Goal: Task Accomplishment & Management: Complete application form

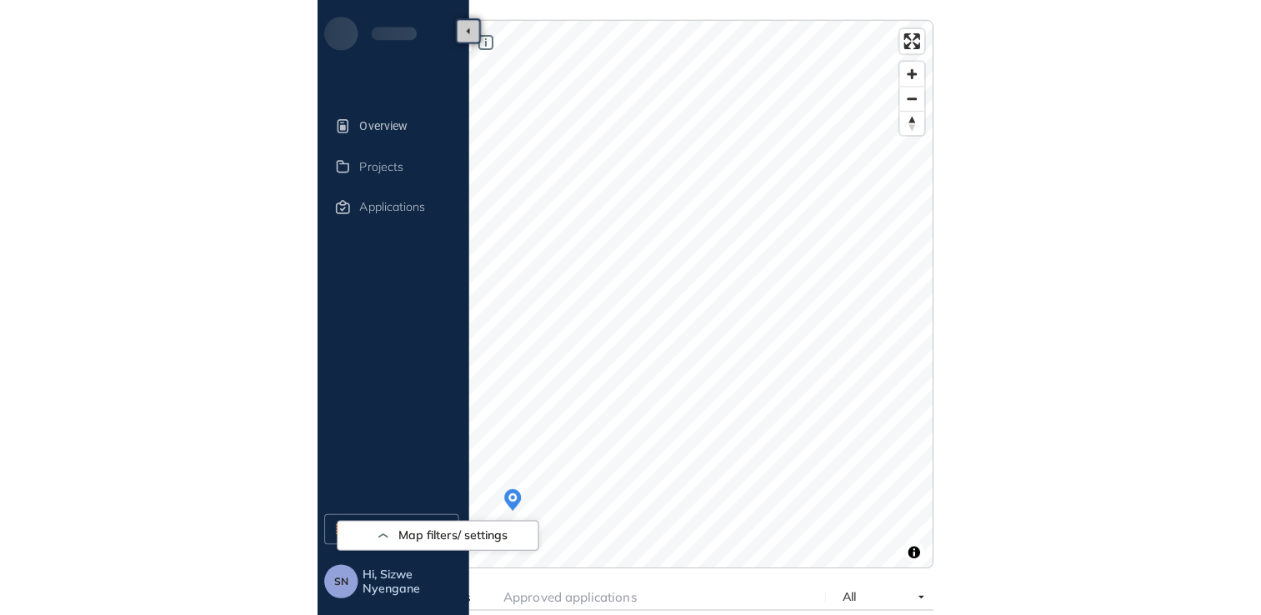
scroll to position [58, 0]
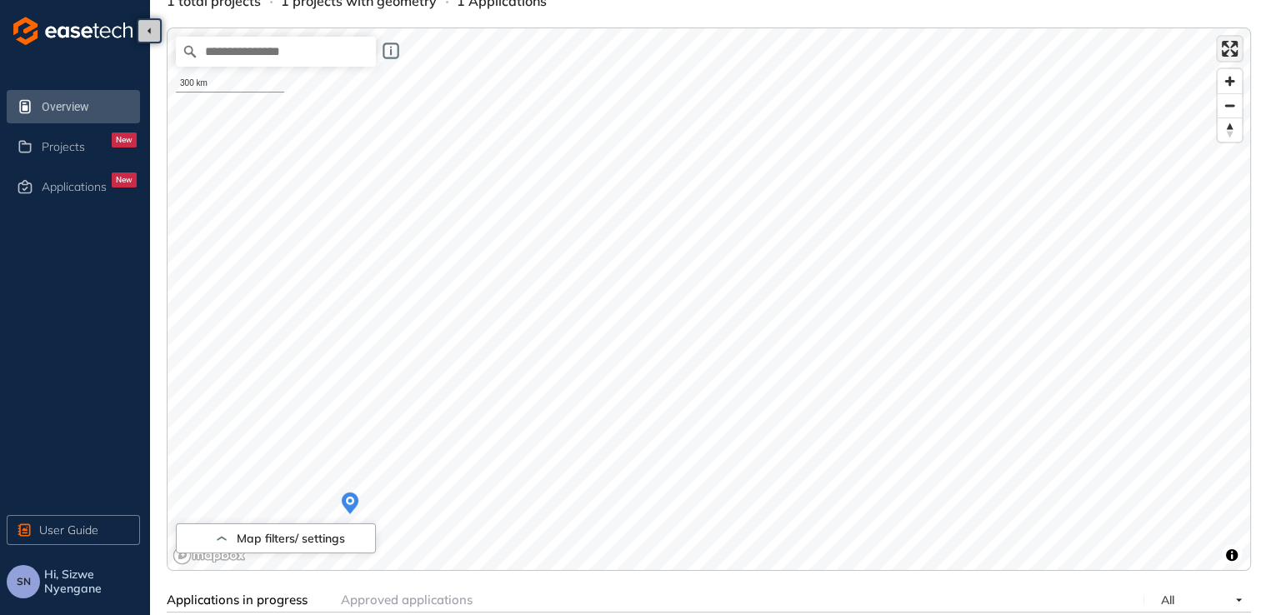
click at [619, 56] on span "Enter fullscreen" at bounding box center [1230, 49] width 24 height 24
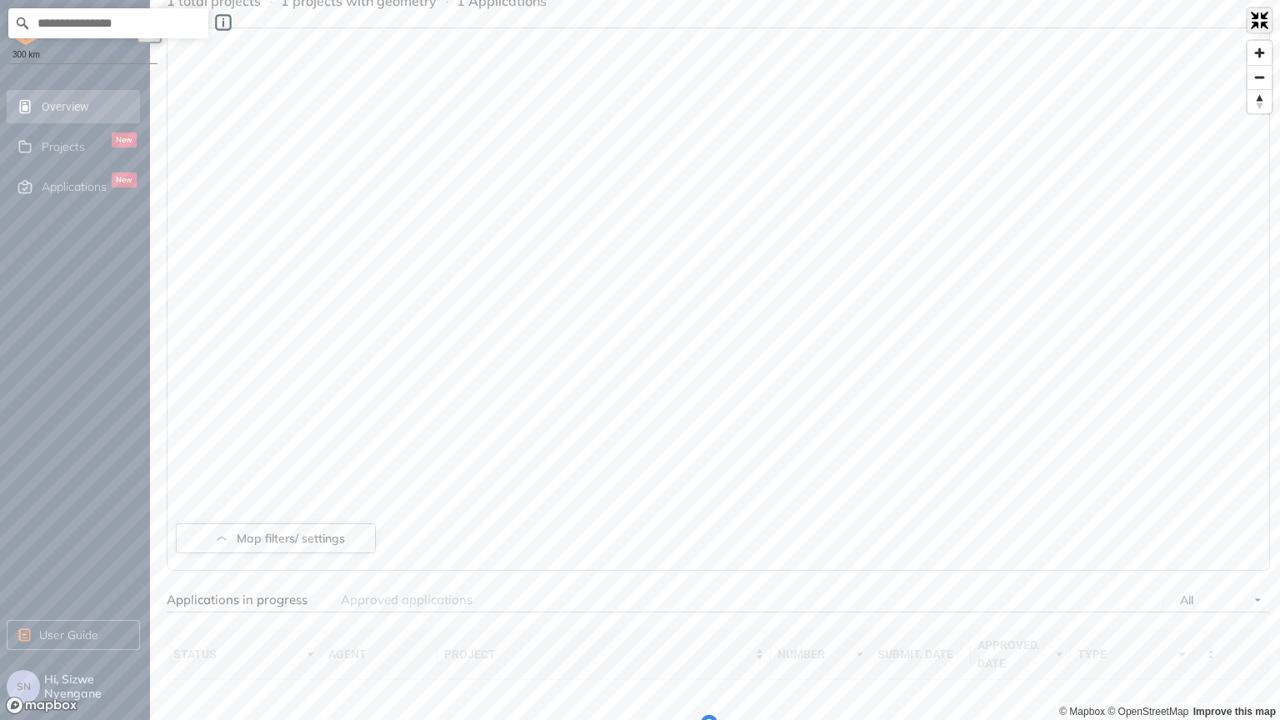
click at [619, 23] on span "Exit fullscreen" at bounding box center [1260, 20] width 24 height 24
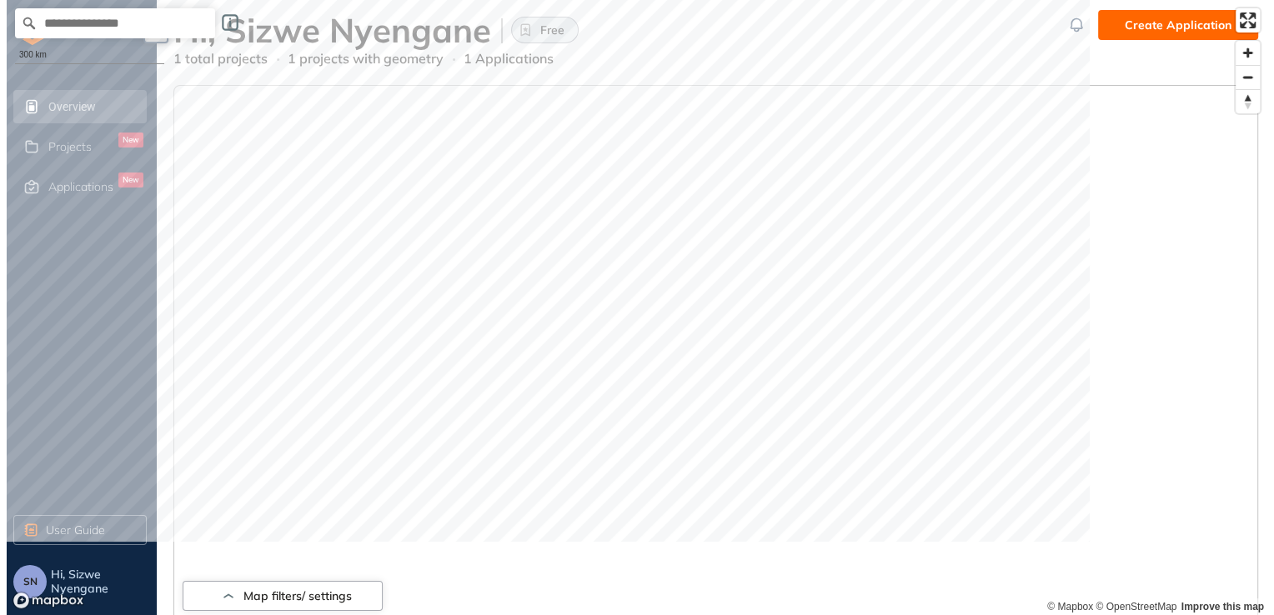
scroll to position [0, 0]
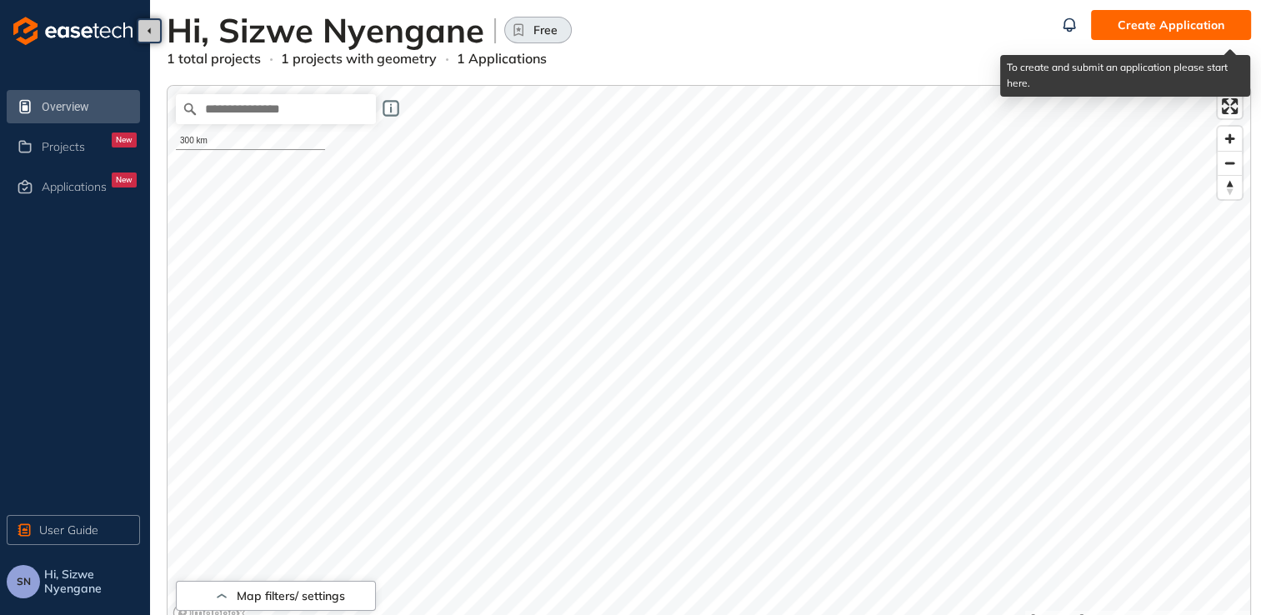
click at [619, 24] on span "Create Application" at bounding box center [1171, 25] width 107 height 18
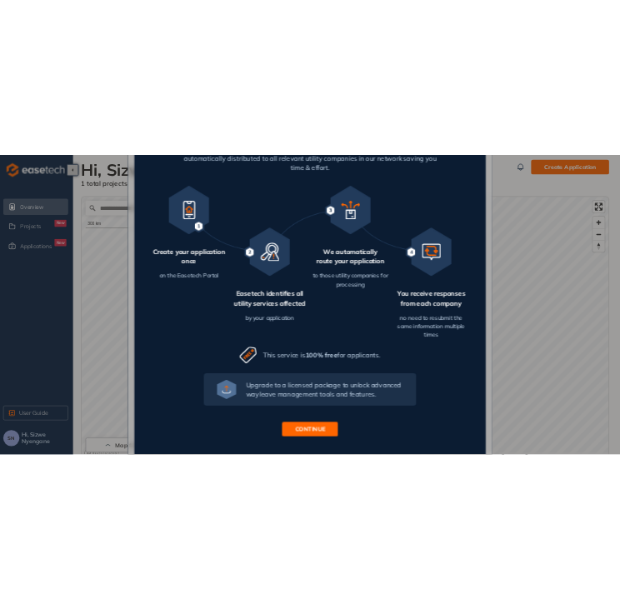
scroll to position [177, 0]
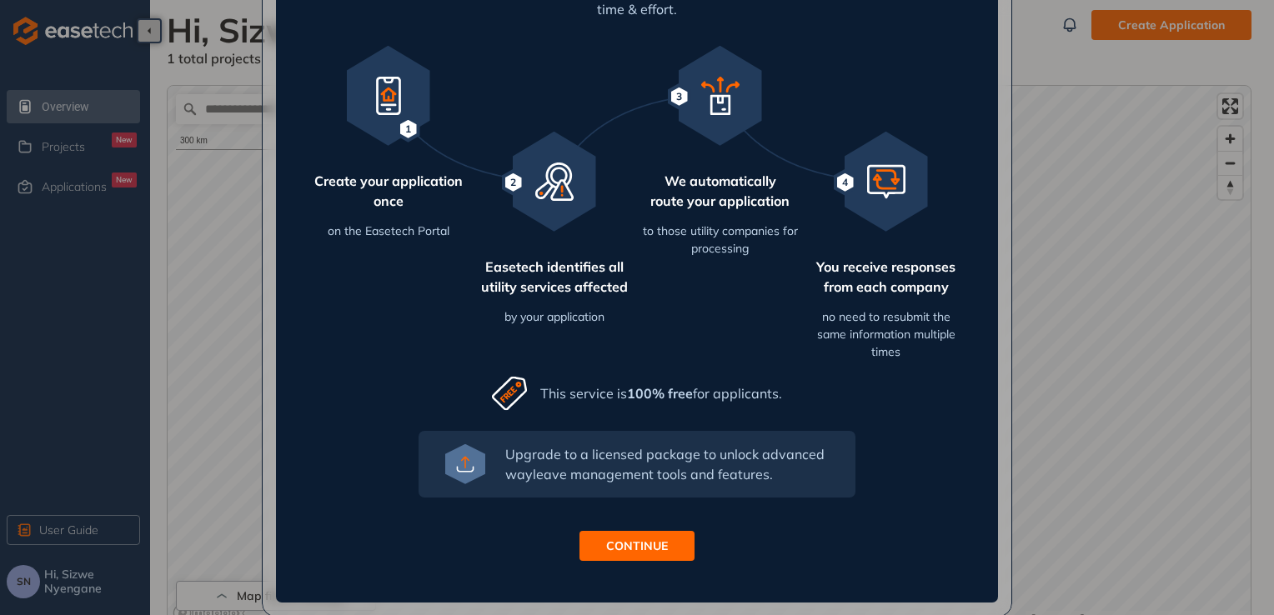
click at [619, 545] on span "CONTINUE" at bounding box center [637, 546] width 62 height 18
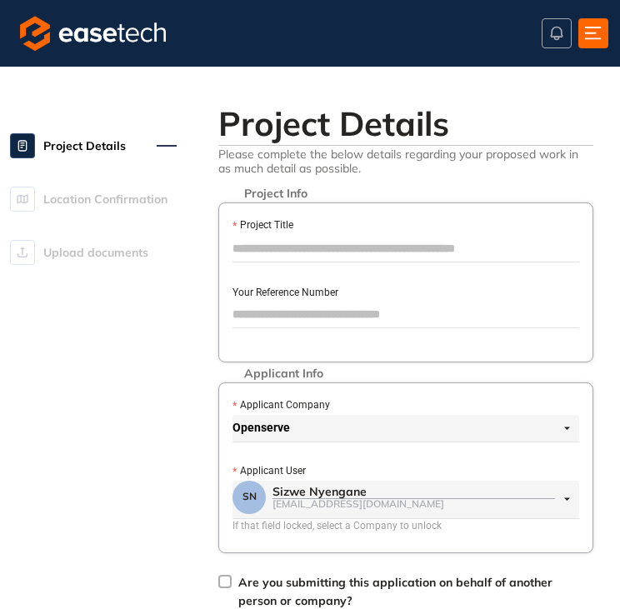
click at [400, 255] on input "Project Title" at bounding box center [406, 248] width 347 height 25
paste input "**********"
type input "**********"
click at [371, 317] on input "Your Reference Number" at bounding box center [406, 314] width 347 height 25
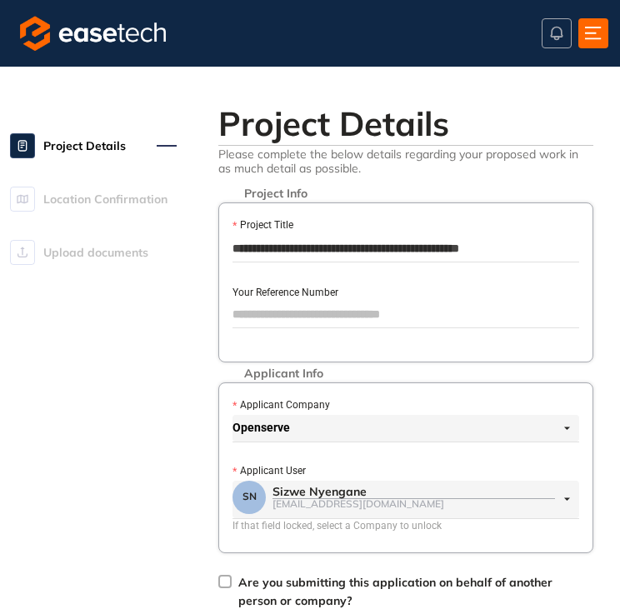
scroll to position [0, 0]
click at [290, 323] on input "Your Reference Number" at bounding box center [406, 314] width 347 height 25
paste input "*********"
type input "*********"
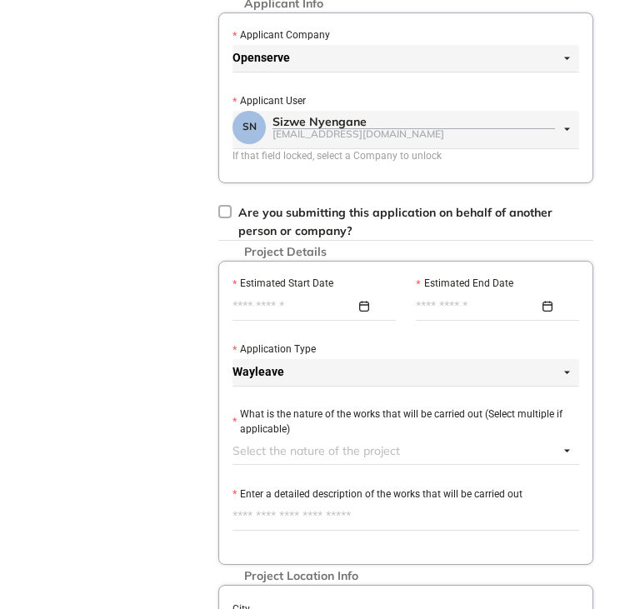
click at [154, 186] on div "Project Details Location Confirmation Upload documents" at bounding box center [93, 339] width 167 height 1225
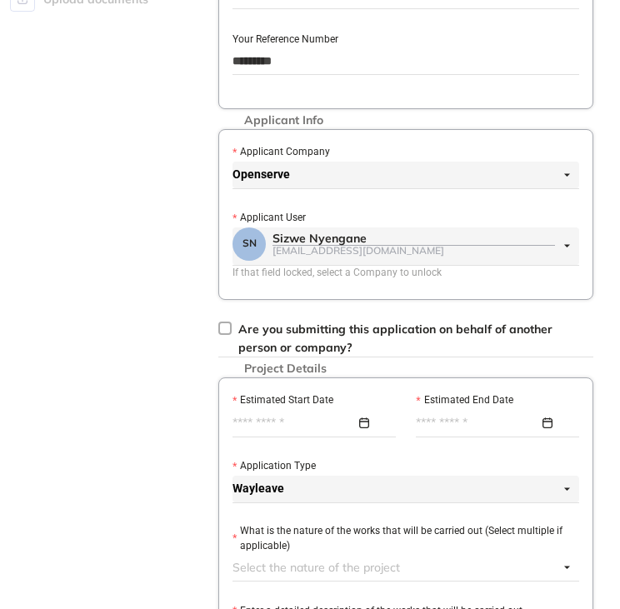
scroll to position [287, 0]
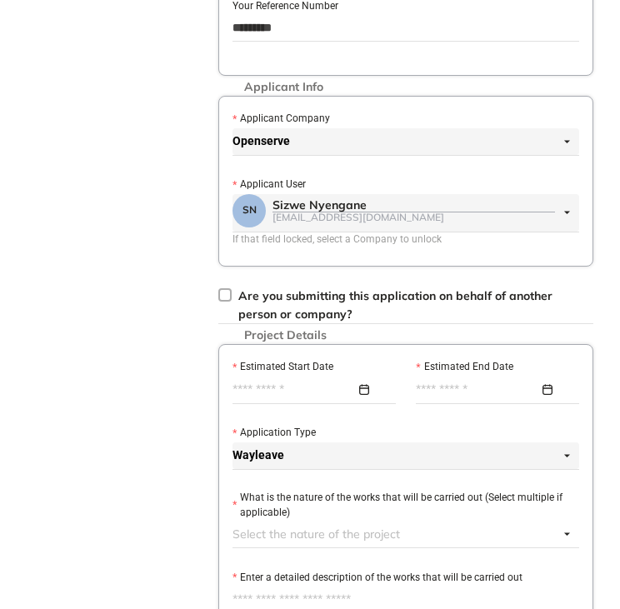
click at [268, 391] on input "Estimated Start Date" at bounding box center [294, 390] width 123 height 18
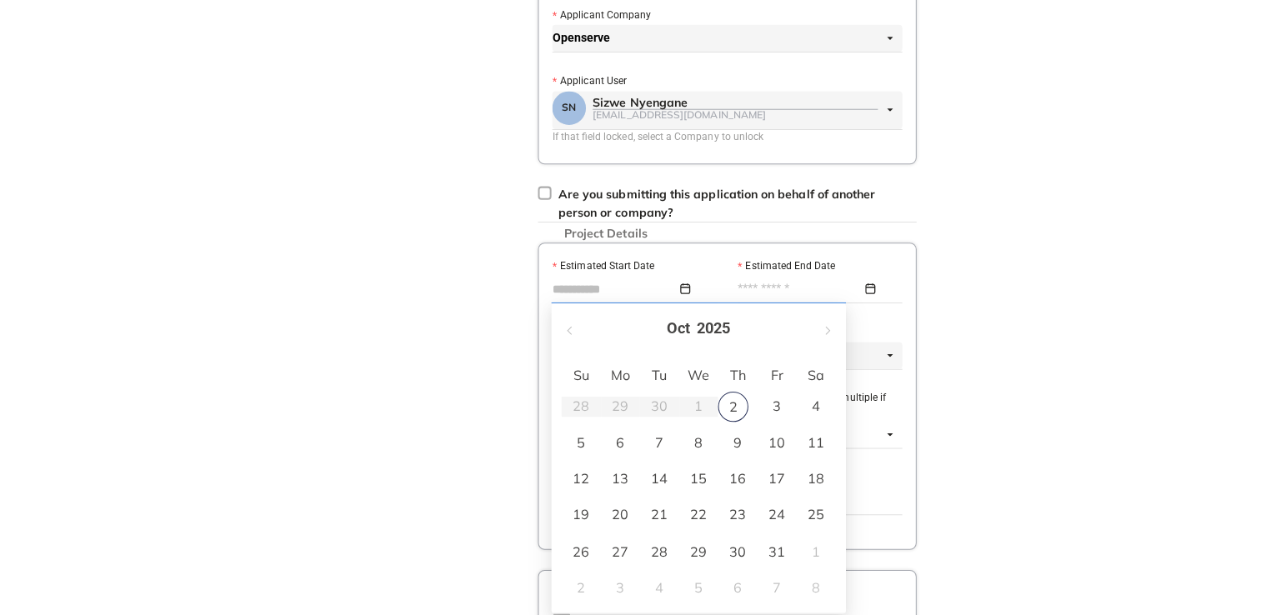
scroll to position [398, 0]
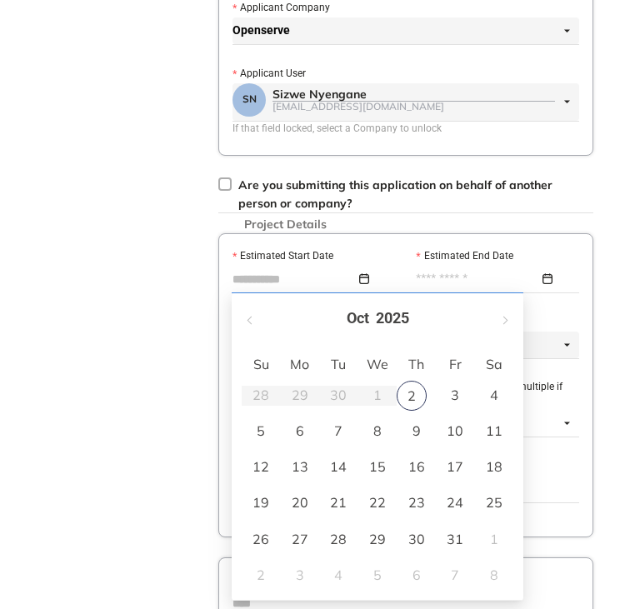
type input "**********"
click at [298, 467] on div "13" at bounding box center [300, 467] width 20 height 20
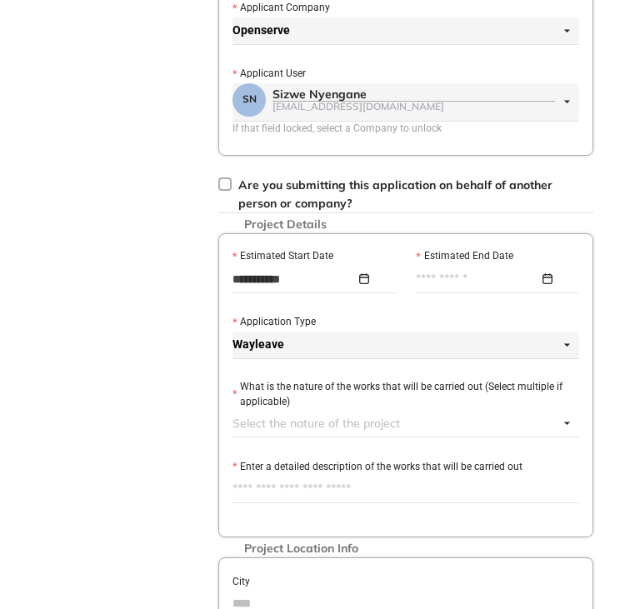
click at [480, 275] on input "Estimated End Date" at bounding box center [477, 279] width 123 height 18
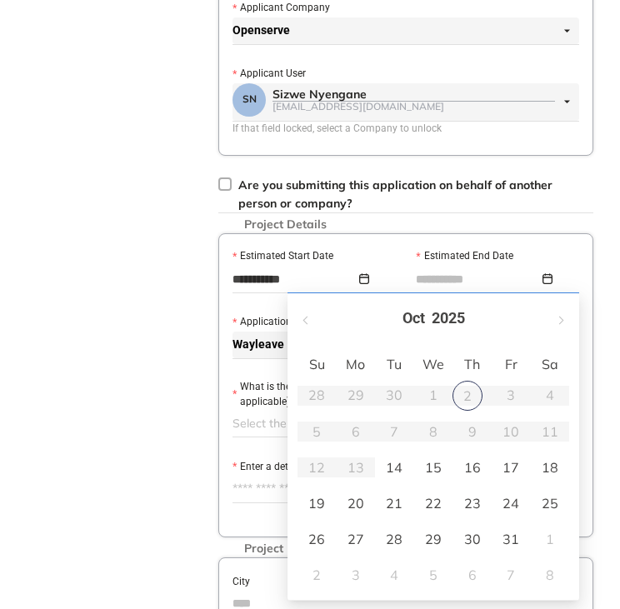
type input "**********"
click at [518, 538] on div "31" at bounding box center [511, 539] width 20 height 20
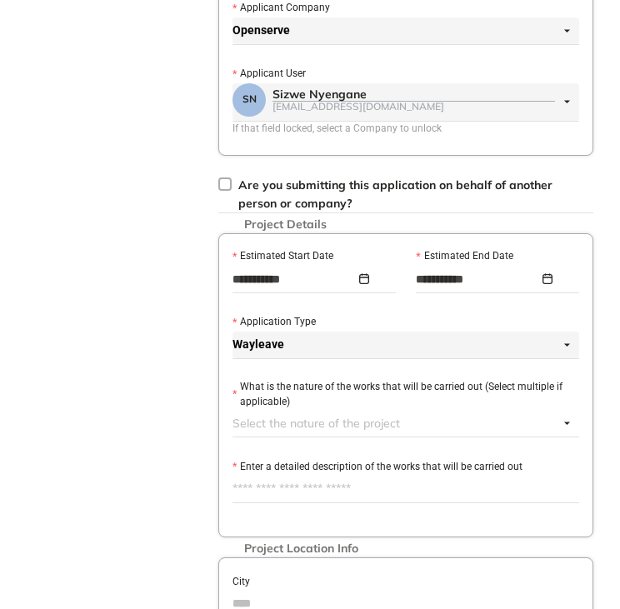
click at [564, 342] on span "Wayleave" at bounding box center [402, 345] width 338 height 27
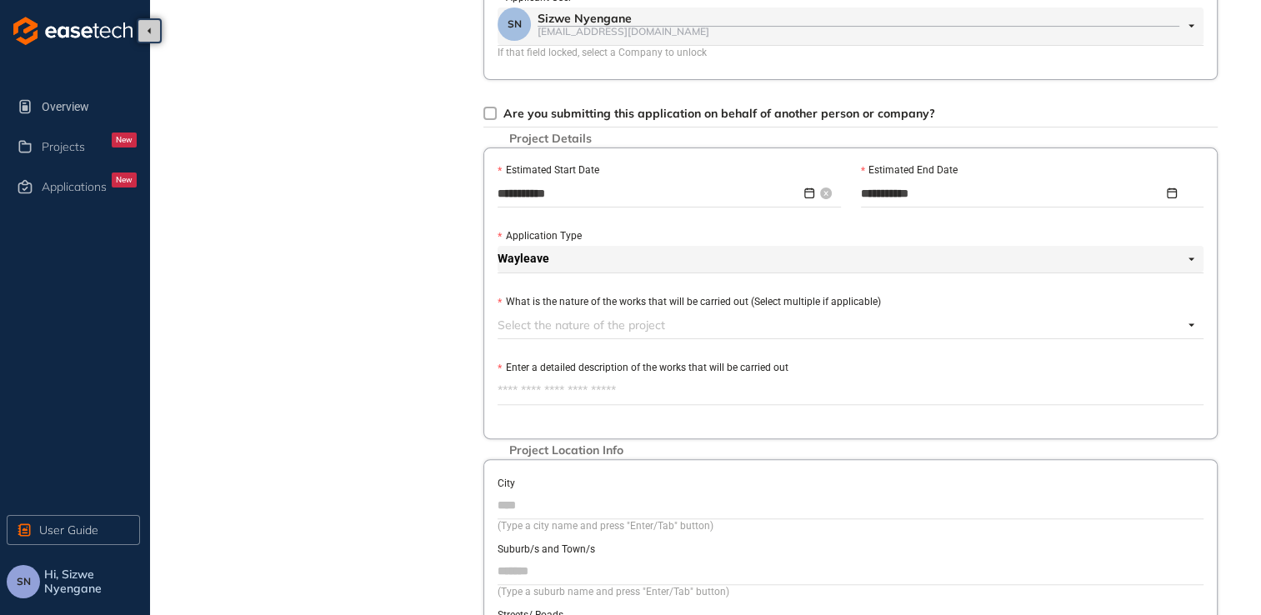
click at [570, 195] on input "**********" at bounding box center [649, 193] width 303 height 18
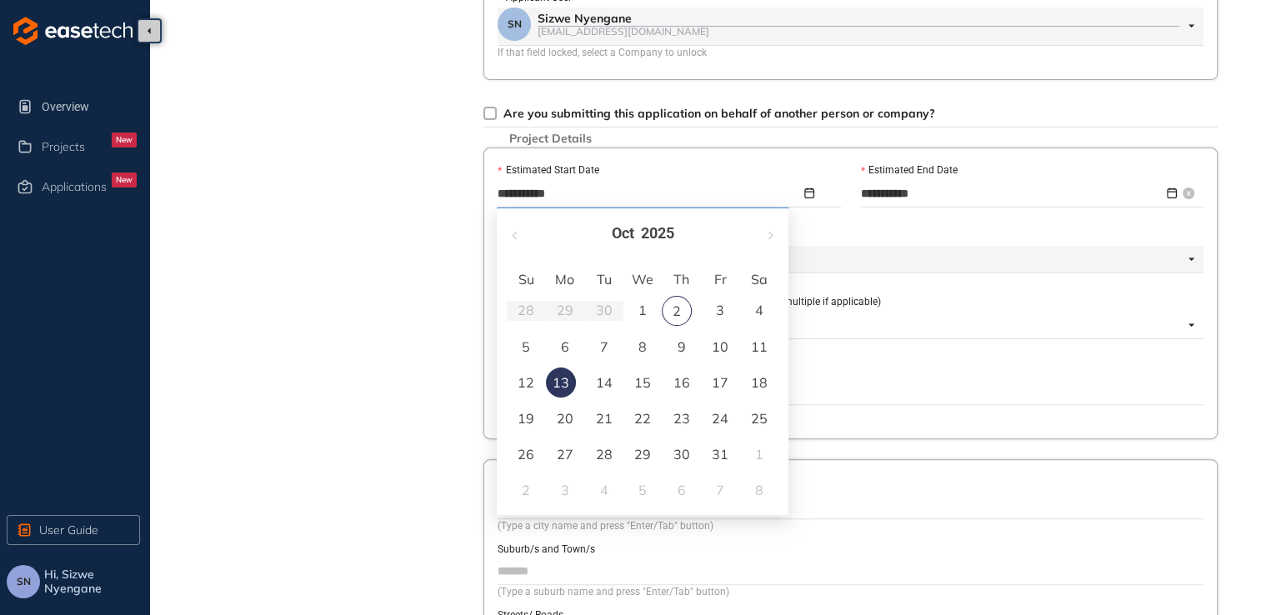
click at [619, 198] on input "**********" at bounding box center [1012, 193] width 303 height 18
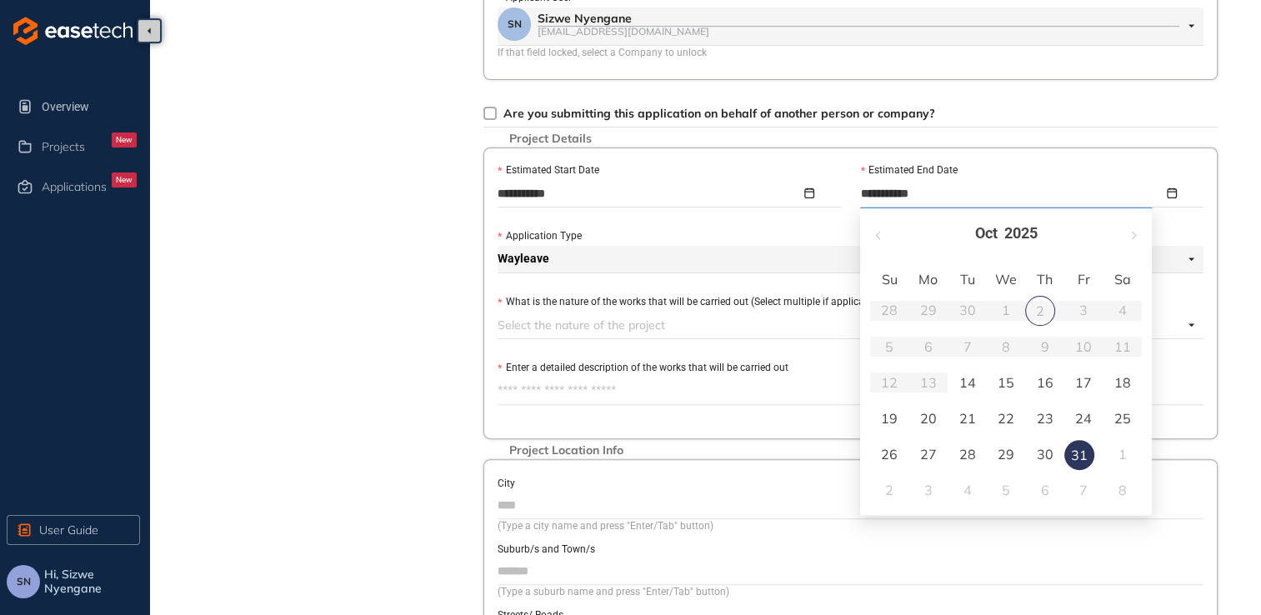
click at [377, 264] on div "Project Details Location Confirmation Upload documents" at bounding box center [324, 231] width 233 height 1189
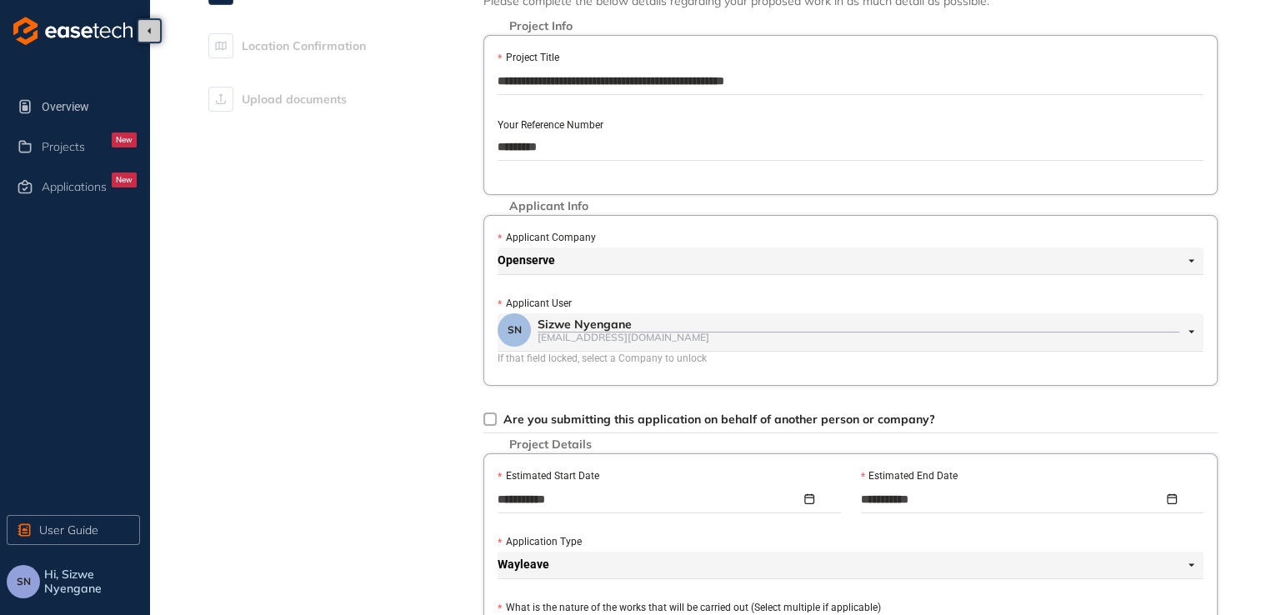
scroll to position [0, 0]
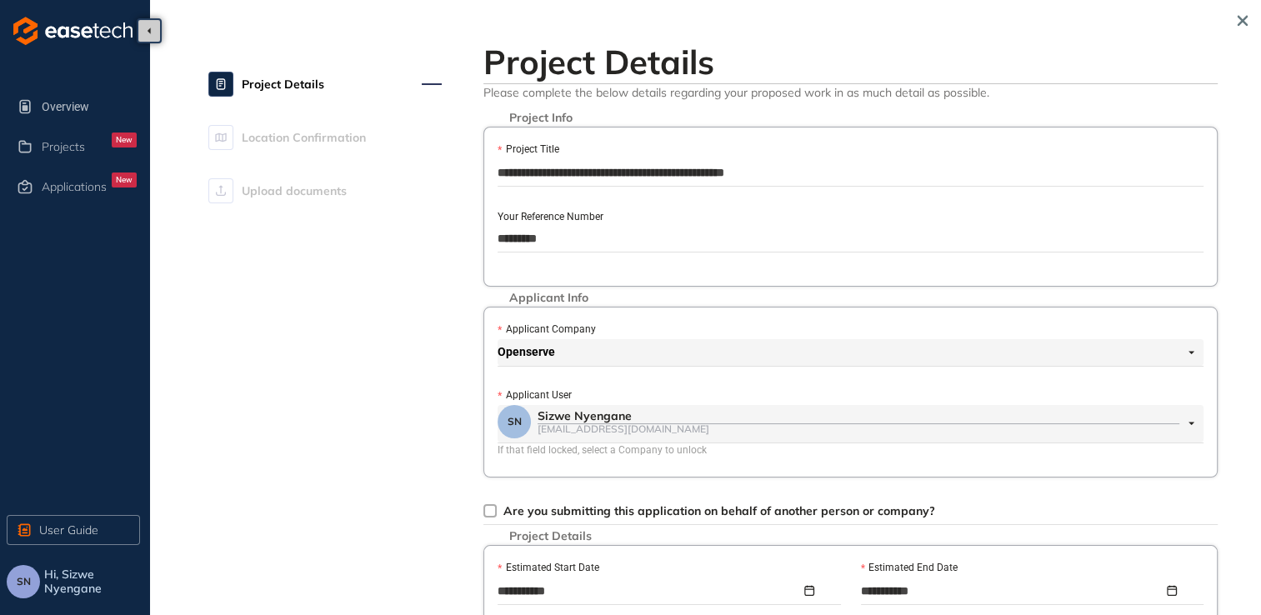
click at [619, 168] on input "**********" at bounding box center [851, 172] width 706 height 25
click at [619, 232] on input "*********" at bounding box center [851, 238] width 706 height 25
type input "*********"
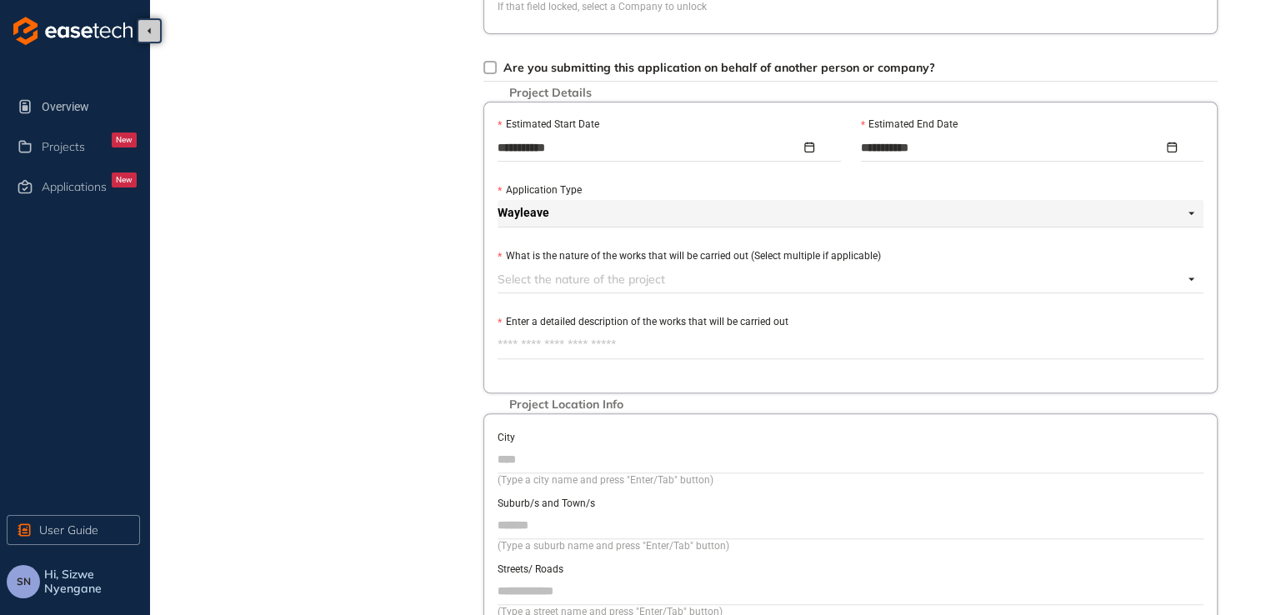
scroll to position [444, 0]
click at [552, 280] on div at bounding box center [841, 278] width 686 height 20
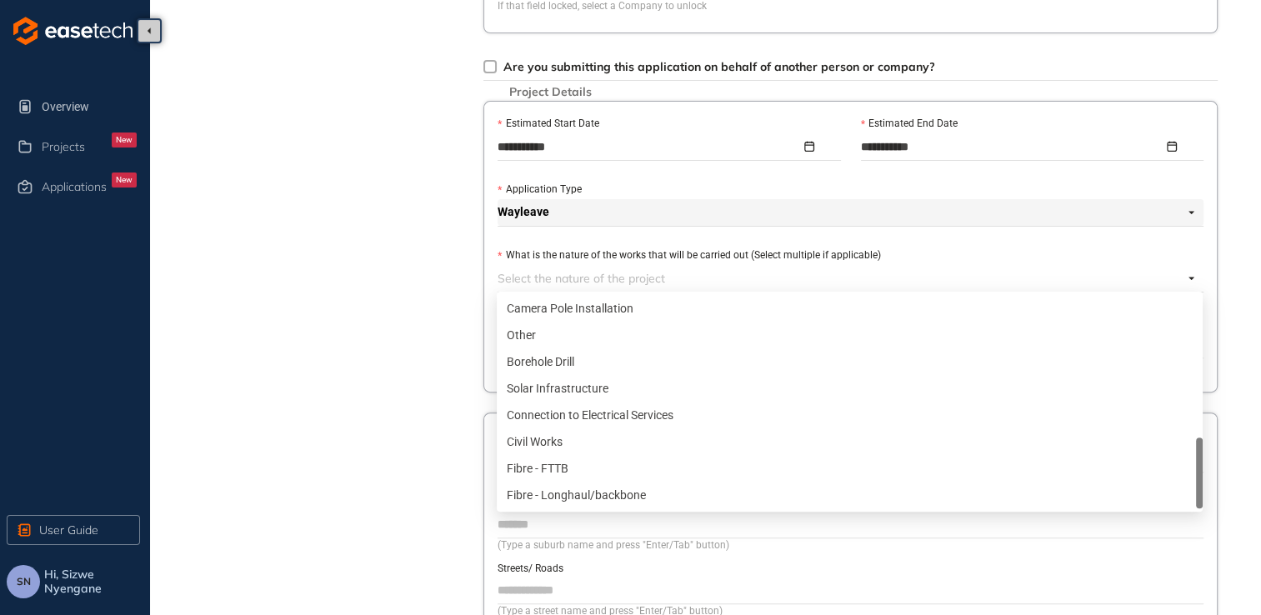
scroll to position [583, 0]
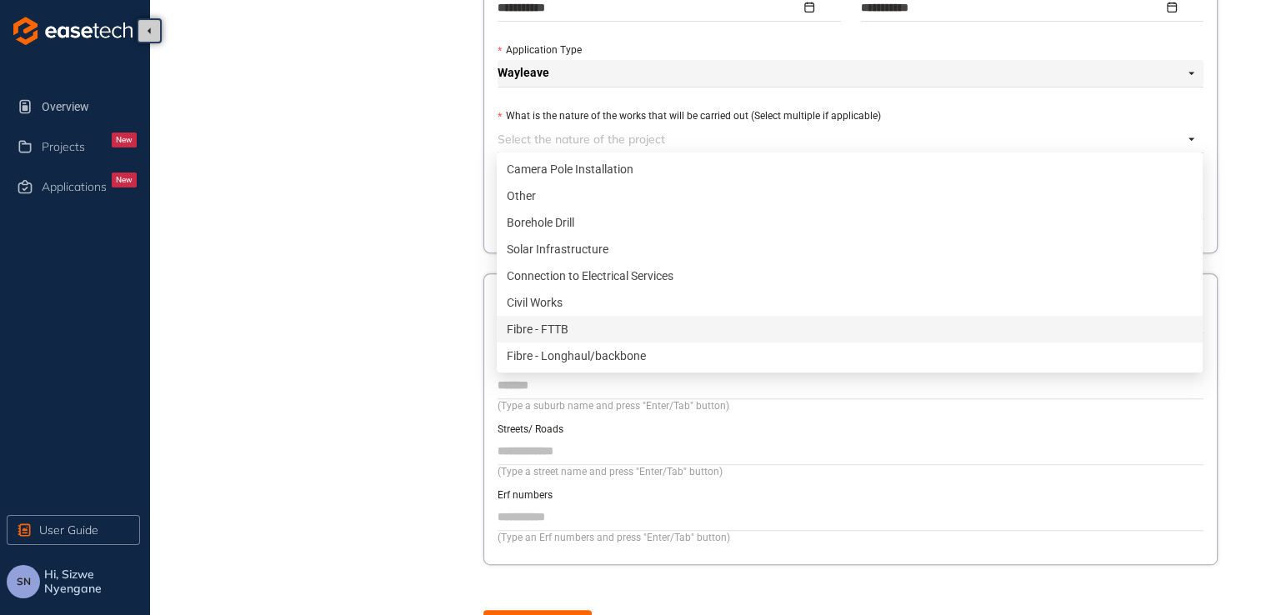
click at [549, 338] on div "Fibre - FTTB" at bounding box center [850, 329] width 686 height 18
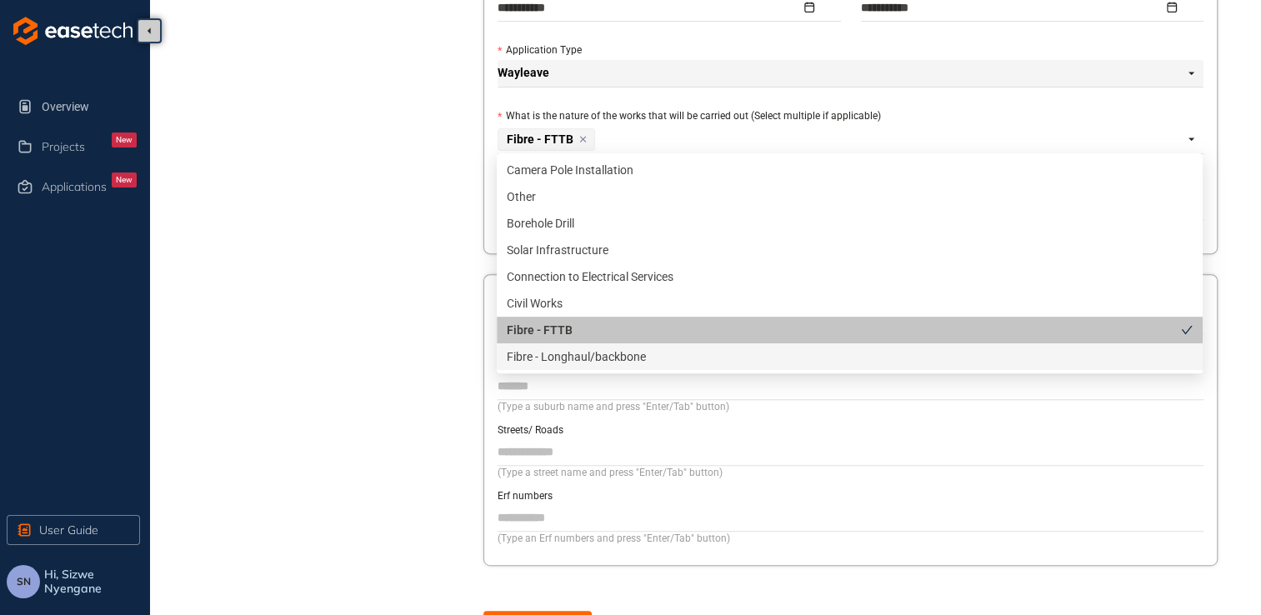
click at [553, 354] on div "Fibre - Longhaul/backbone" at bounding box center [850, 357] width 686 height 18
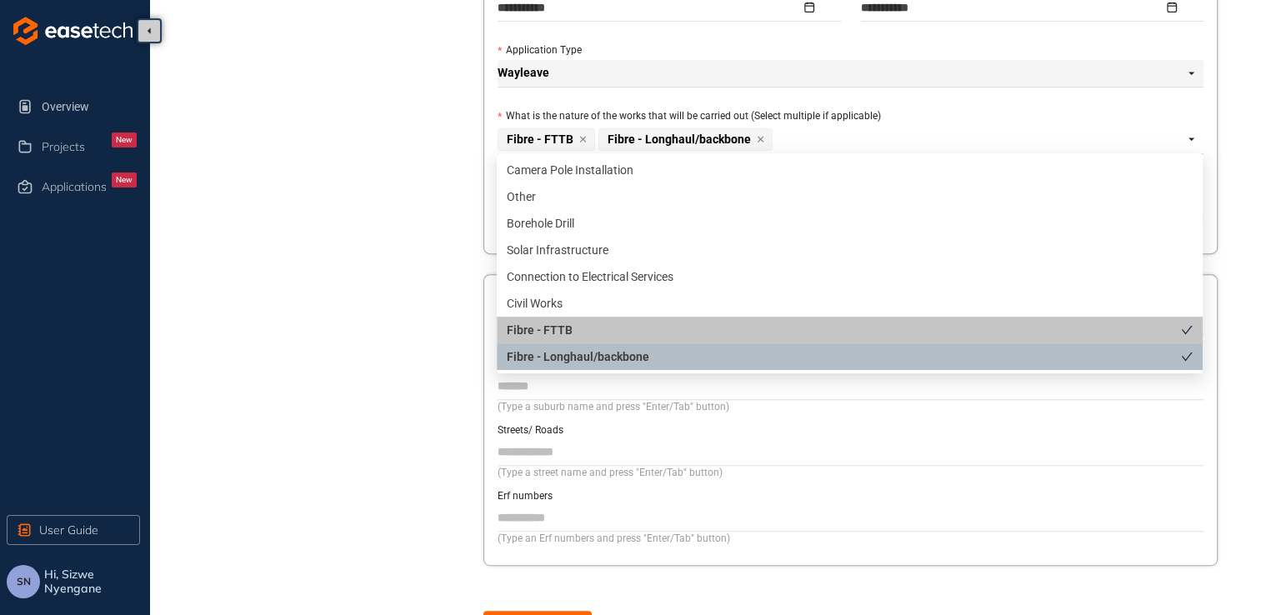
click at [410, 411] on div "Project Details Location Confirmation Upload documents" at bounding box center [324, 47] width 233 height 1190
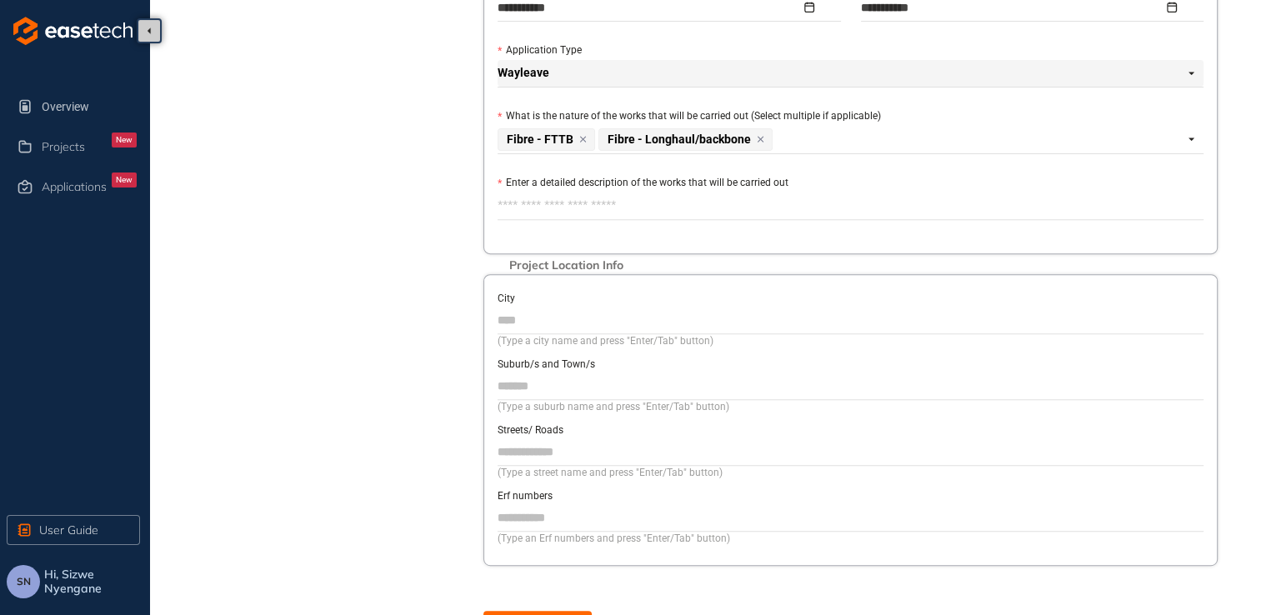
click at [533, 323] on input "City" at bounding box center [851, 320] width 706 height 25
type input "**********"
click at [543, 378] on input "Suburb/s and Town/s" at bounding box center [851, 385] width 706 height 25
drag, startPoint x: 566, startPoint y: 384, endPoint x: 306, endPoint y: 375, distance: 260.2
click at [308, 375] on div "**********" at bounding box center [709, 47] width 1084 height 1240
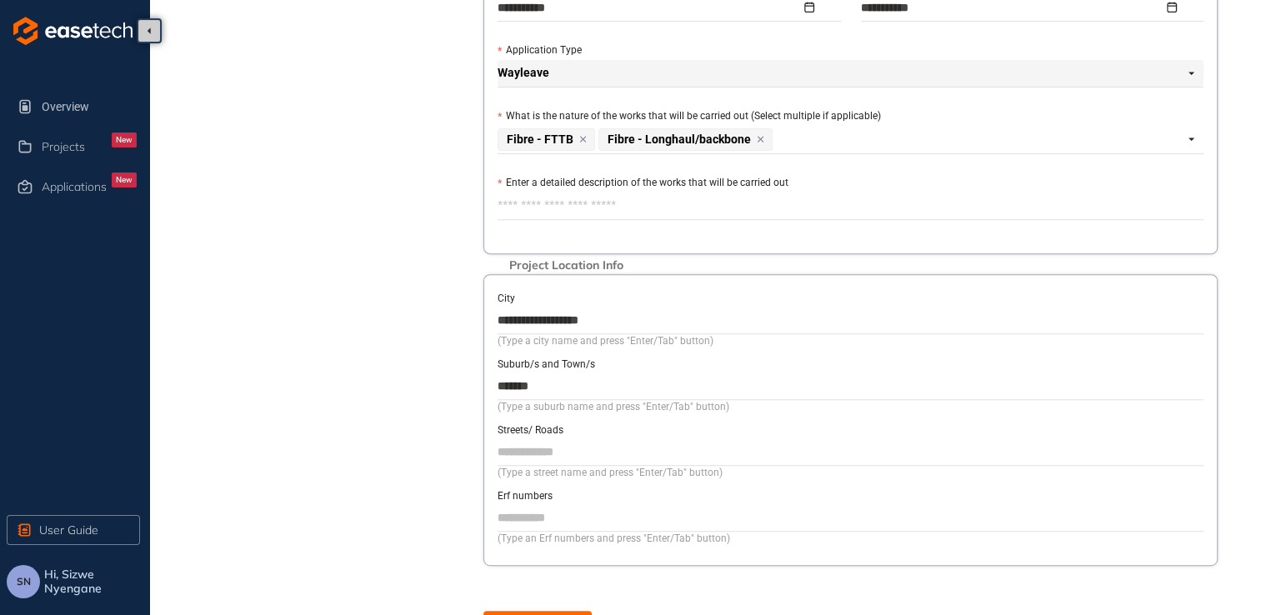
click at [539, 448] on input "Streets/ Roads" at bounding box center [851, 451] width 706 height 25
drag, startPoint x: 975, startPoint y: 403, endPoint x: 954, endPoint y: 406, distance: 21.8
click at [619, 403] on div "(Type a suburb name and press "Enter/Tab" button)" at bounding box center [851, 407] width 706 height 16
drag, startPoint x: 564, startPoint y: 384, endPoint x: 367, endPoint y: 380, distance: 197.6
click at [367, 380] on div "**********" at bounding box center [709, 47] width 1084 height 1240
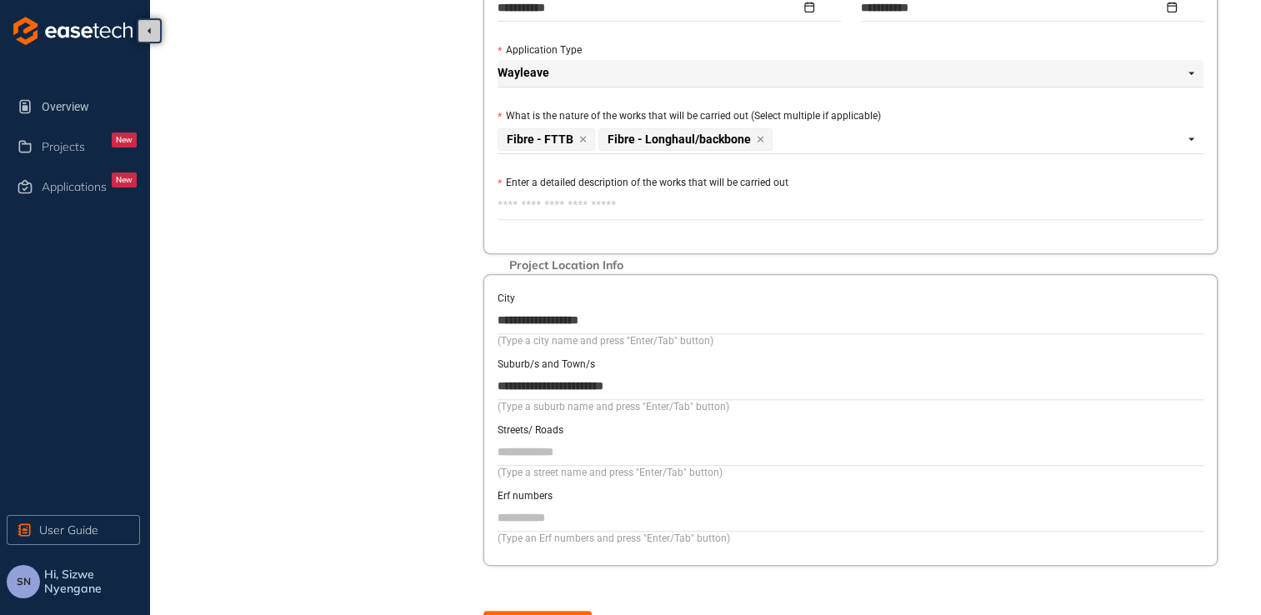
type input "**********"
click at [581, 448] on input "Streets/ Roads" at bounding box center [851, 451] width 706 height 25
paste input "**********"
click at [585, 442] on input "**********" at bounding box center [851, 451] width 706 height 25
type input "**********"
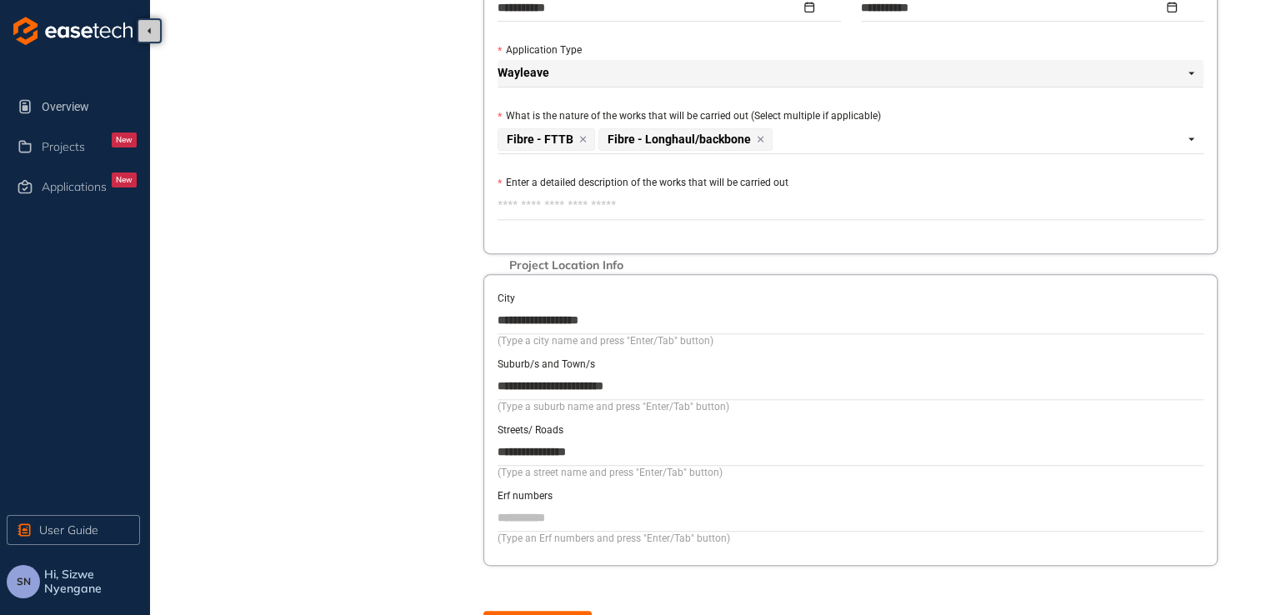
click at [550, 513] on input "Erf numbers" at bounding box center [851, 517] width 706 height 25
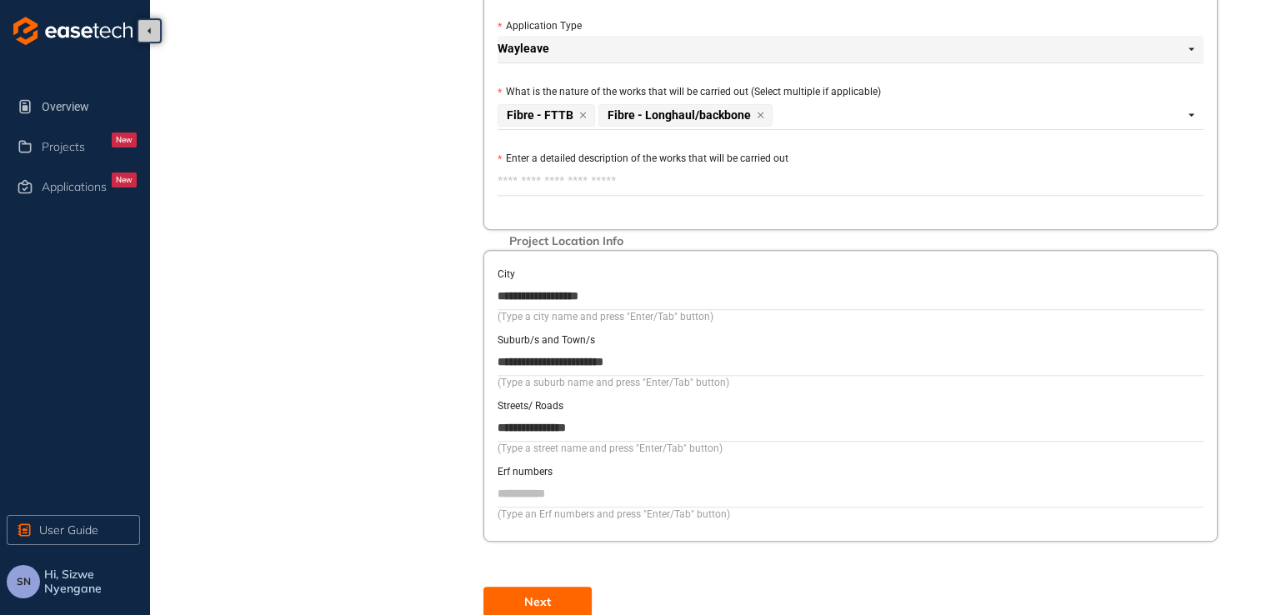
scroll to position [640, 0]
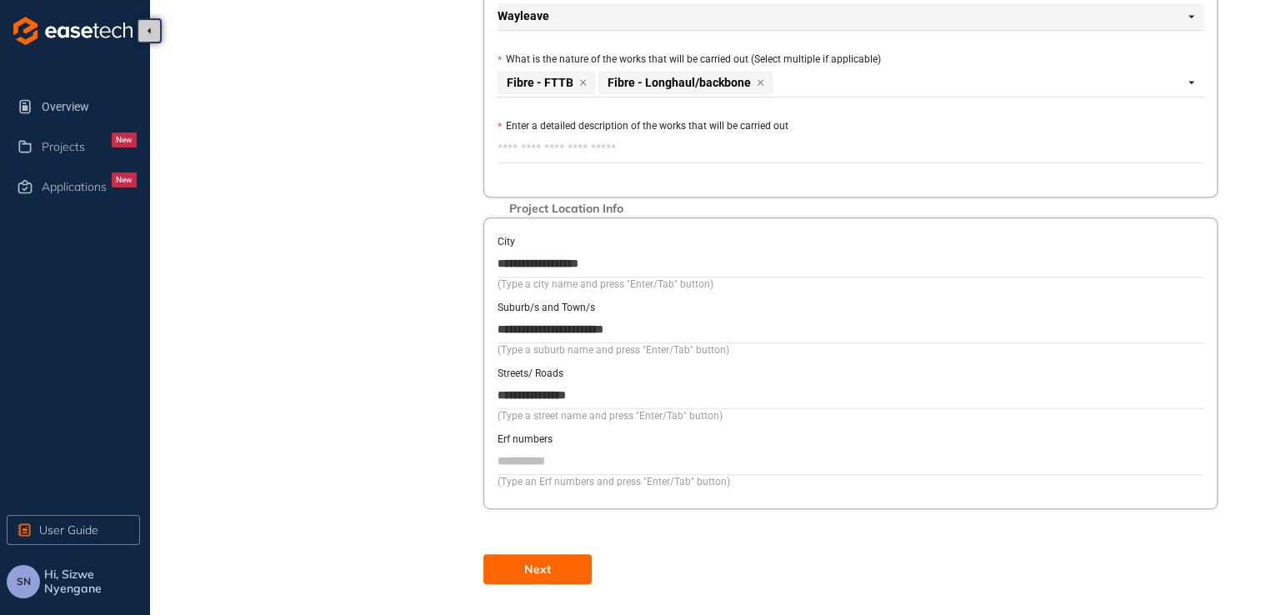
click at [535, 567] on span "Next" at bounding box center [537, 569] width 27 height 18
click at [507, 144] on textarea "Enter a detailed description of the works that will be carried out" at bounding box center [851, 149] width 706 height 27
click at [619, 225] on div "**********" at bounding box center [850, 364] width 734 height 292
click at [588, 143] on textarea "Enter a detailed description of the works that will be carried out" at bounding box center [851, 149] width 706 height 27
paste textarea "**********"
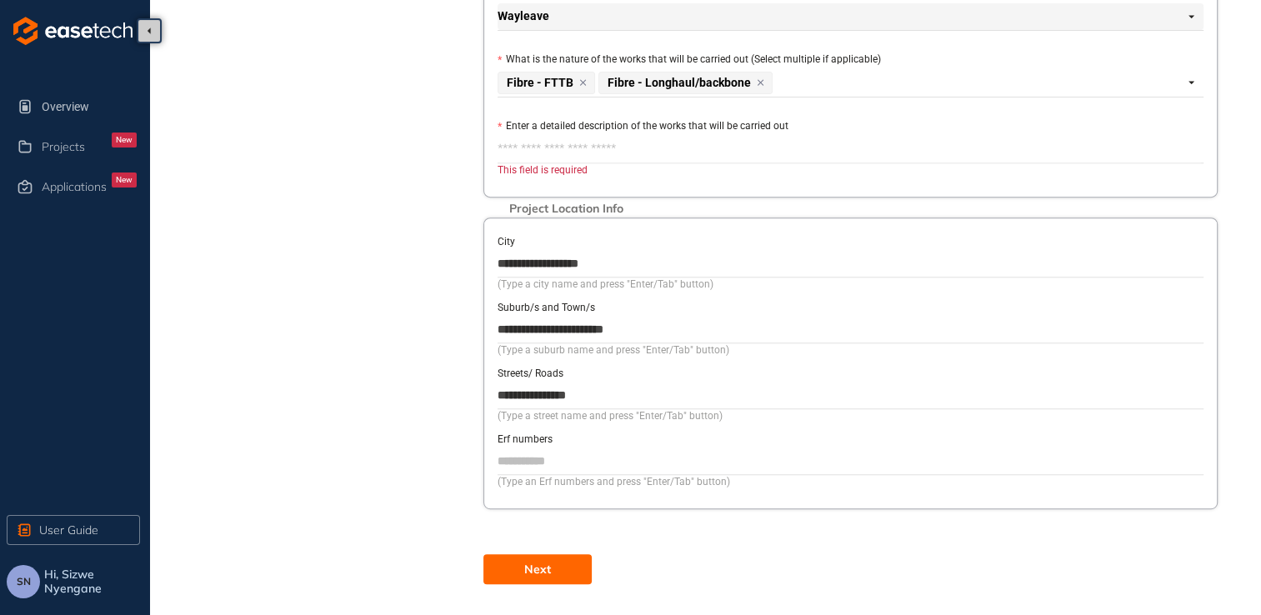
type textarea "**********"
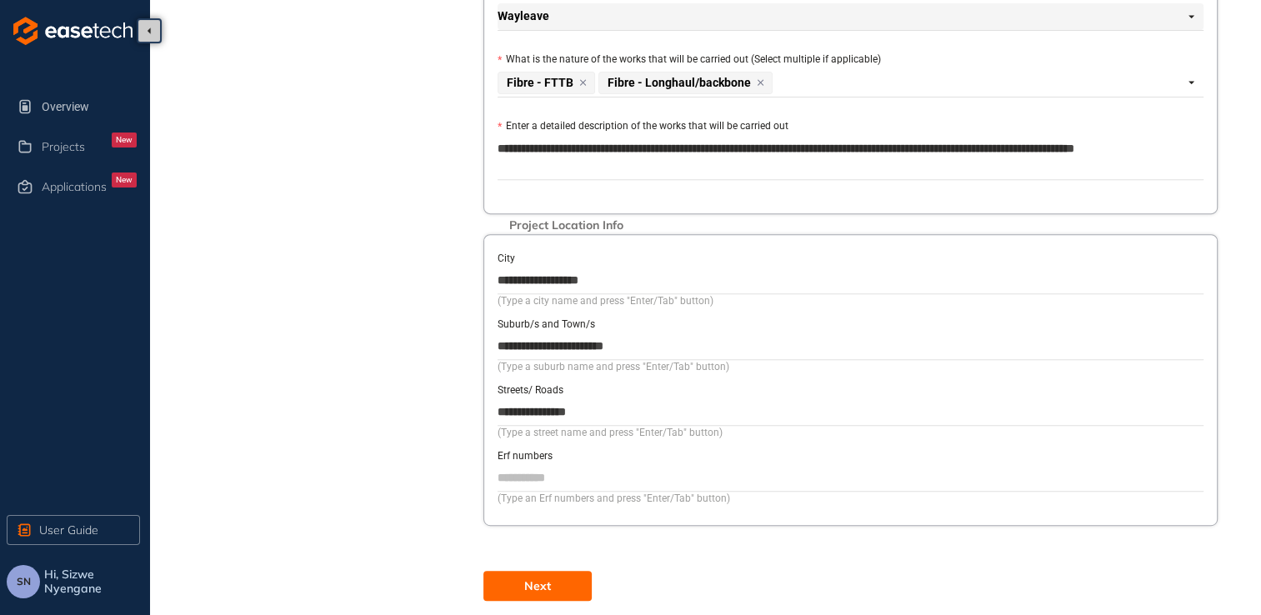
type textarea "**********"
click at [552, 585] on button "Next" at bounding box center [537, 586] width 108 height 30
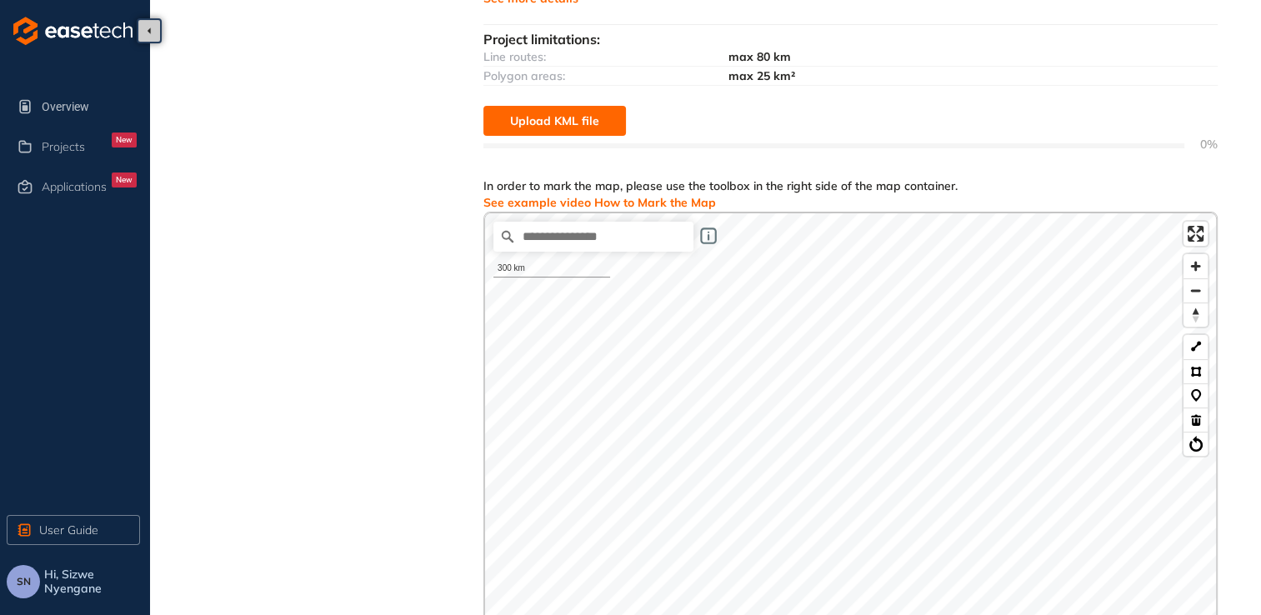
scroll to position [222, 0]
click at [583, 245] on input "Search place..." at bounding box center [593, 238] width 200 height 30
click at [552, 239] on input "Search place..." at bounding box center [593, 238] width 200 height 30
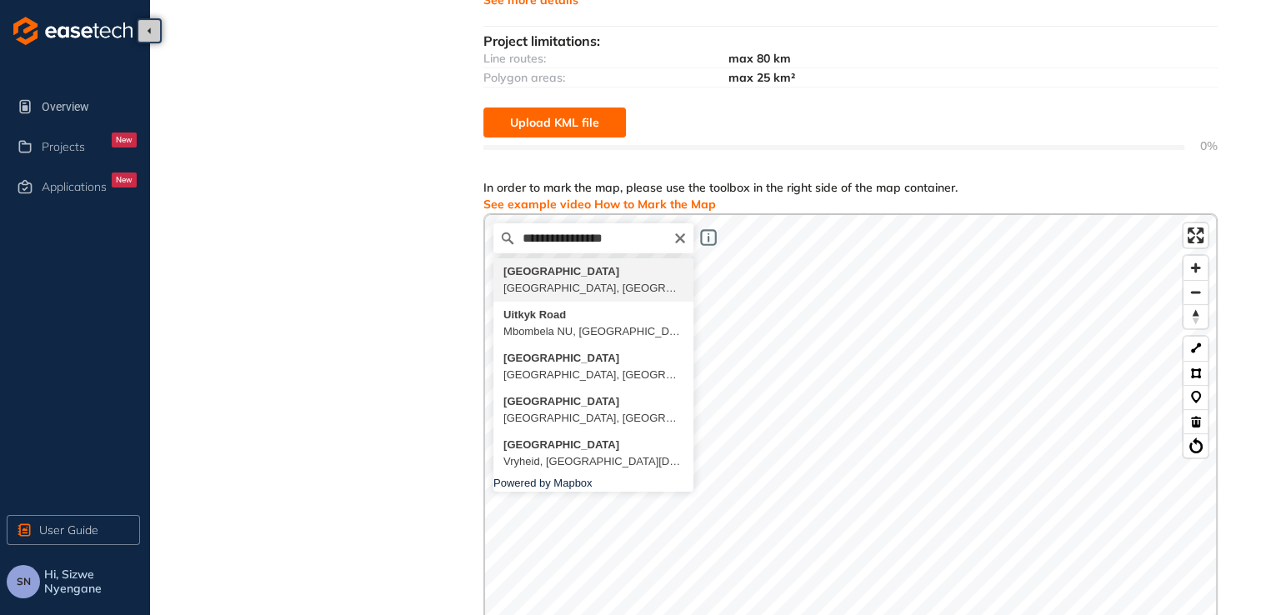
type input "**********"
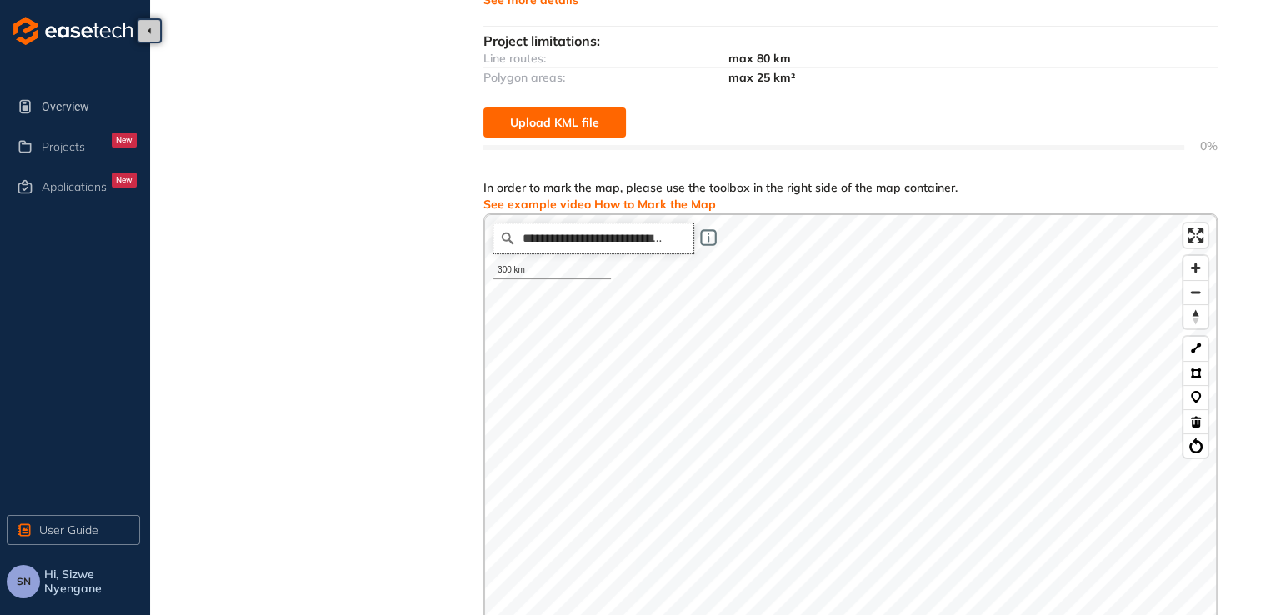
scroll to position [0, 0]
click at [619, 338] on button at bounding box center [1196, 349] width 24 height 24
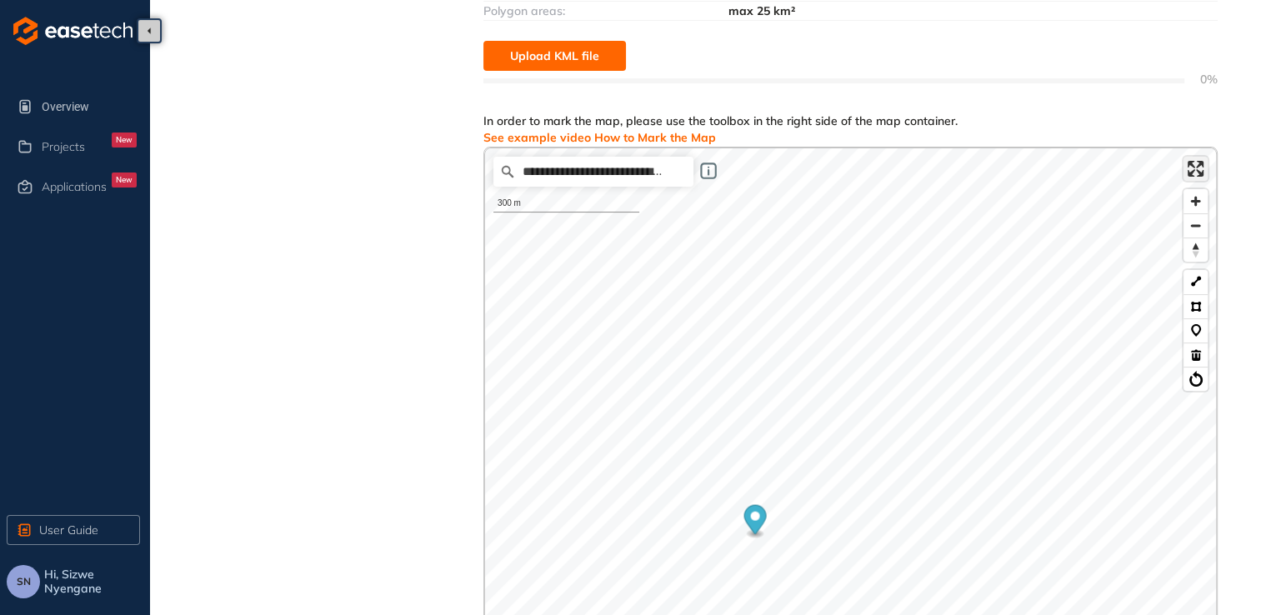
click at [619, 168] on span "Enter fullscreen" at bounding box center [1196, 169] width 24 height 24
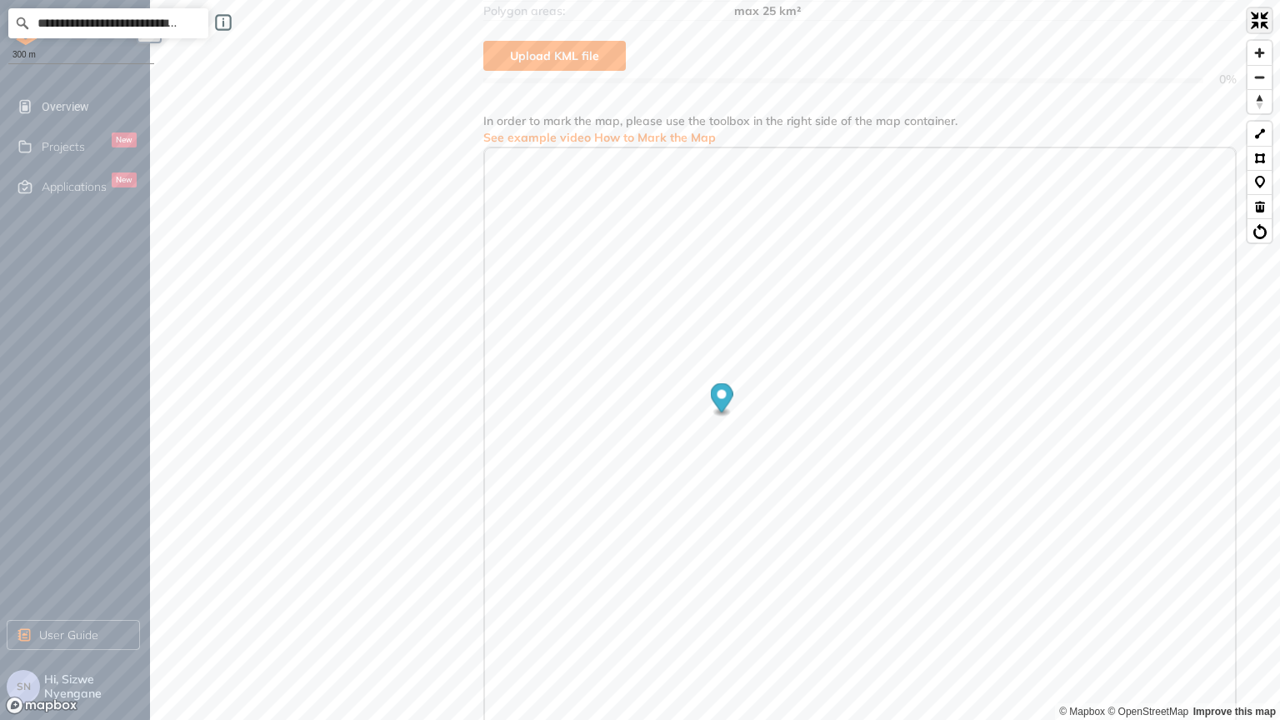
click at [619, 14] on span "Exit fullscreen" at bounding box center [1260, 20] width 24 height 24
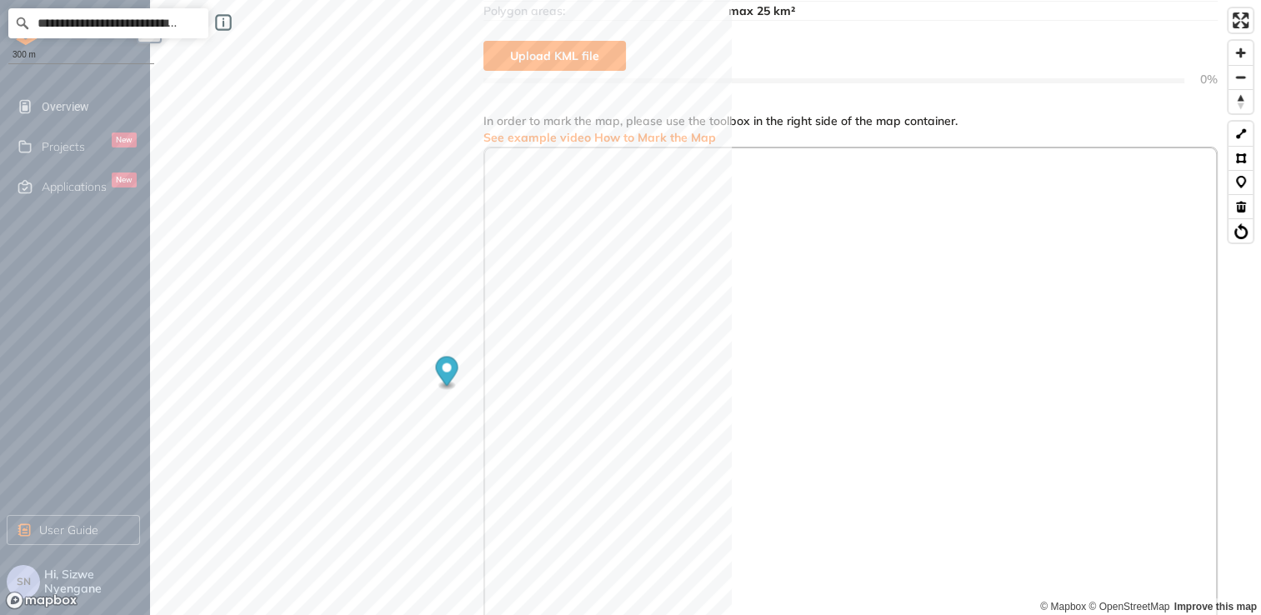
scroll to position [355, 0]
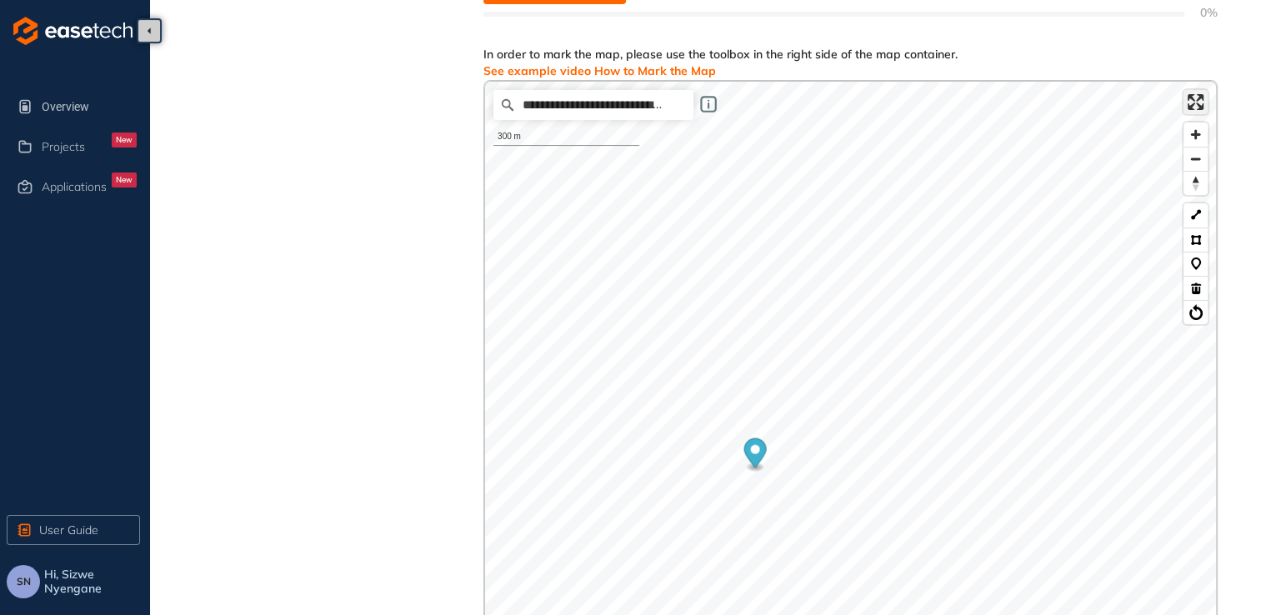
click at [619, 97] on span "Enter fullscreen" at bounding box center [1196, 102] width 24 height 24
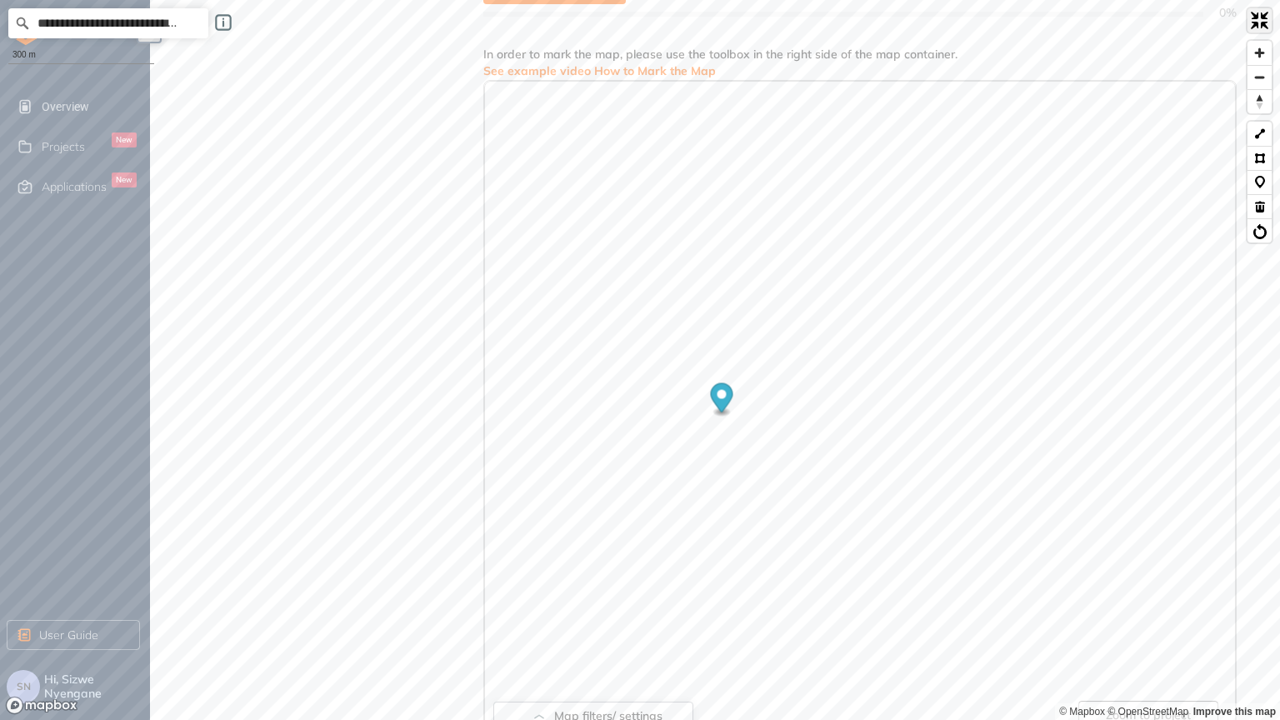
click at [619, 29] on span "Exit fullscreen" at bounding box center [1260, 20] width 24 height 24
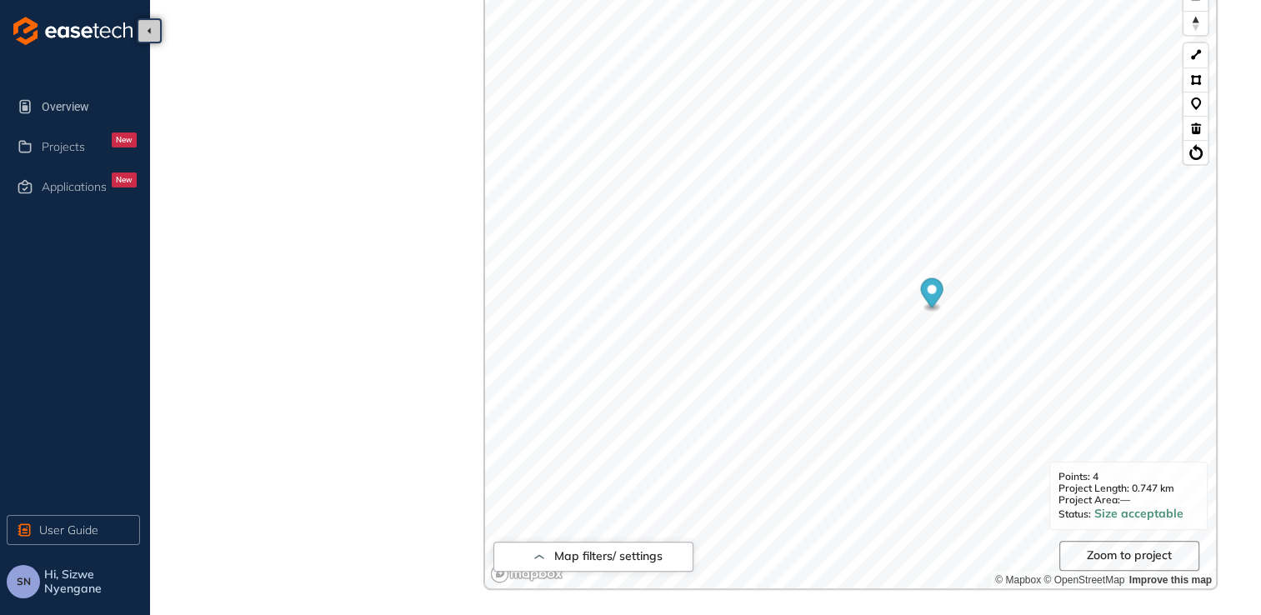
scroll to position [639, 0]
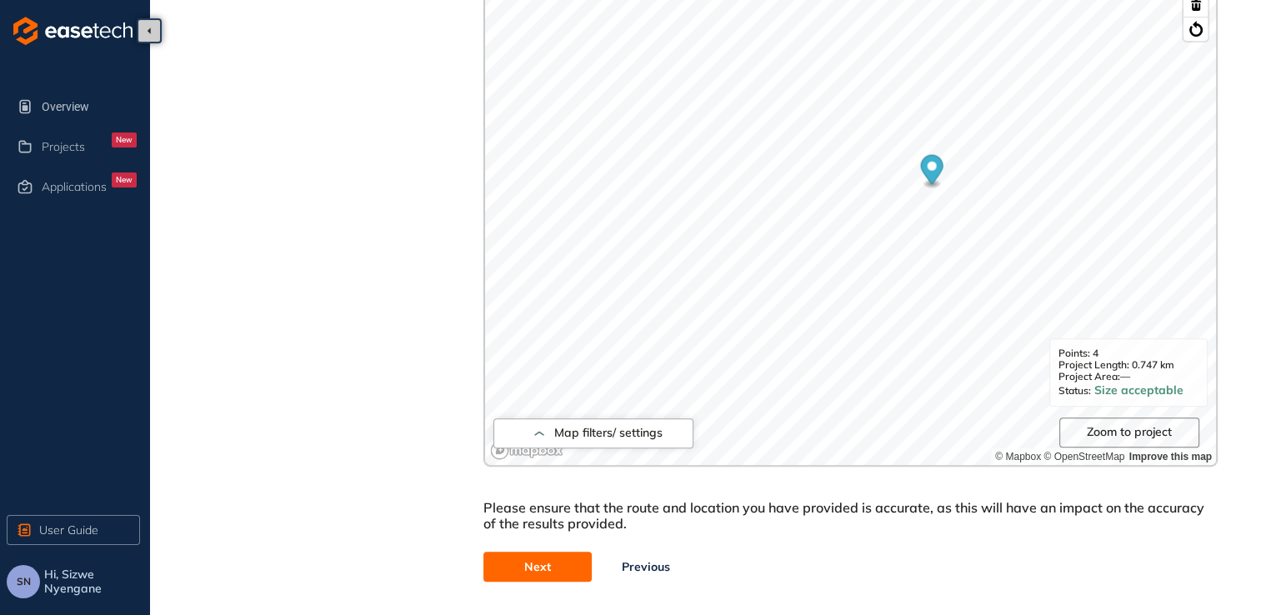
click at [577, 562] on button "Next" at bounding box center [537, 567] width 108 height 30
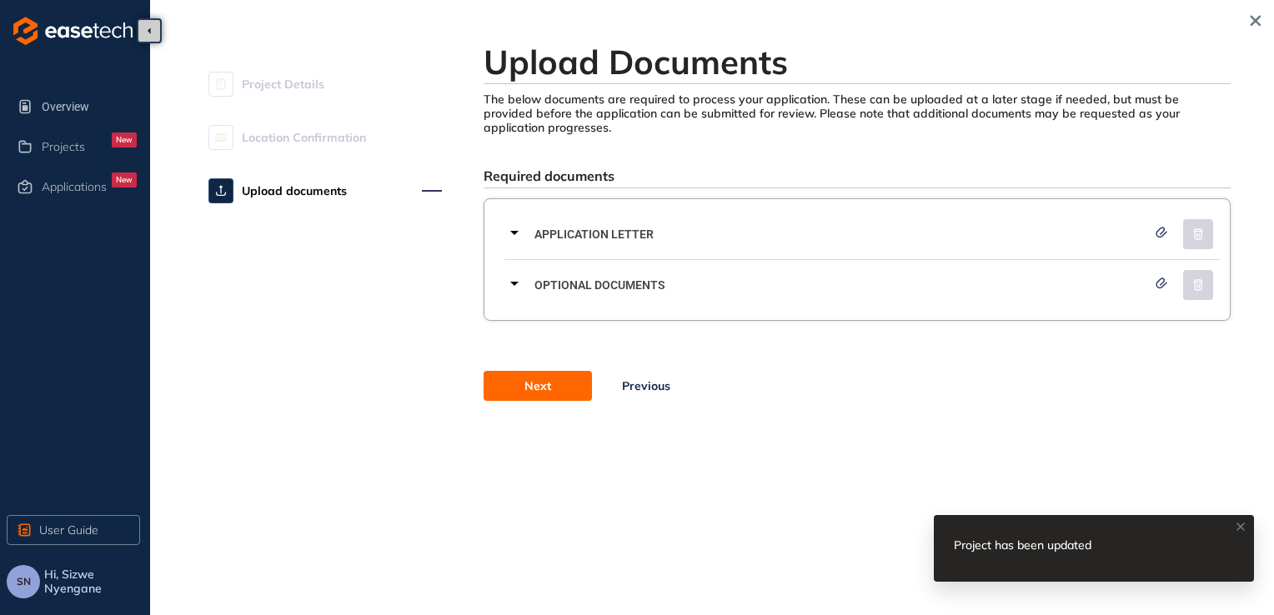
click at [520, 227] on icon at bounding box center [514, 233] width 20 height 20
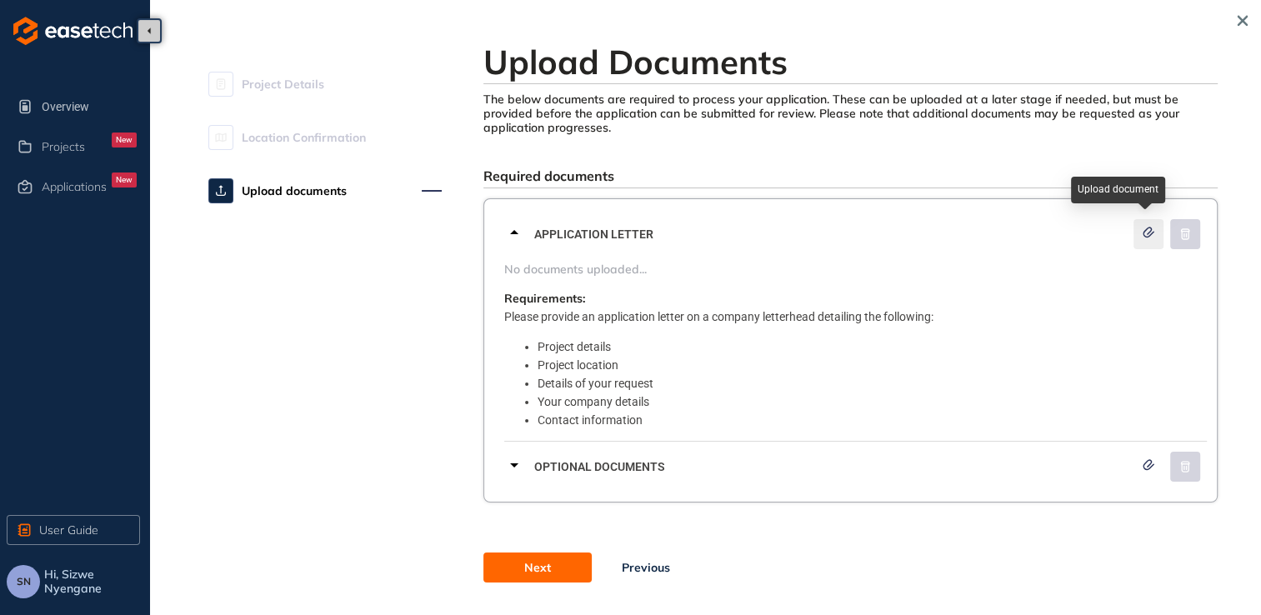
click at [619, 238] on span "button" at bounding box center [1148, 234] width 17 height 15
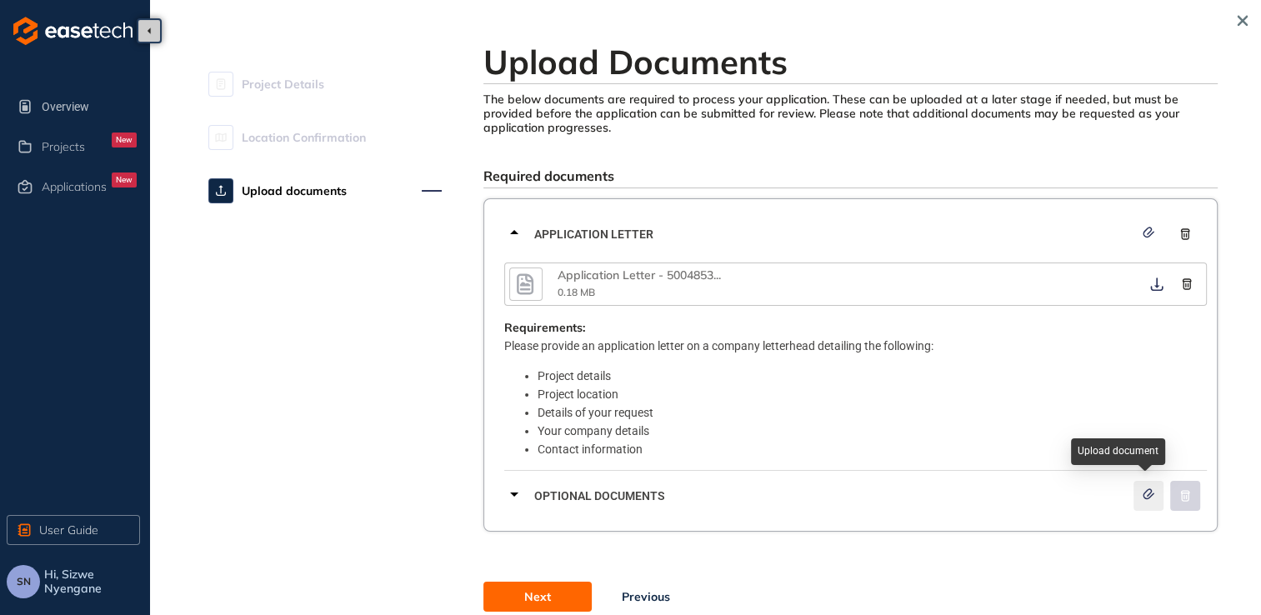
click at [619, 498] on icon "button" at bounding box center [1148, 494] width 17 height 12
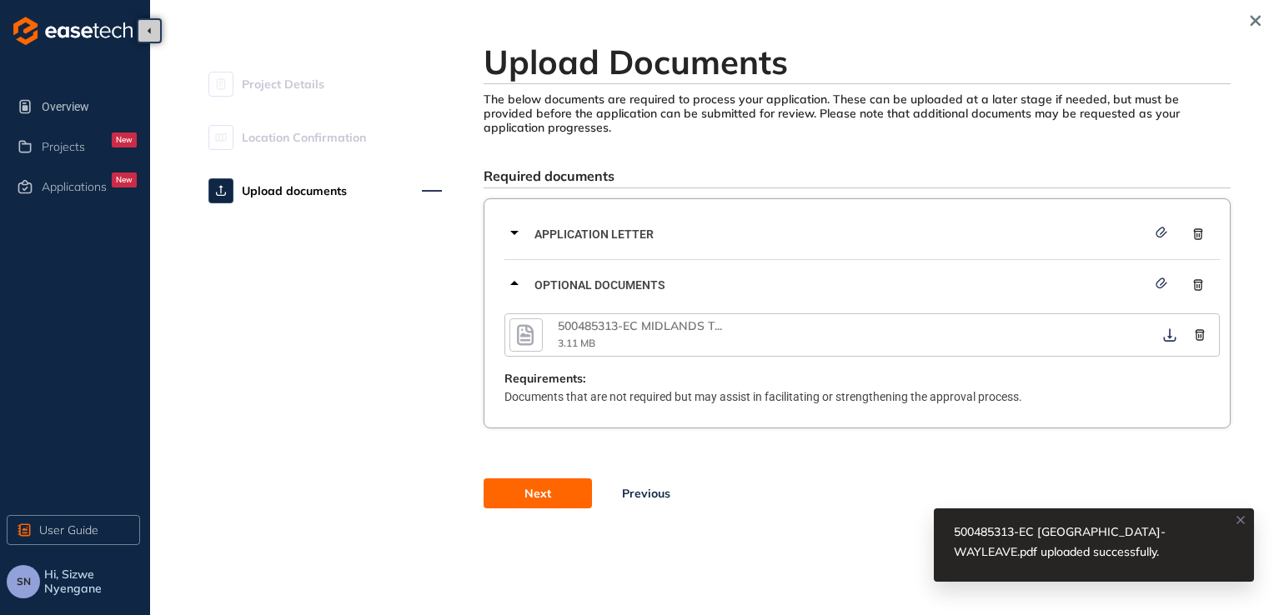
click at [541, 498] on span "Next" at bounding box center [537, 493] width 27 height 18
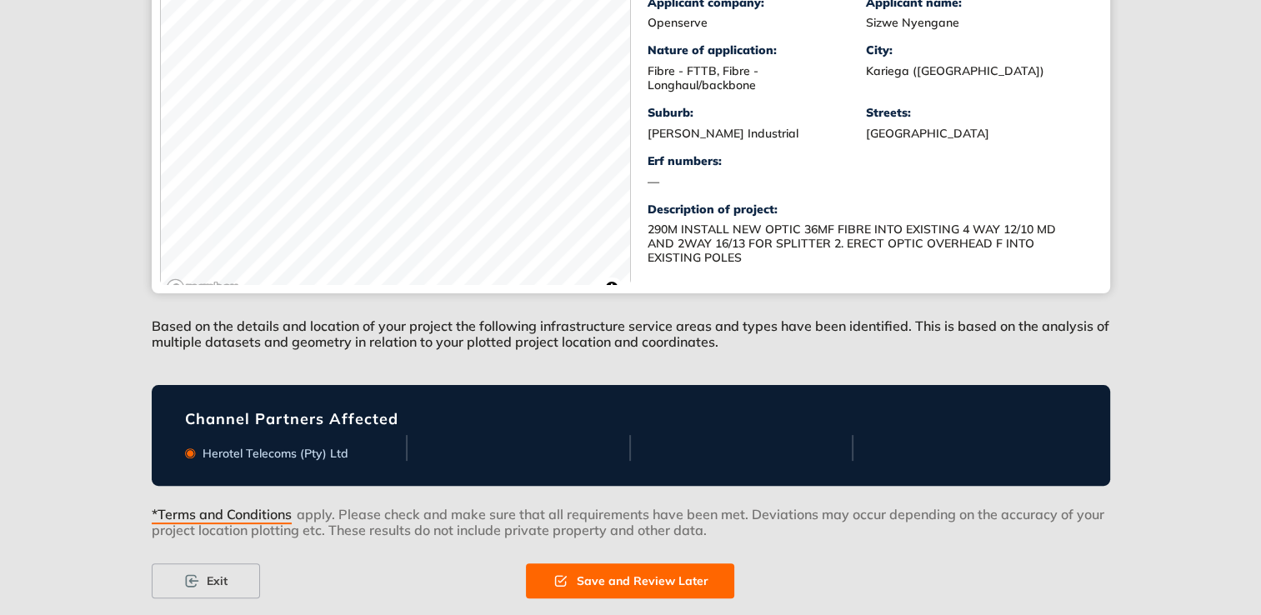
scroll to position [373, 0]
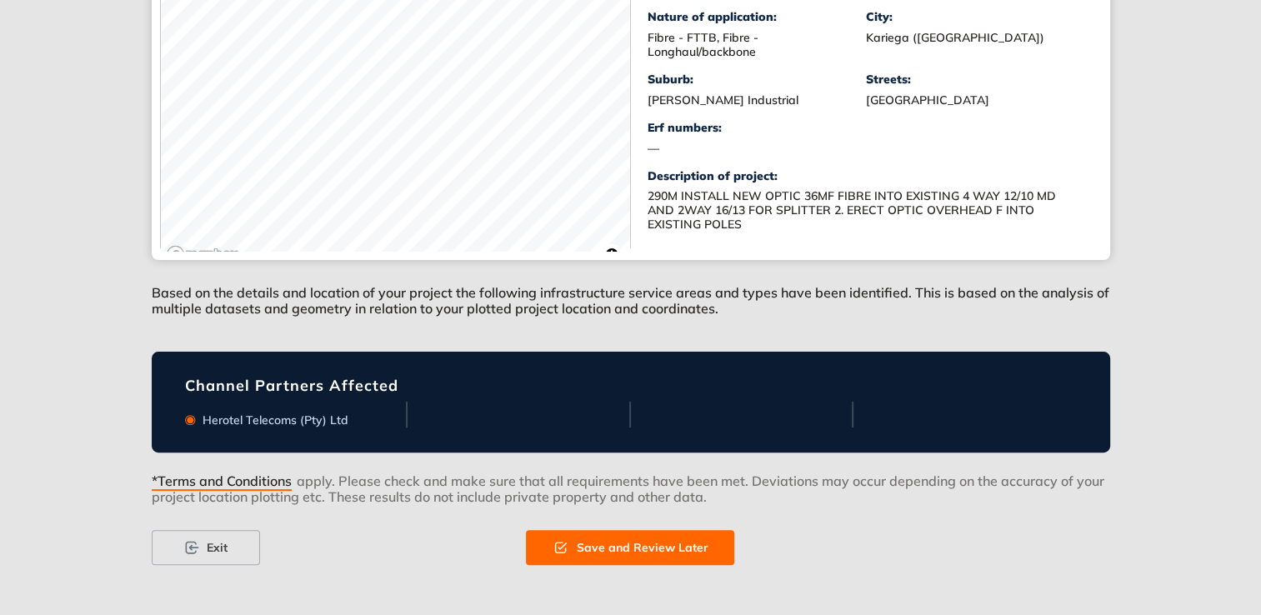
click at [188, 421] on icon at bounding box center [190, 420] width 7 height 7
click at [263, 483] on span "*Terms and Conditions" at bounding box center [222, 482] width 140 height 18
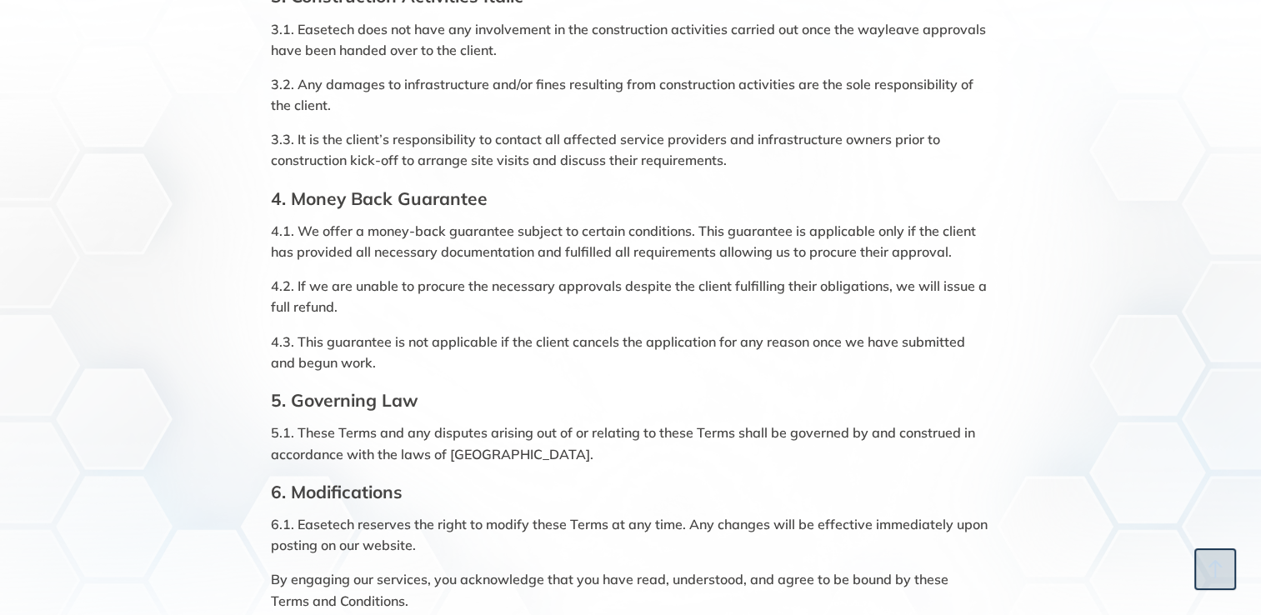
scroll to position [852, 0]
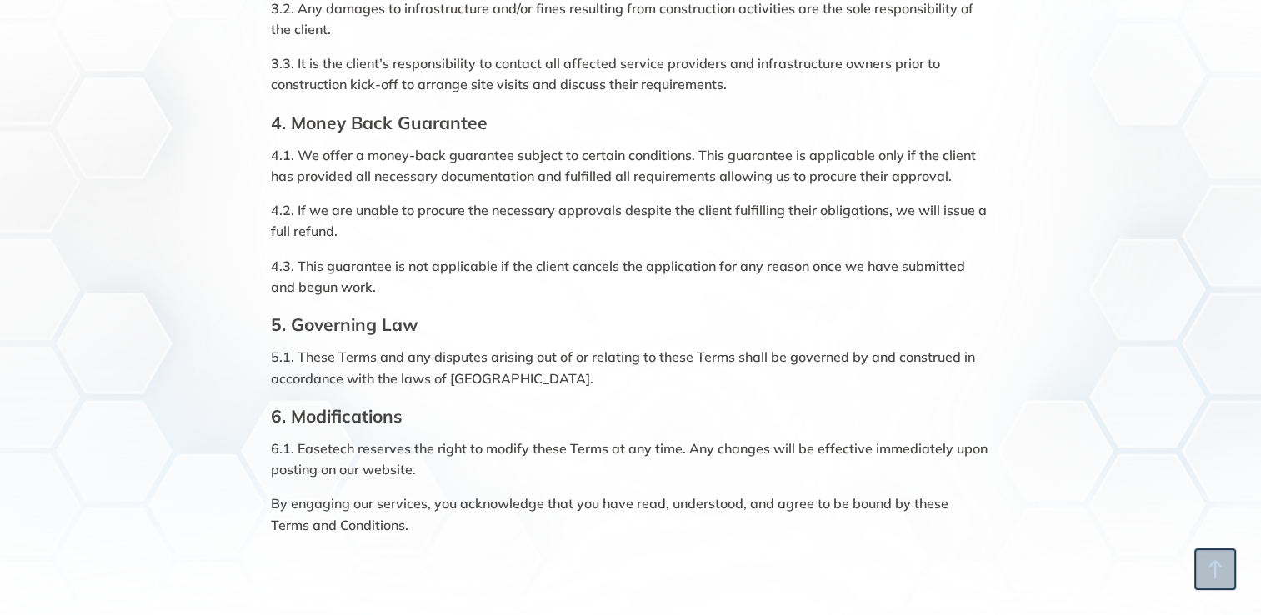
click at [619, 571] on icon "button" at bounding box center [1215, 569] width 13 height 18
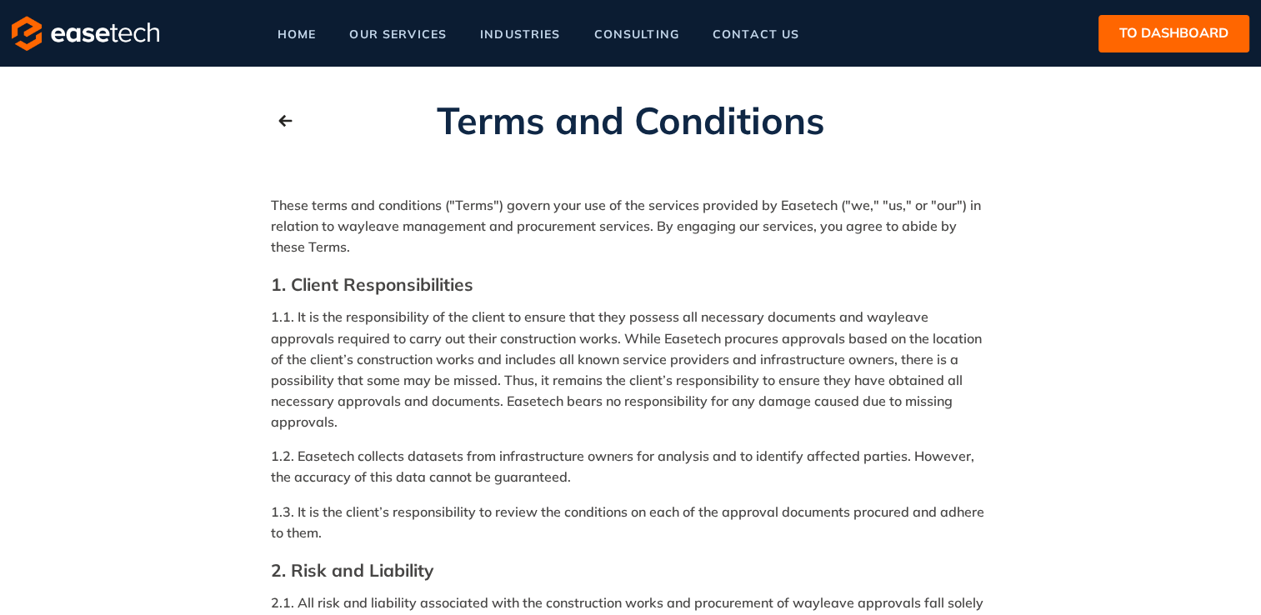
click at [619, 35] on span "to dashboard" at bounding box center [1173, 33] width 109 height 21
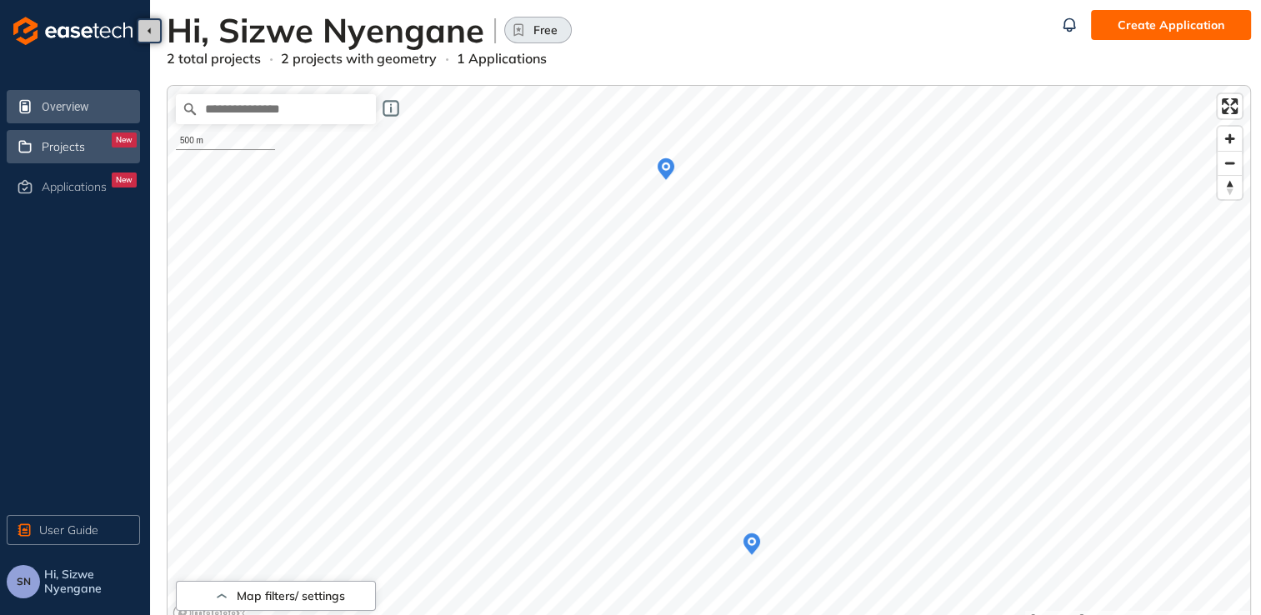
click at [83, 144] on span "Projects" at bounding box center [63, 147] width 43 height 14
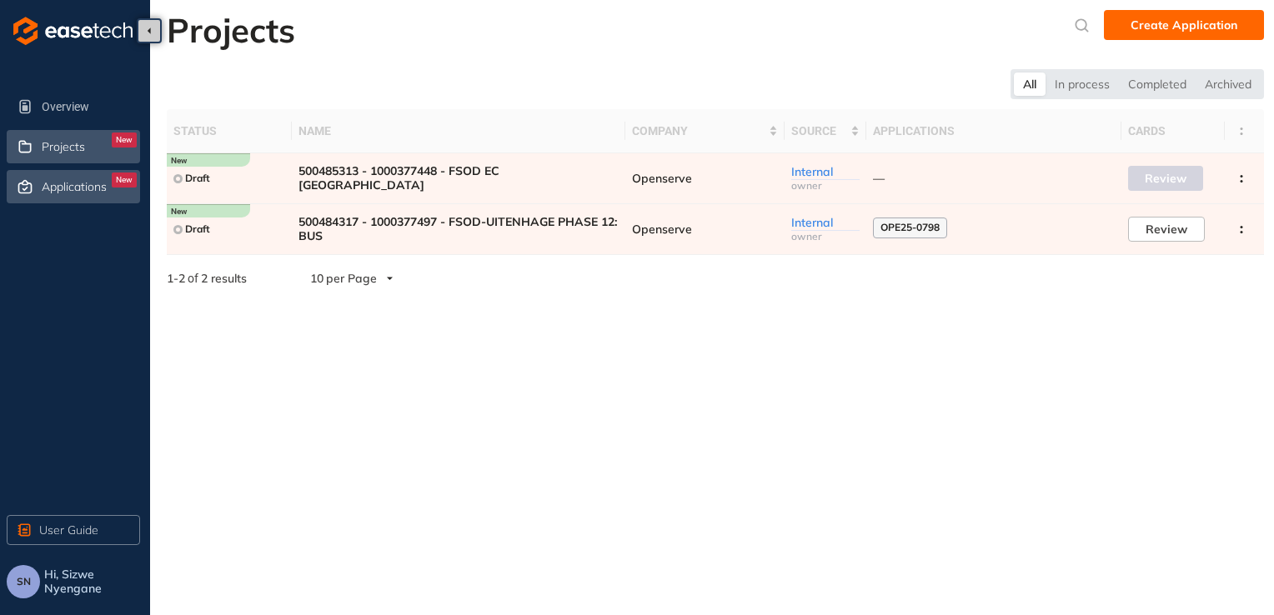
click at [67, 178] on div "Applications New" at bounding box center [89, 187] width 95 height 28
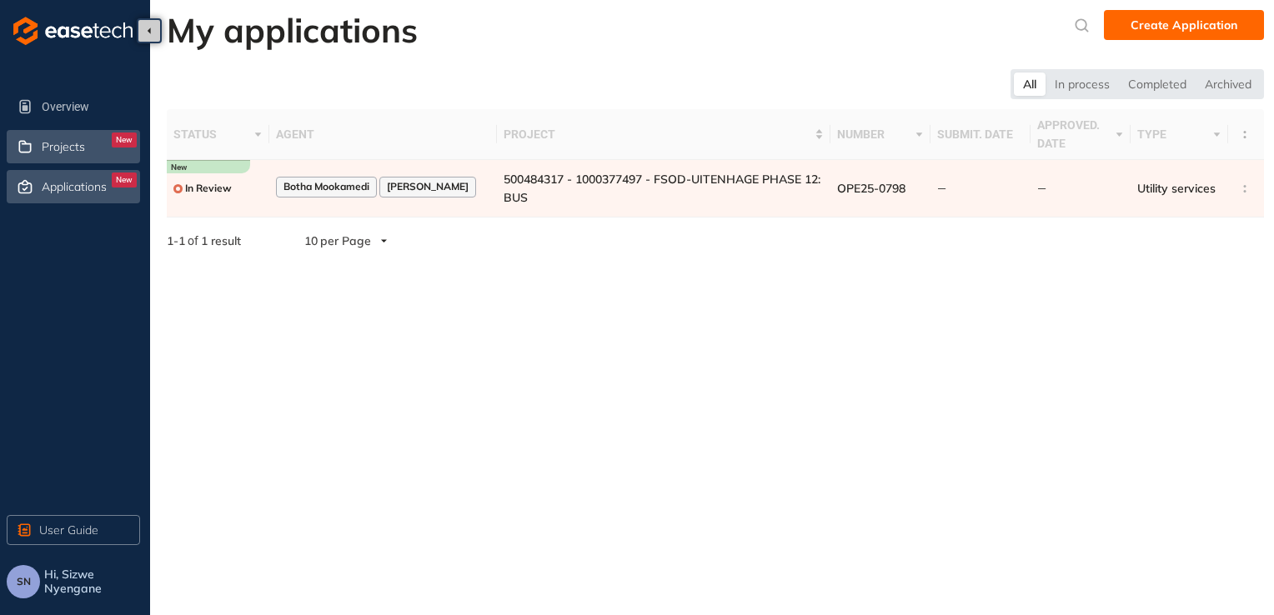
click at [78, 155] on div "Projects New" at bounding box center [89, 147] width 95 height 28
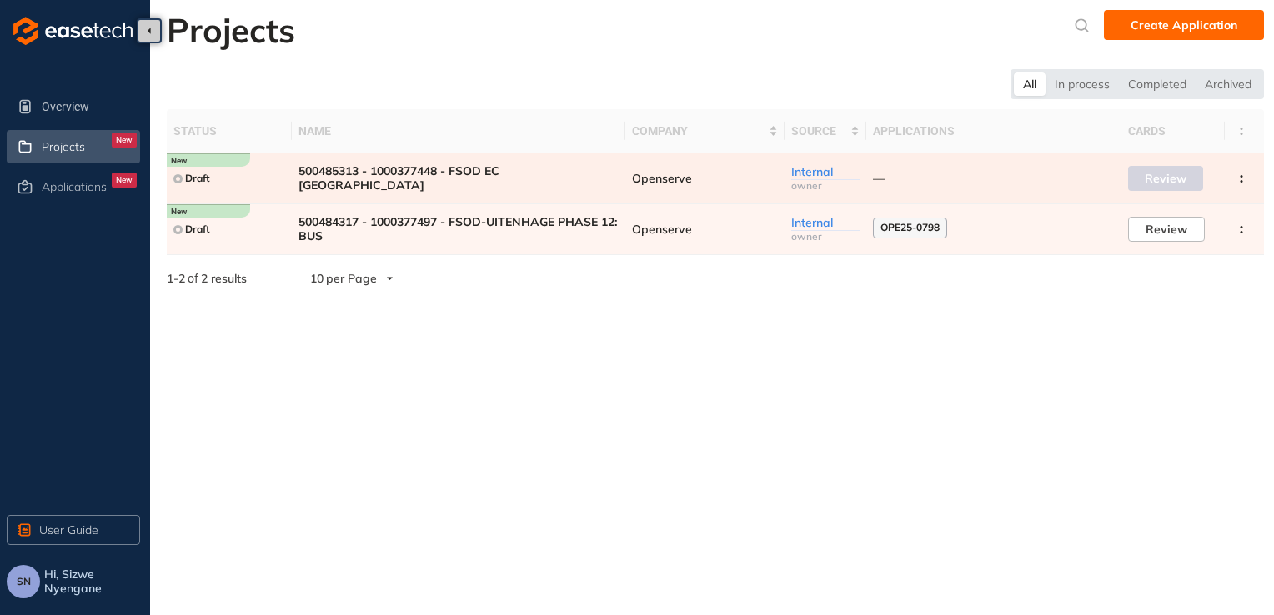
click at [173, 178] on div at bounding box center [177, 178] width 9 height 9
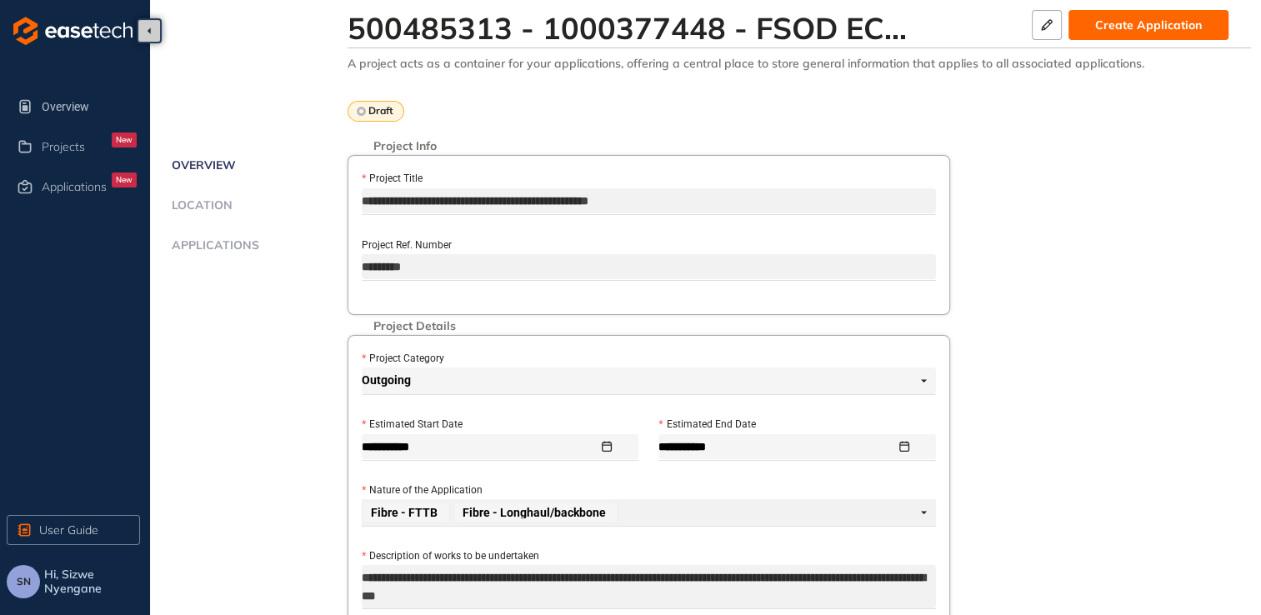
click at [362, 117] on div "Draft" at bounding box center [376, 111] width 57 height 21
click at [360, 114] on div at bounding box center [361, 111] width 9 height 9
click at [229, 250] on span "Applications" at bounding box center [213, 245] width 93 height 14
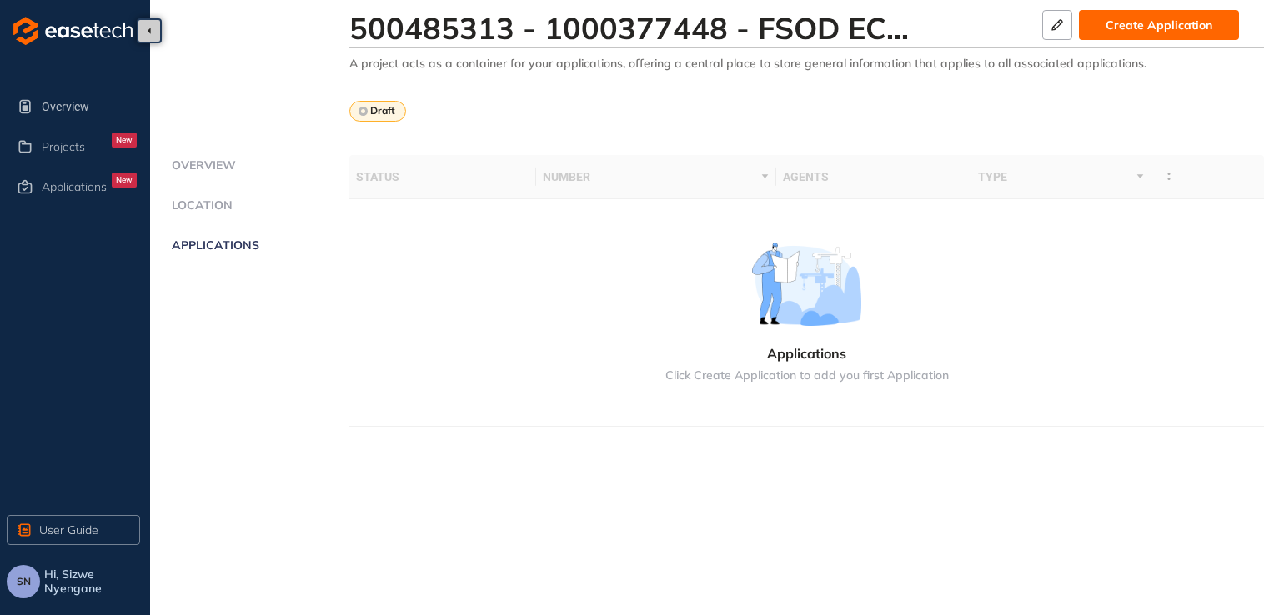
click at [364, 115] on div "Draft" at bounding box center [377, 111] width 57 height 21
click at [362, 115] on div at bounding box center [362, 111] width 9 height 9
click at [203, 205] on span "Location" at bounding box center [200, 205] width 66 height 14
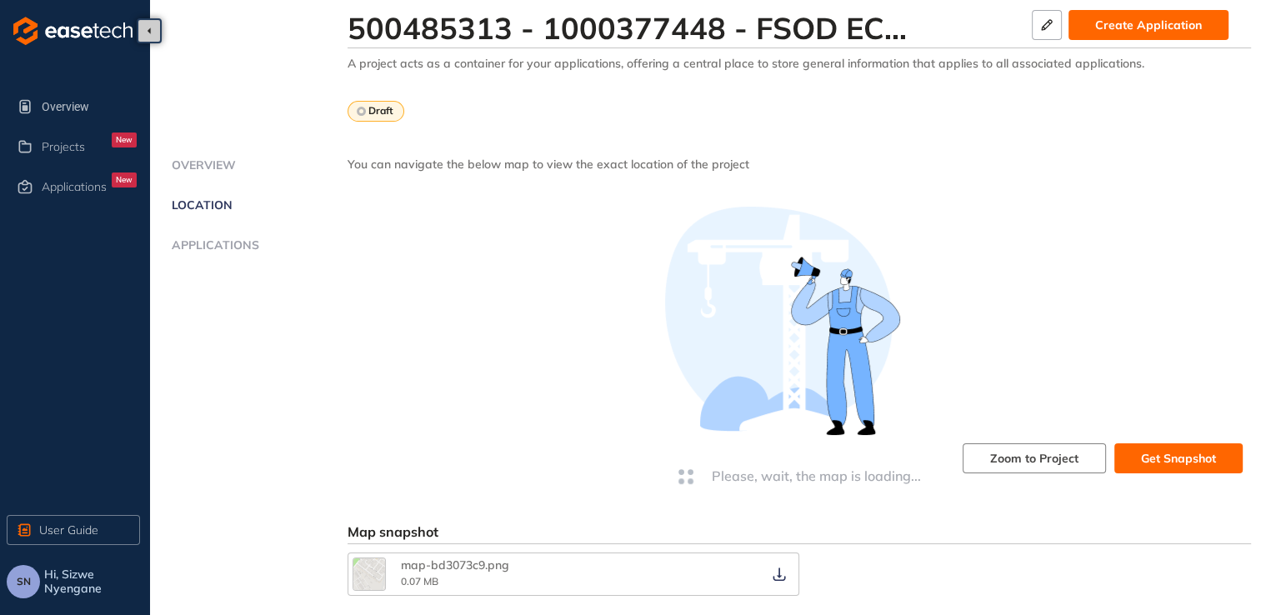
click at [207, 173] on li "Overview" at bounding box center [257, 174] width 181 height 33
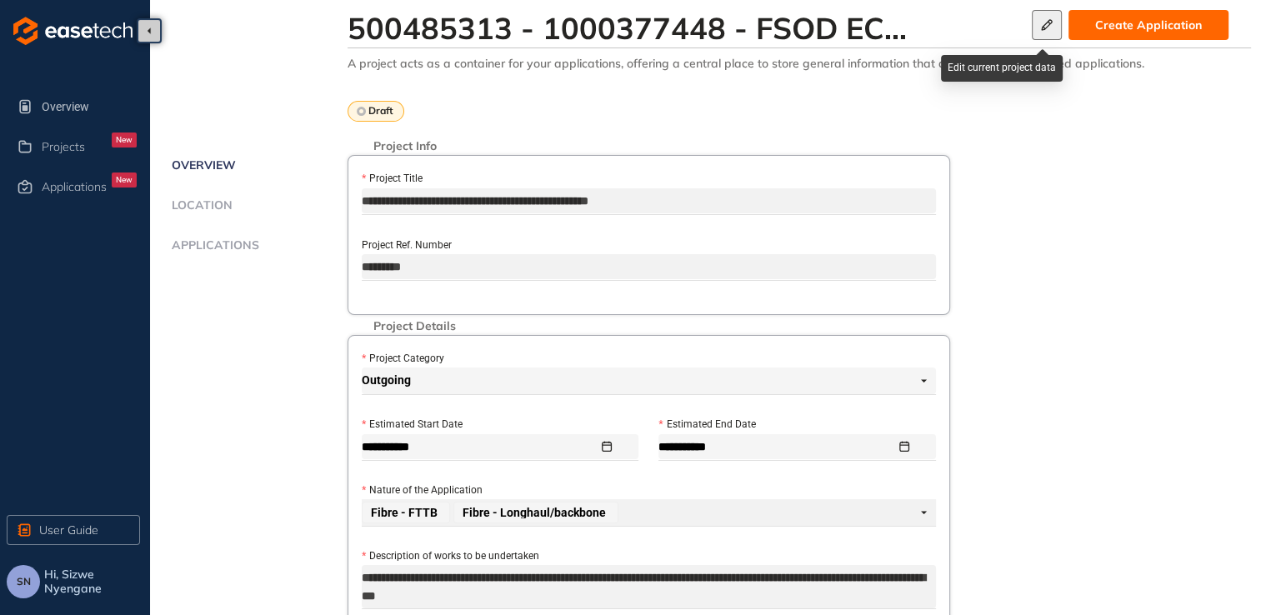
click at [619, 29] on icon "button" at bounding box center [1047, 25] width 17 height 12
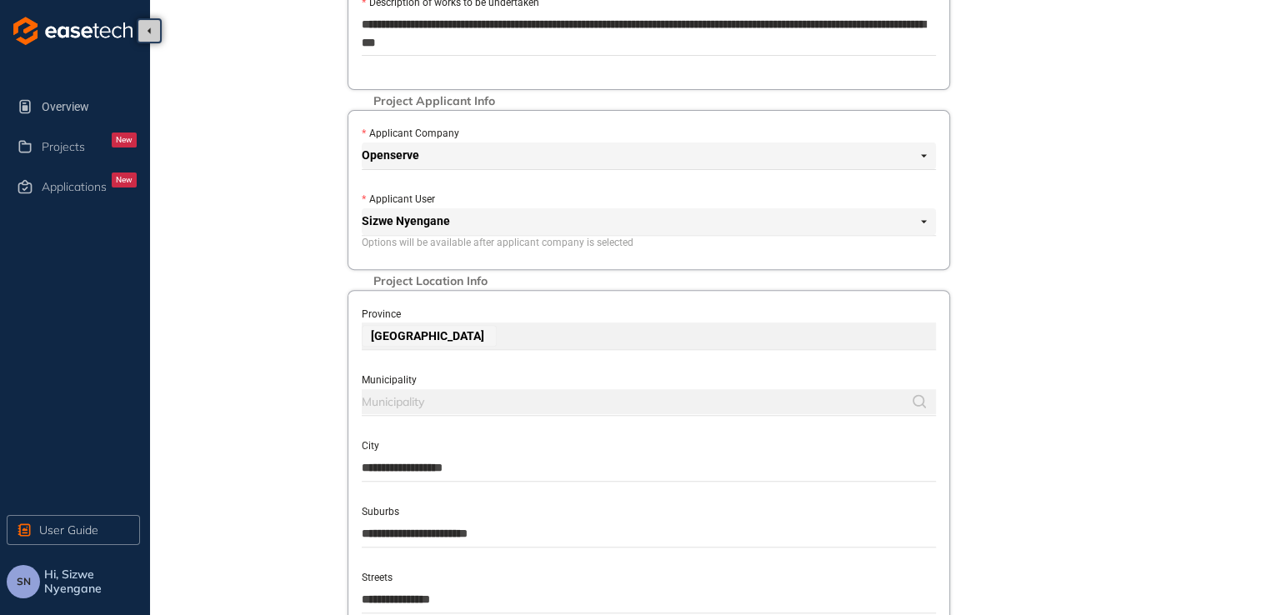
scroll to position [555, 0]
click at [434, 396] on div at bounding box center [639, 401] width 554 height 20
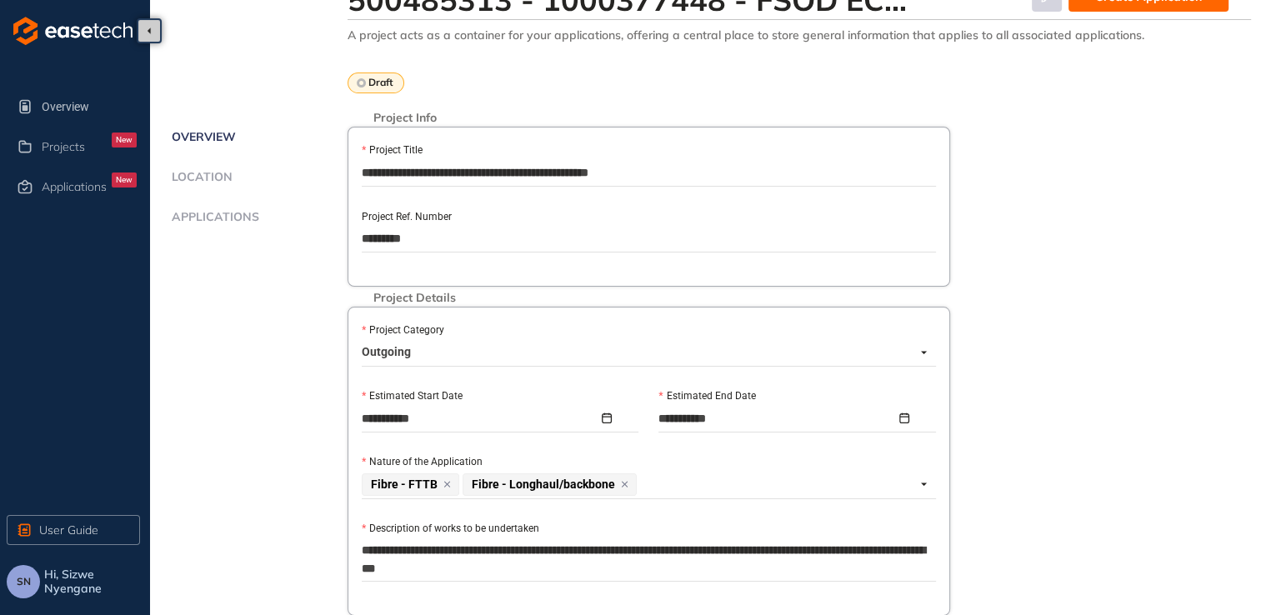
scroll to position [0, 0]
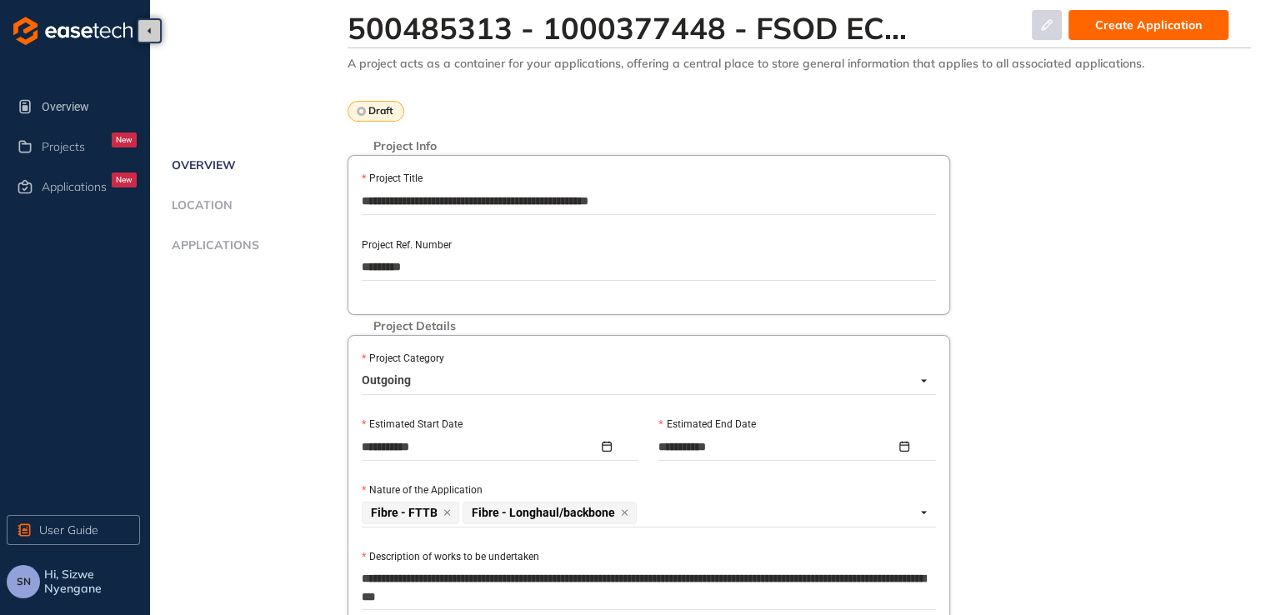
click at [220, 208] on span "Location" at bounding box center [200, 205] width 66 height 14
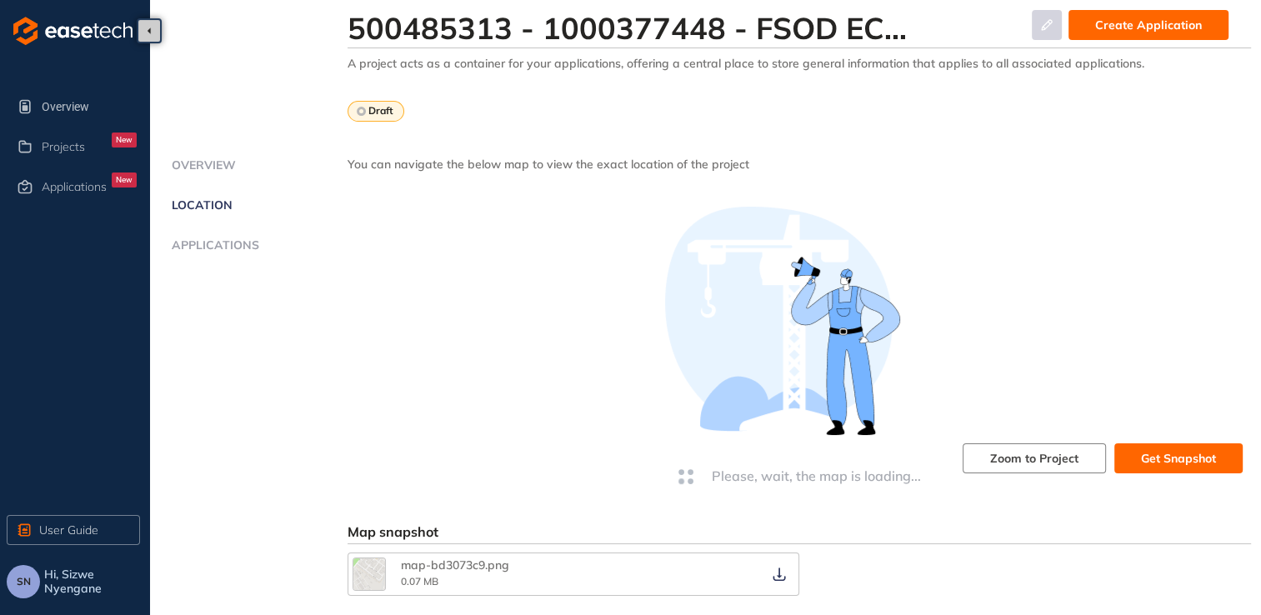
click at [258, 245] on div "Applications" at bounding box center [251, 245] width 168 height 14
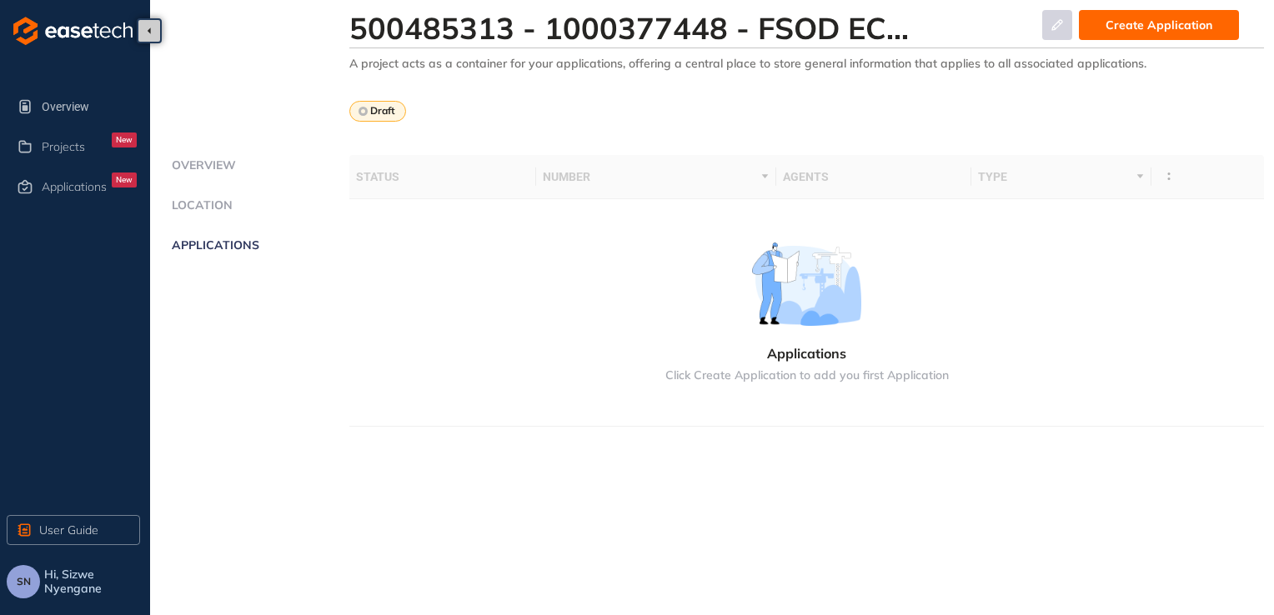
click at [619, 29] on span "Create Application" at bounding box center [1158, 25] width 107 height 18
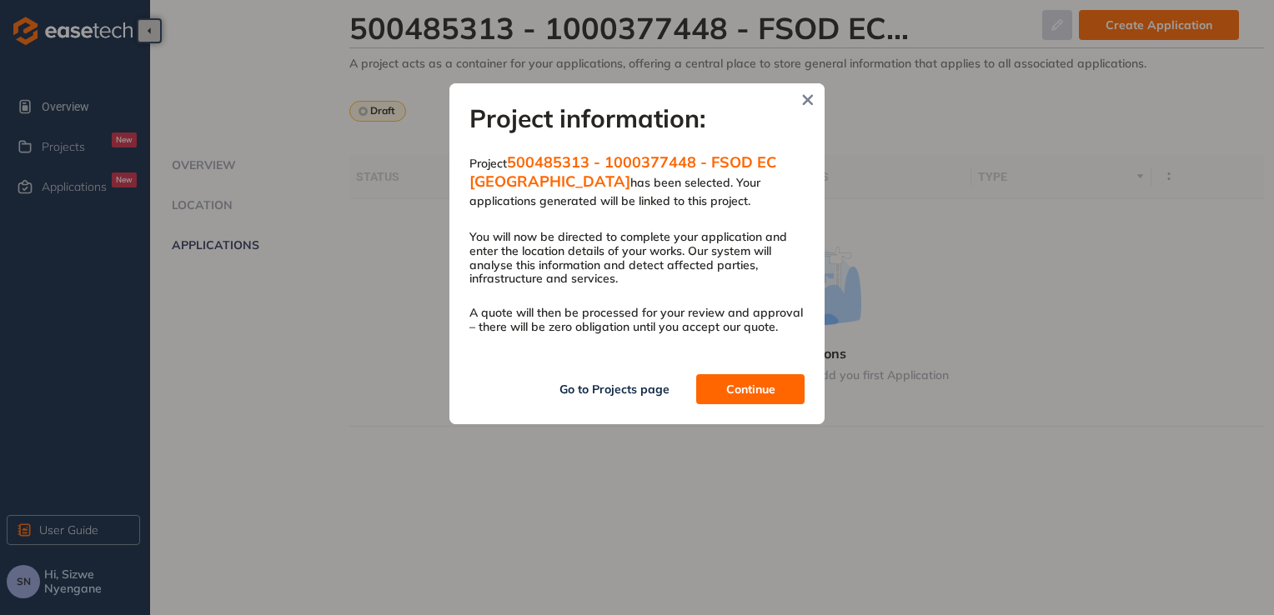
click at [619, 396] on button "Continue" at bounding box center [750, 389] width 108 height 30
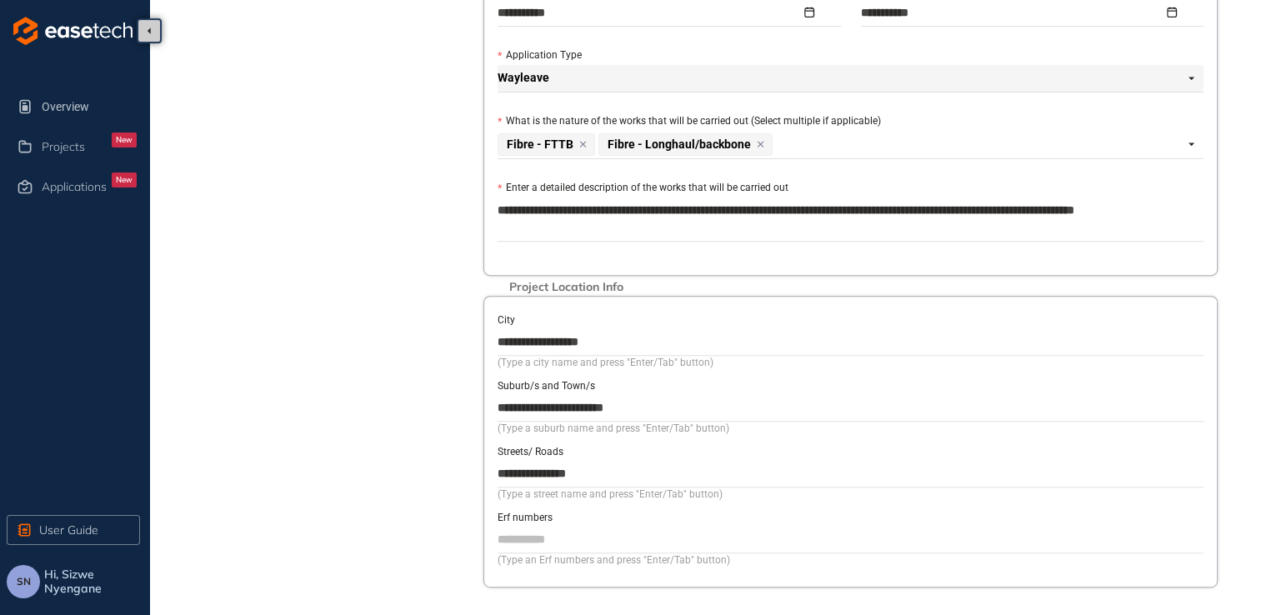
scroll to position [657, 0]
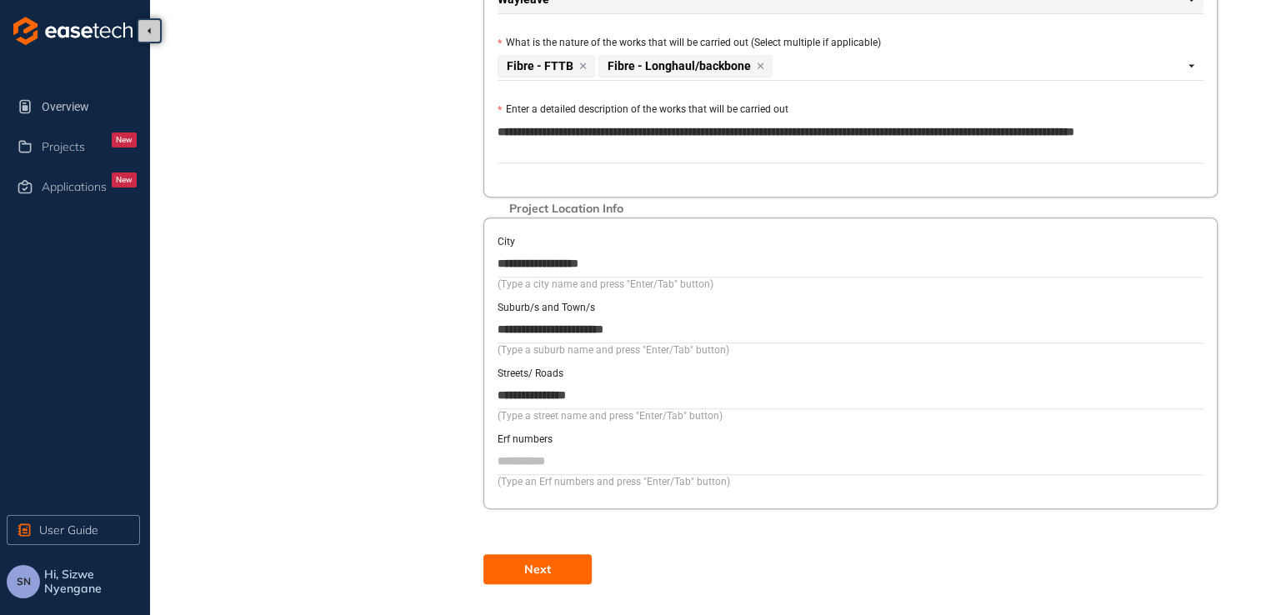
click at [566, 564] on button "Next" at bounding box center [537, 569] width 108 height 30
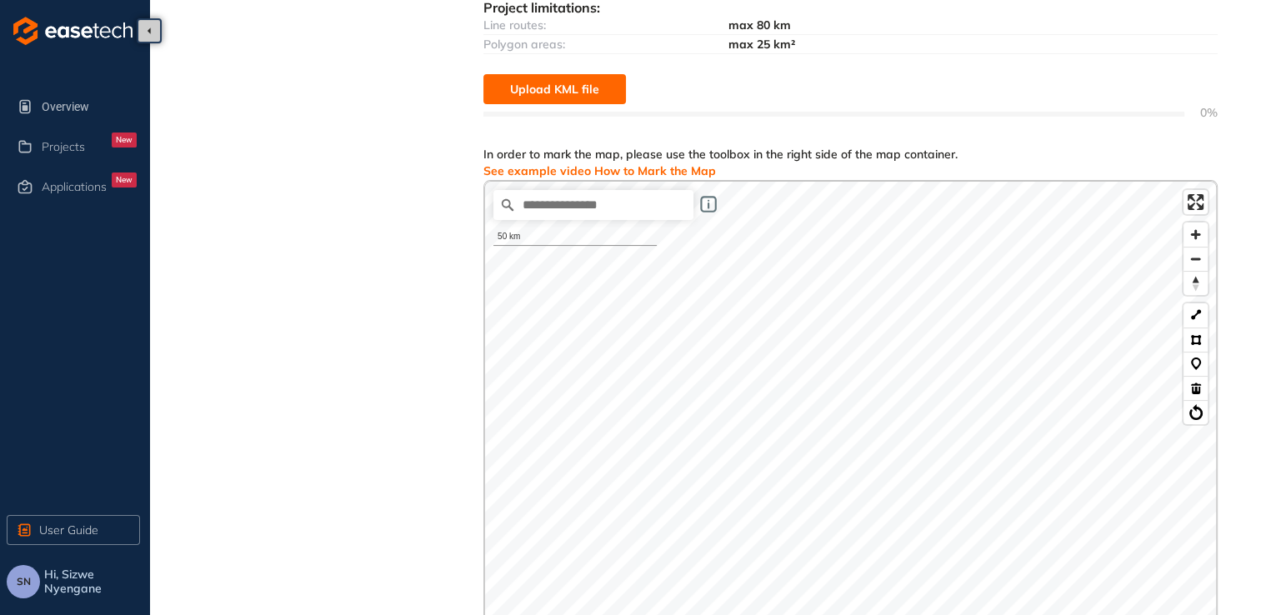
scroll to position [278, 0]
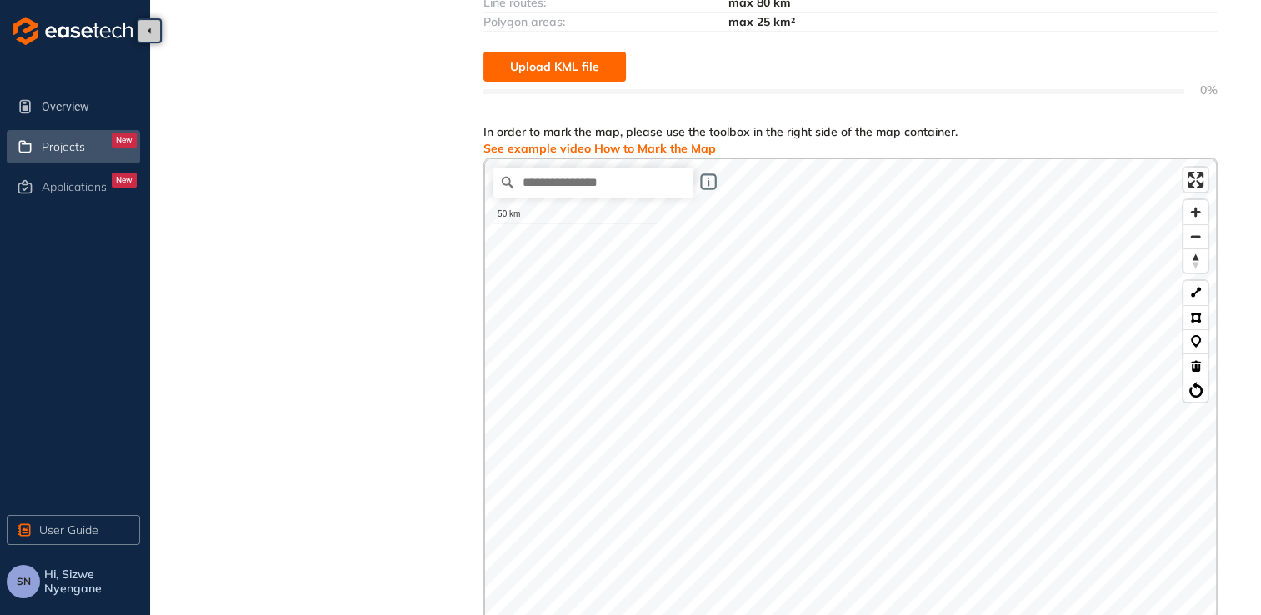
click at [120, 143] on div "New" at bounding box center [124, 140] width 25 height 15
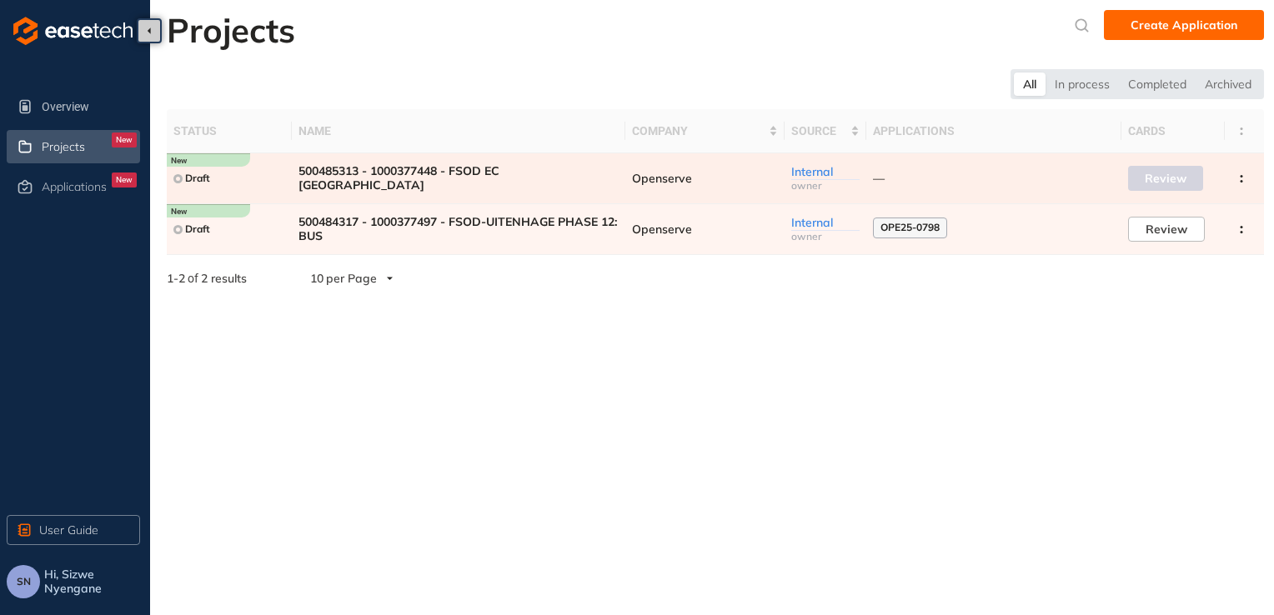
click at [619, 171] on td "—" at bounding box center [993, 178] width 255 height 51
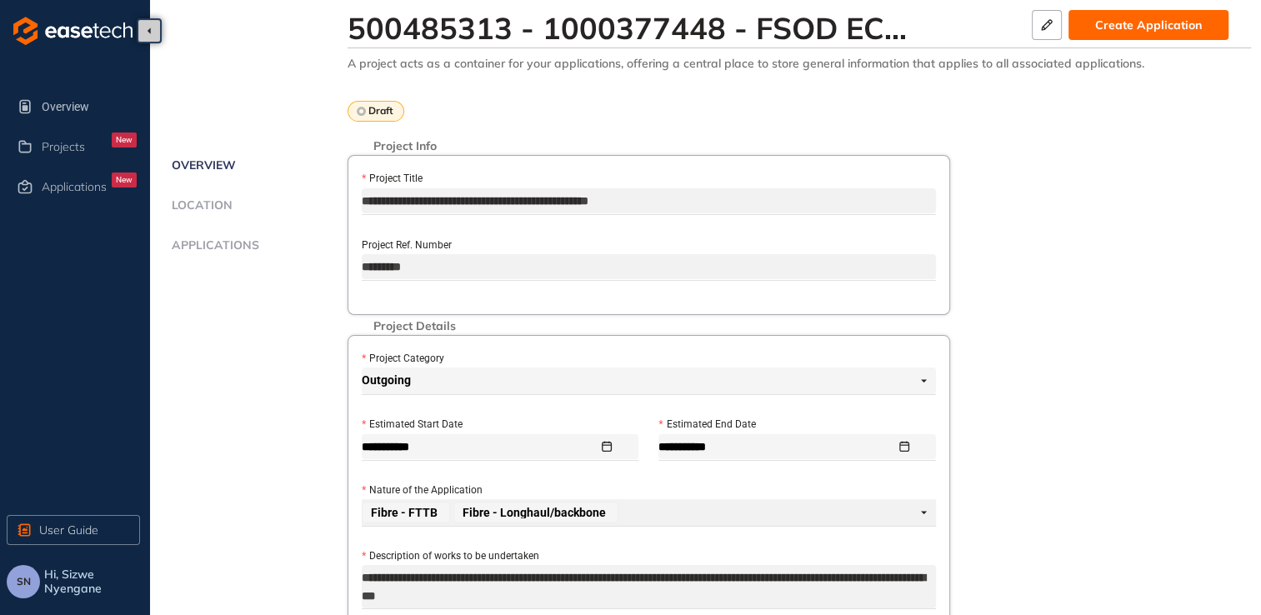
click at [619, 26] on span "Create Application" at bounding box center [1148, 25] width 107 height 18
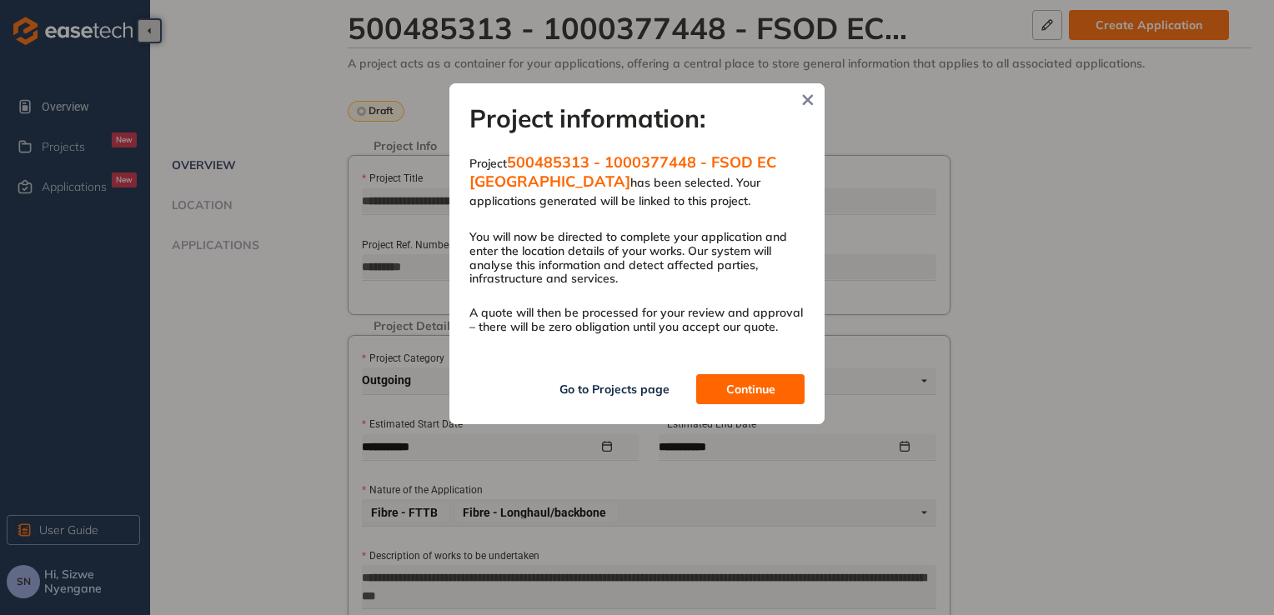
click at [619, 388] on span "Continue" at bounding box center [750, 389] width 49 height 18
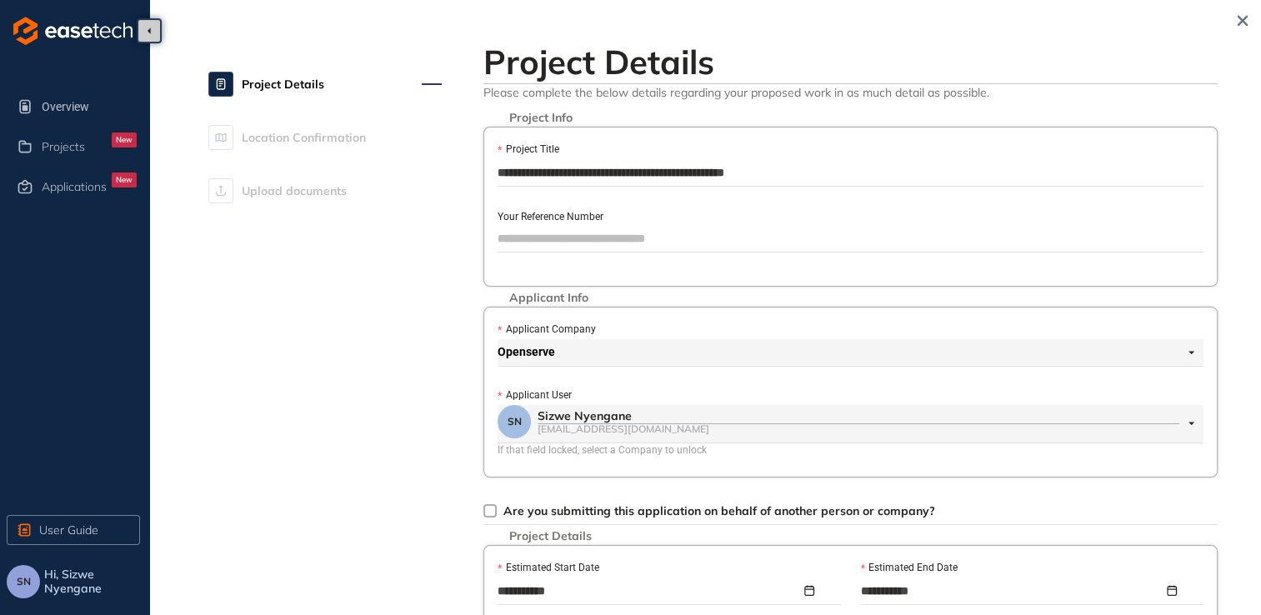
drag, startPoint x: 558, startPoint y: 173, endPoint x: 453, endPoint y: 173, distance: 105.0
type input "**********"
click at [550, 234] on input "Your Reference Number" at bounding box center [851, 238] width 706 height 25
paste input "*********"
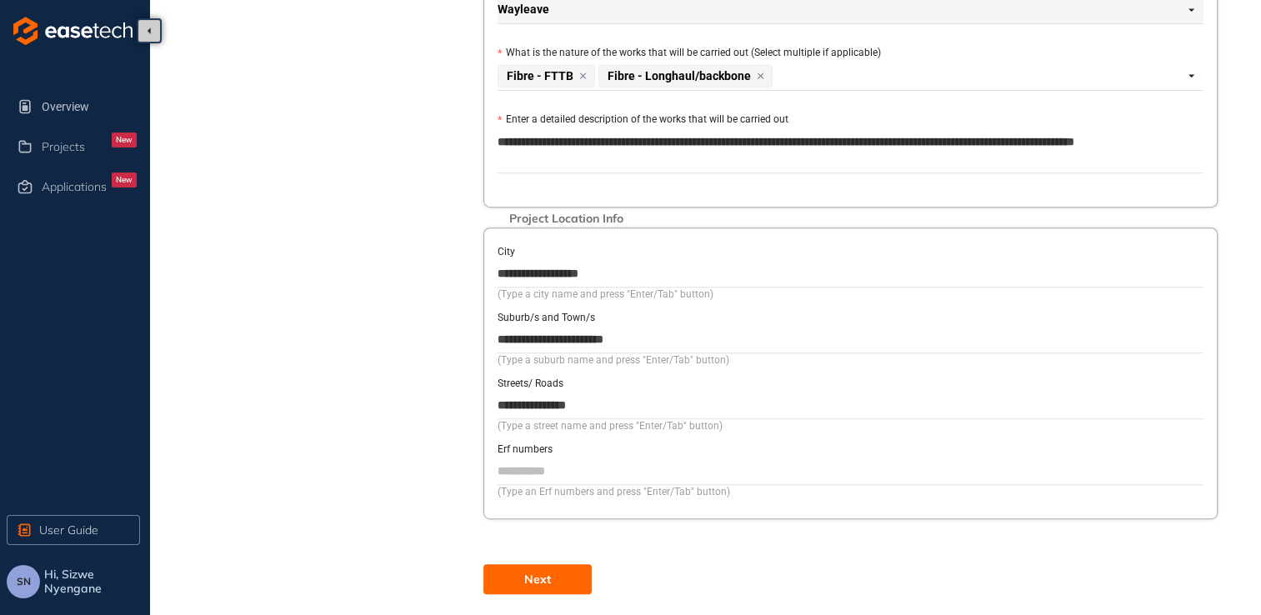
scroll to position [657, 0]
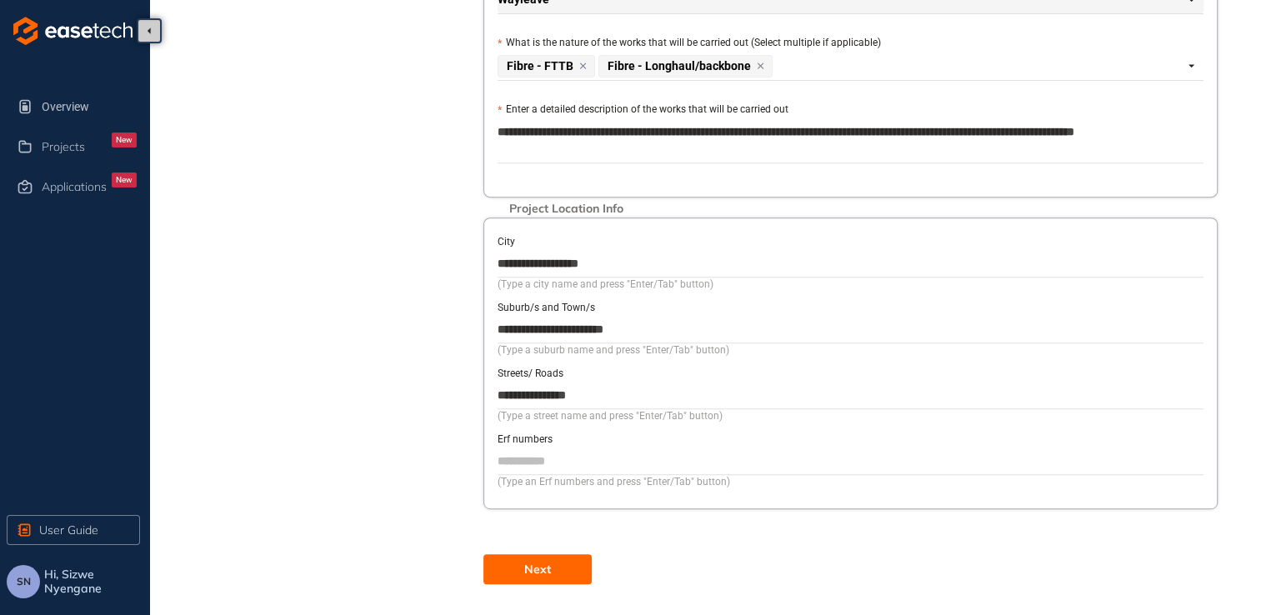
type input "*********"
click at [546, 564] on span "Next" at bounding box center [537, 569] width 27 height 18
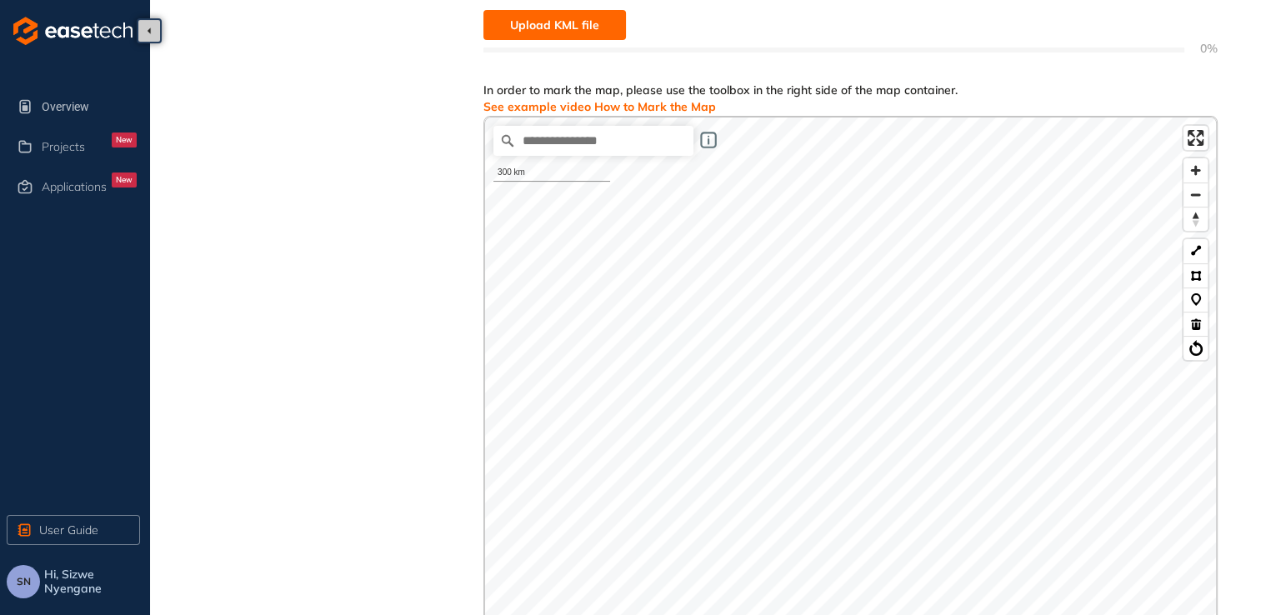
scroll to position [280, 0]
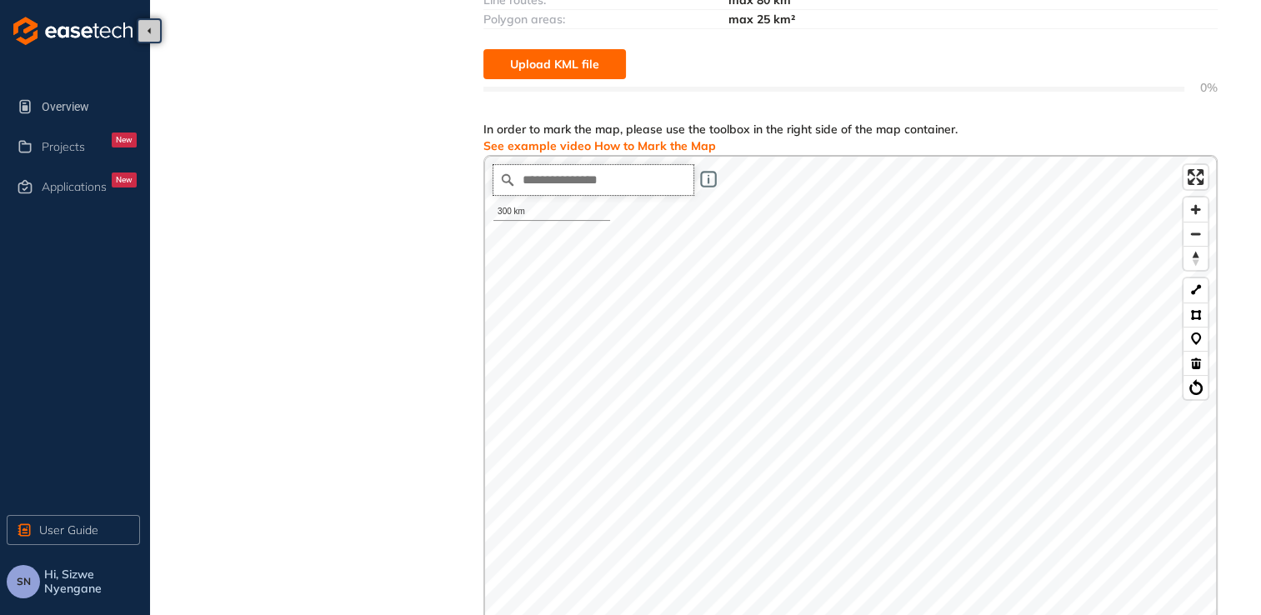
click at [619, 187] on input "Search place..." at bounding box center [593, 180] width 200 height 30
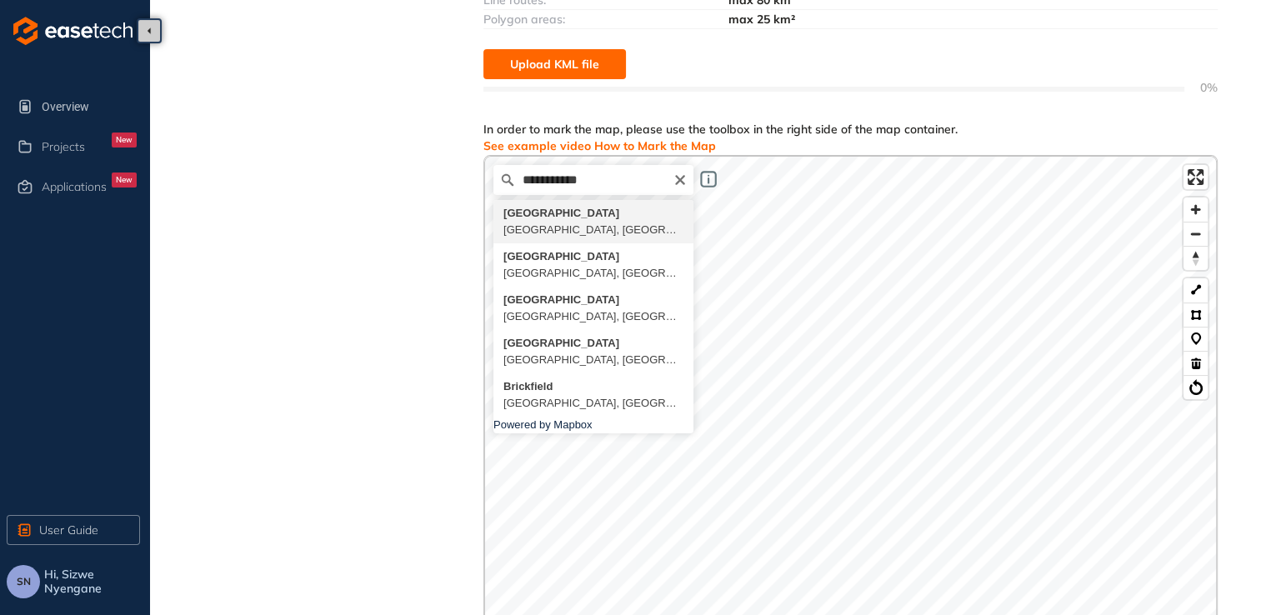
type input "**********"
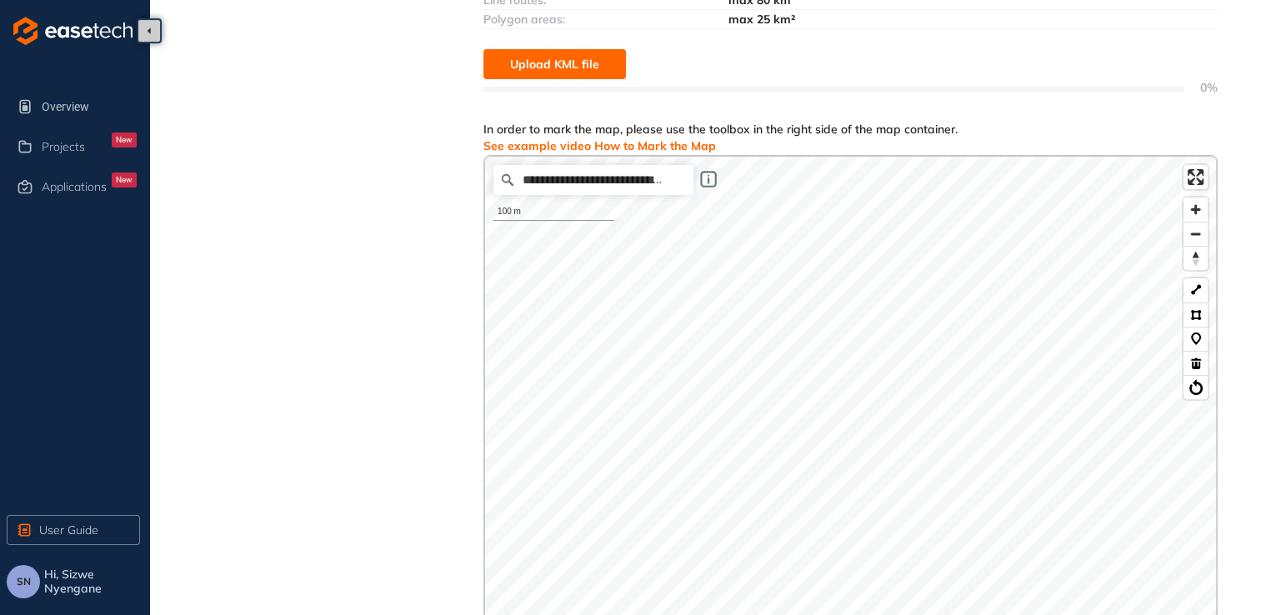
click at [619, 335] on html "Overview Projects New Applications New User Guide SN Hi, Sizwe Nyengane Project…" at bounding box center [630, 27] width 1261 height 615
click at [619, 293] on button at bounding box center [1196, 290] width 24 height 24
click at [619, 289] on button at bounding box center [1196, 290] width 24 height 24
click at [619, 287] on button at bounding box center [1196, 290] width 24 height 24
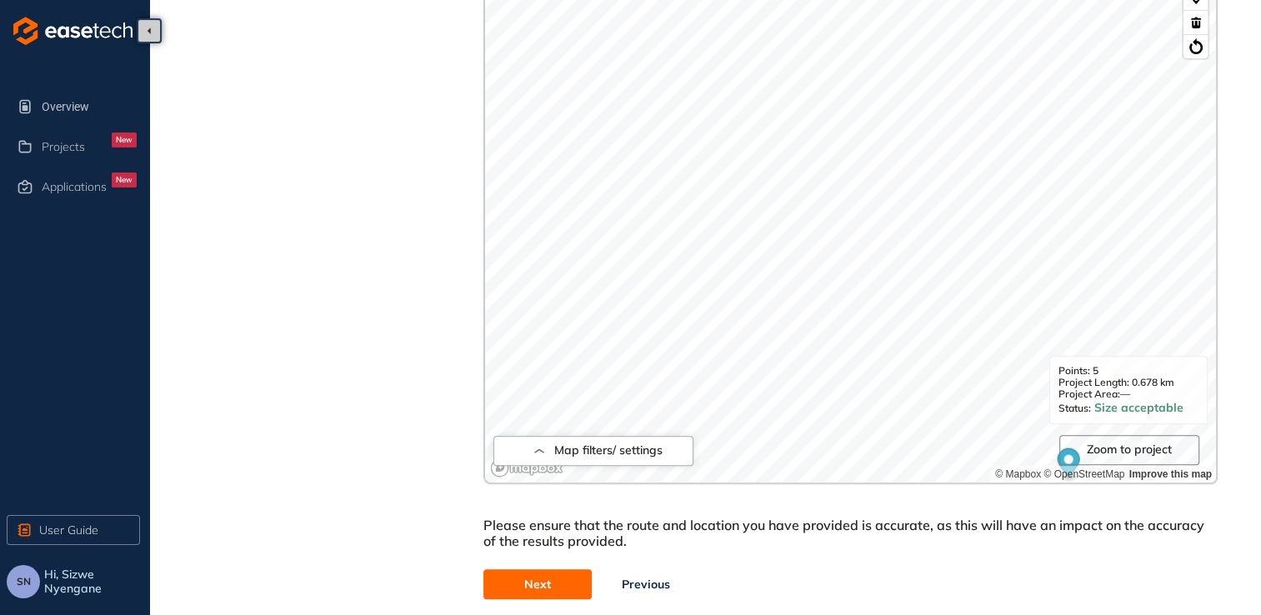
scroll to position [639, 0]
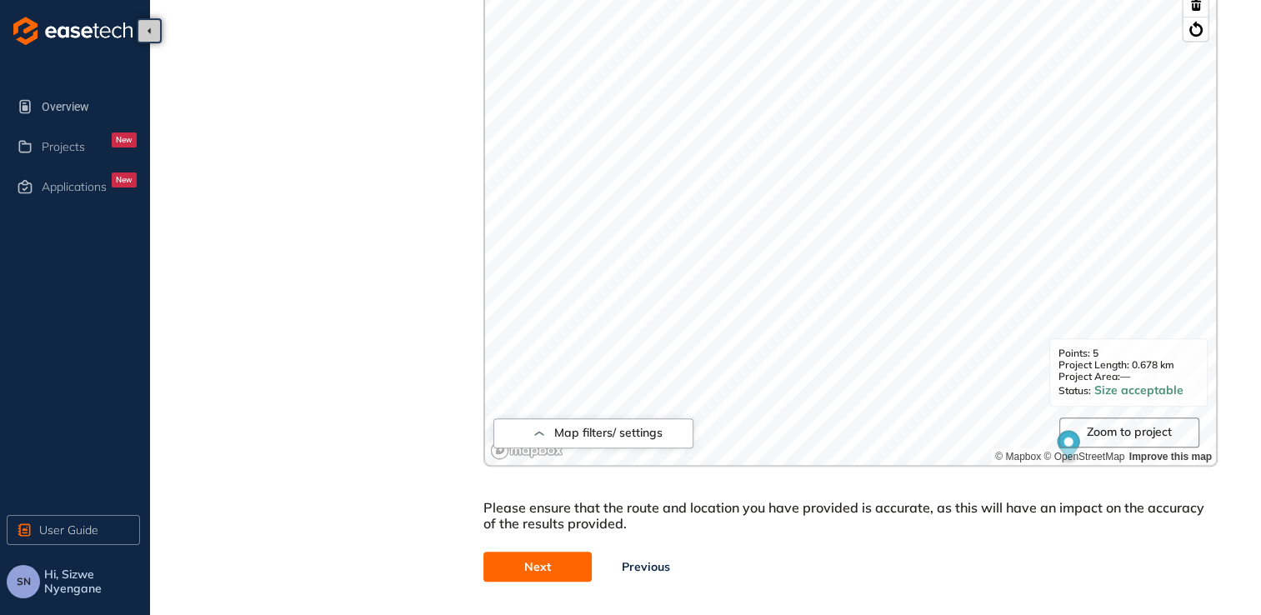
click at [560, 558] on button "Next" at bounding box center [537, 567] width 108 height 30
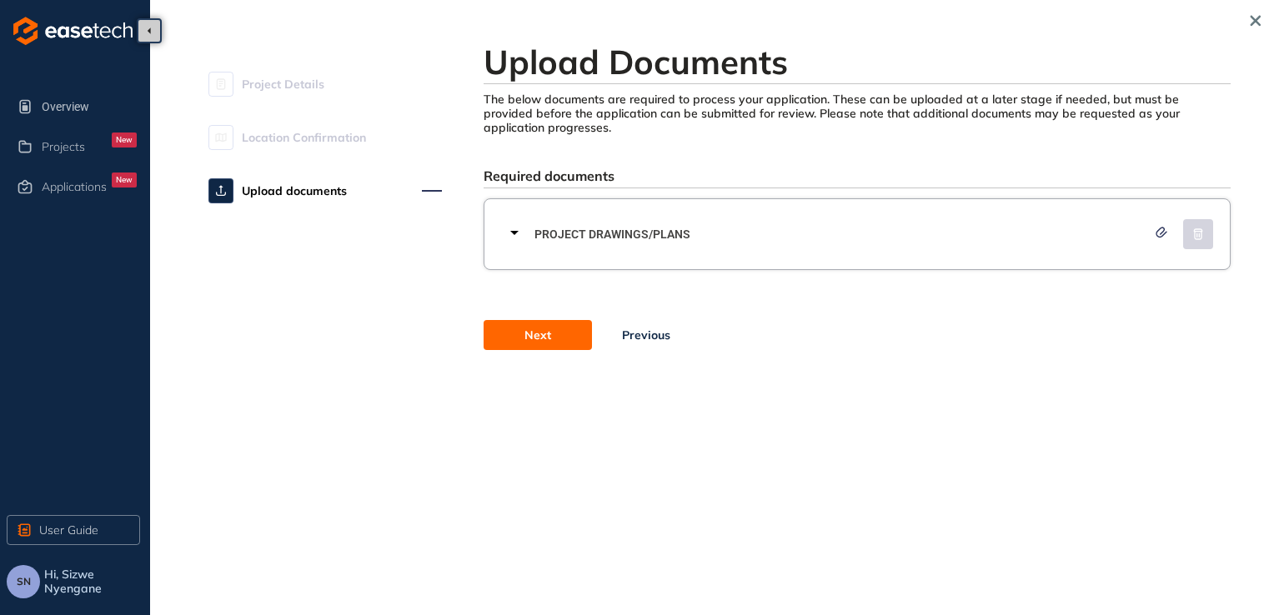
click at [517, 233] on icon at bounding box center [514, 233] width 20 height 20
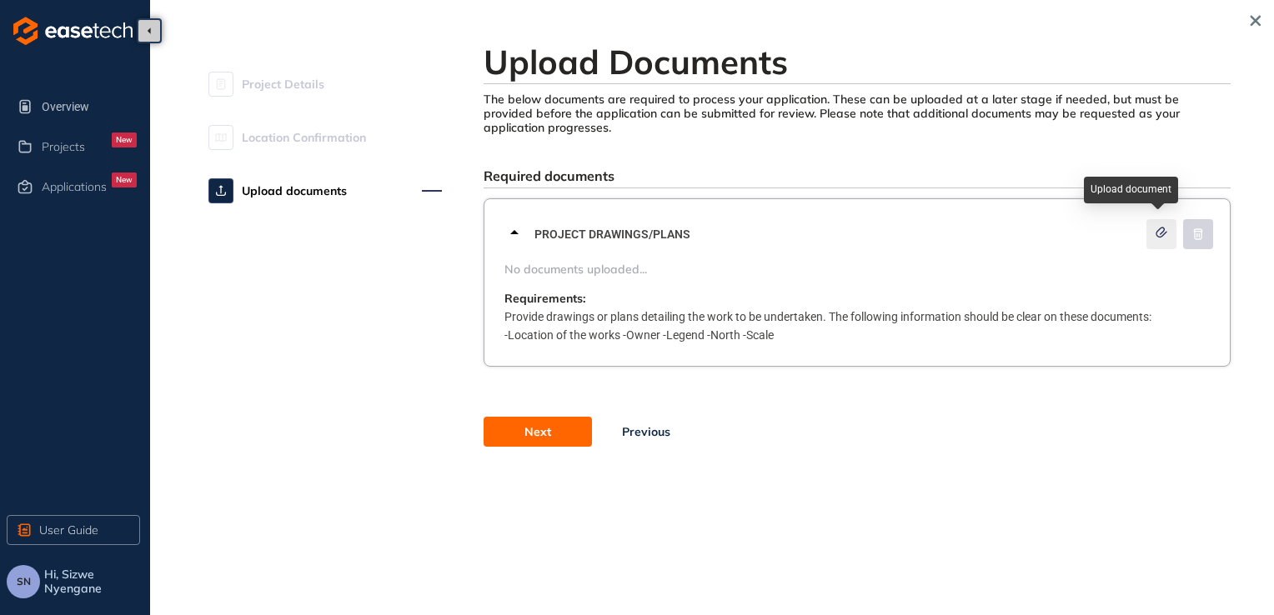
click at [619, 233] on icon "button" at bounding box center [1161, 232] width 10 height 9
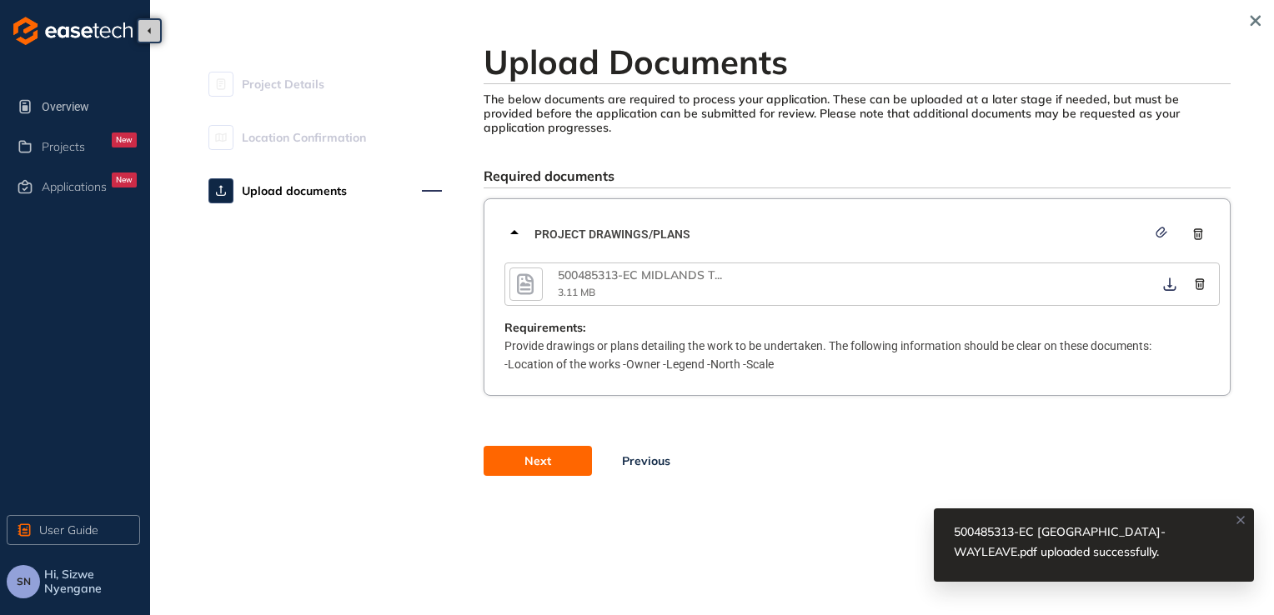
click at [576, 464] on button "Next" at bounding box center [537, 461] width 108 height 30
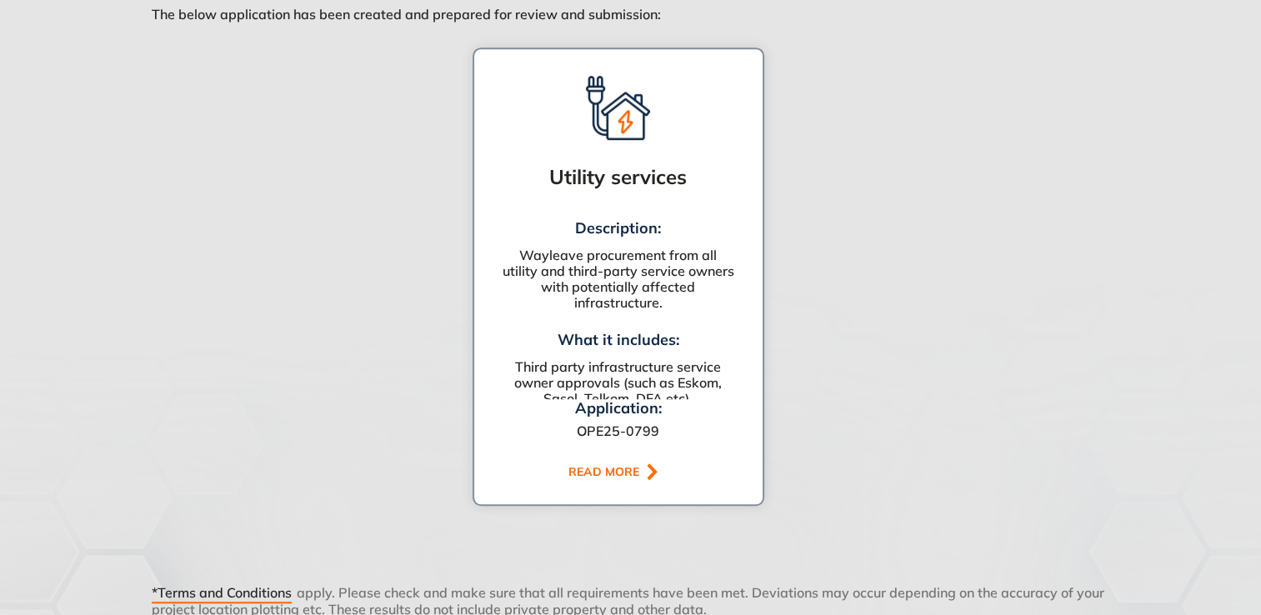
scroll to position [1056, 0]
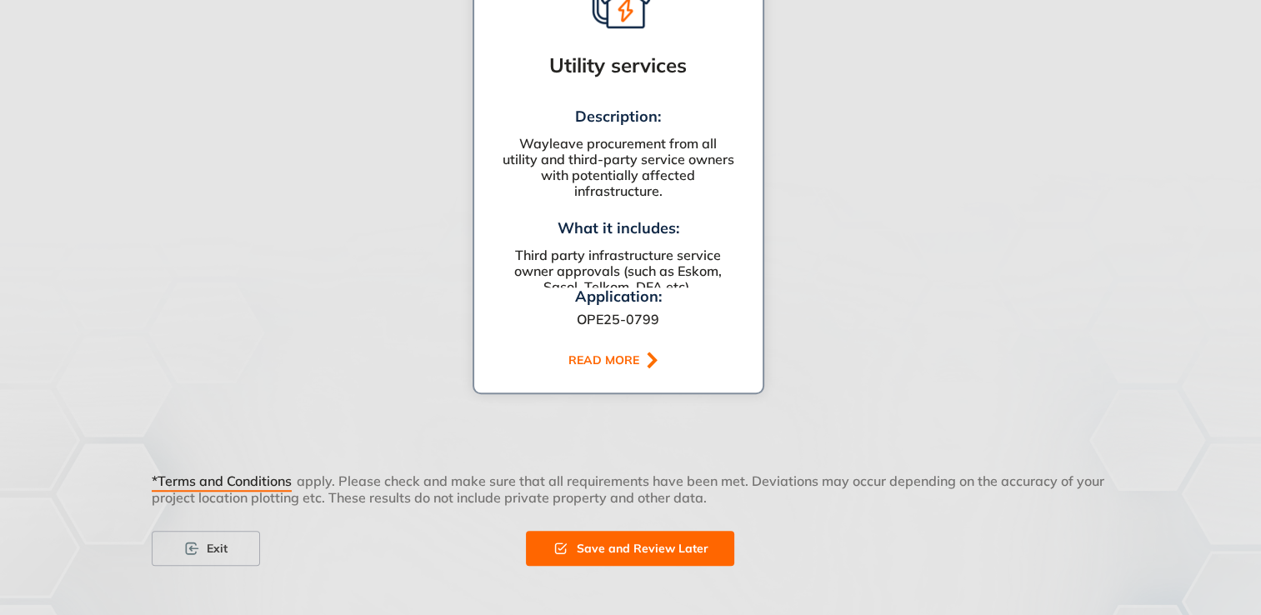
click at [619, 365] on div "READ MORE" at bounding box center [606, 360] width 76 height 14
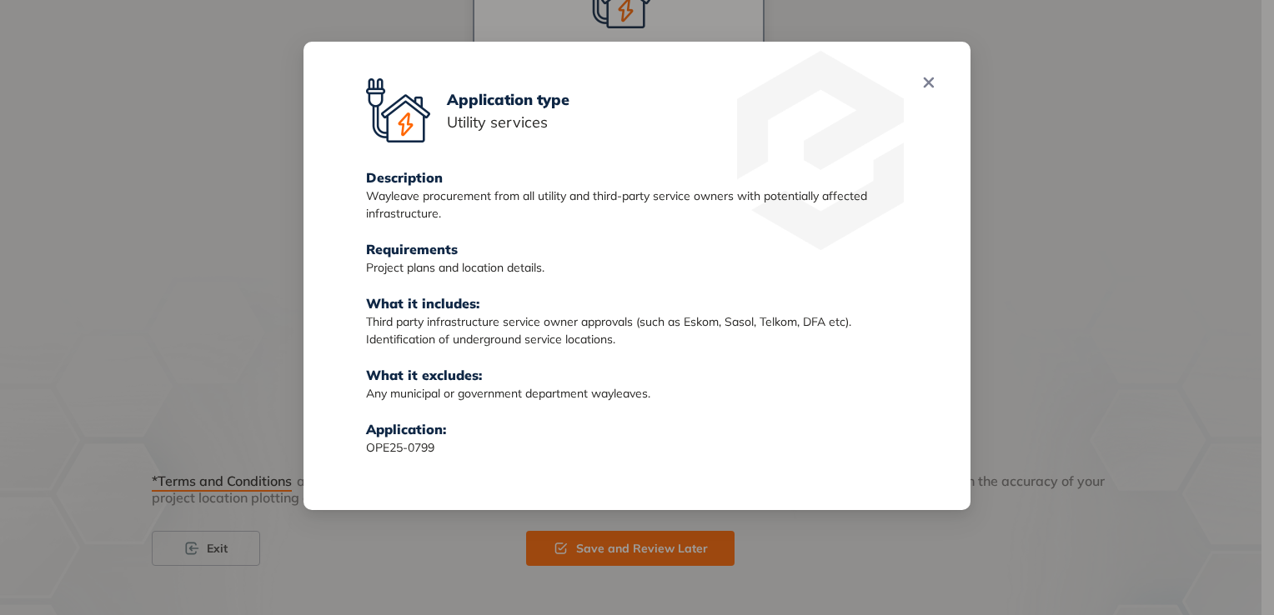
click at [619, 290] on div "Application type Utility services Description Wayleave procurement from all uti…" at bounding box center [637, 307] width 1274 height 615
click at [619, 88] on button "Close" at bounding box center [928, 82] width 35 height 35
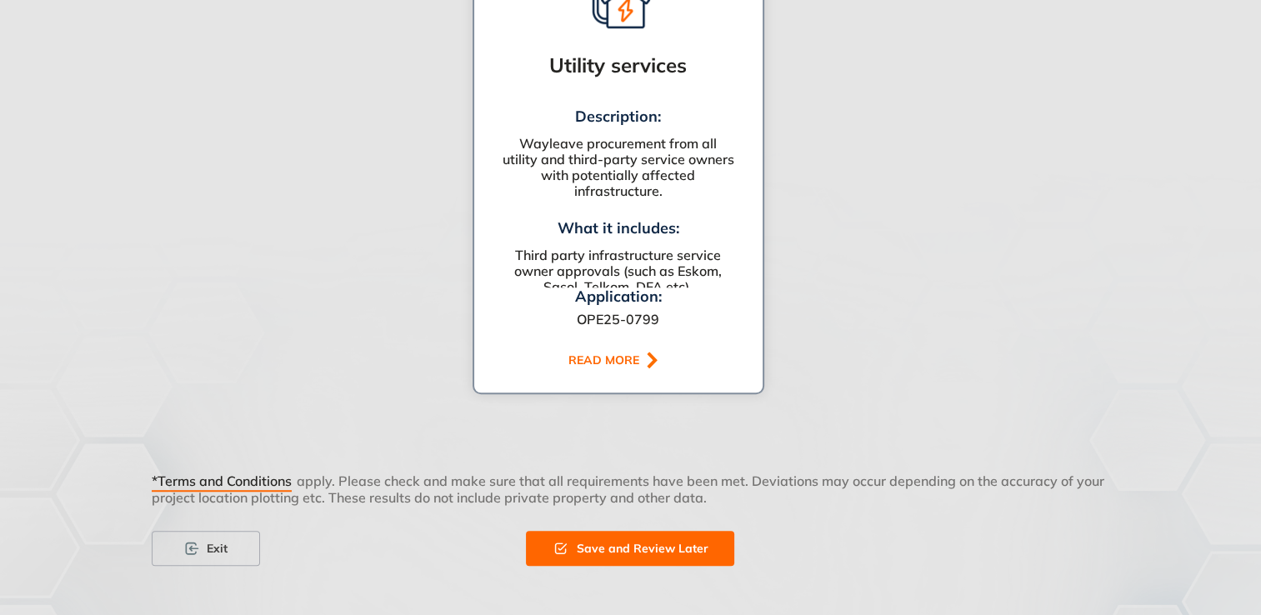
click at [619, 542] on span "Save and Review Later" at bounding box center [642, 548] width 132 height 18
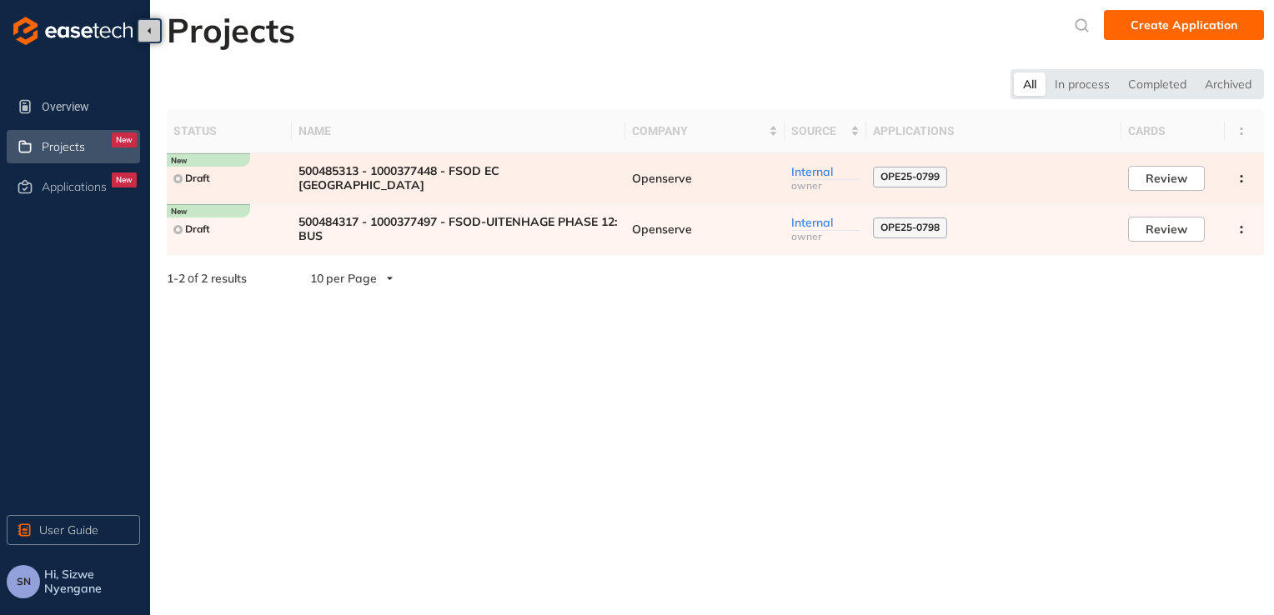
click at [619, 178] on span "OPE25-0799" at bounding box center [909, 177] width 59 height 12
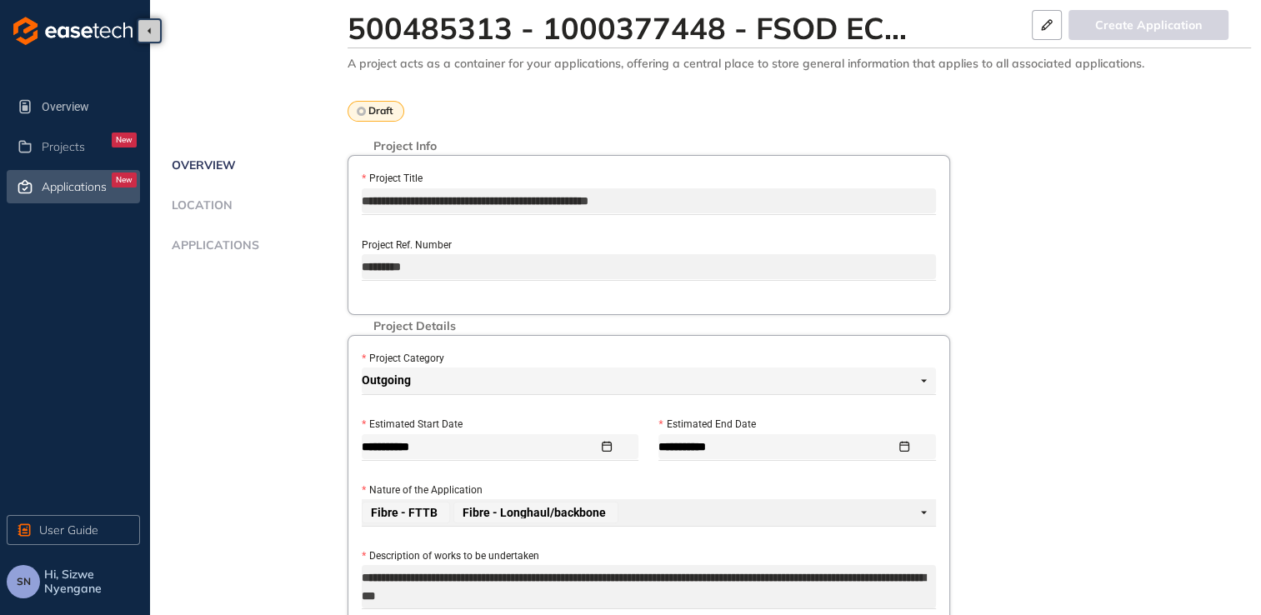
click at [82, 183] on span "Applications" at bounding box center [74, 187] width 65 height 14
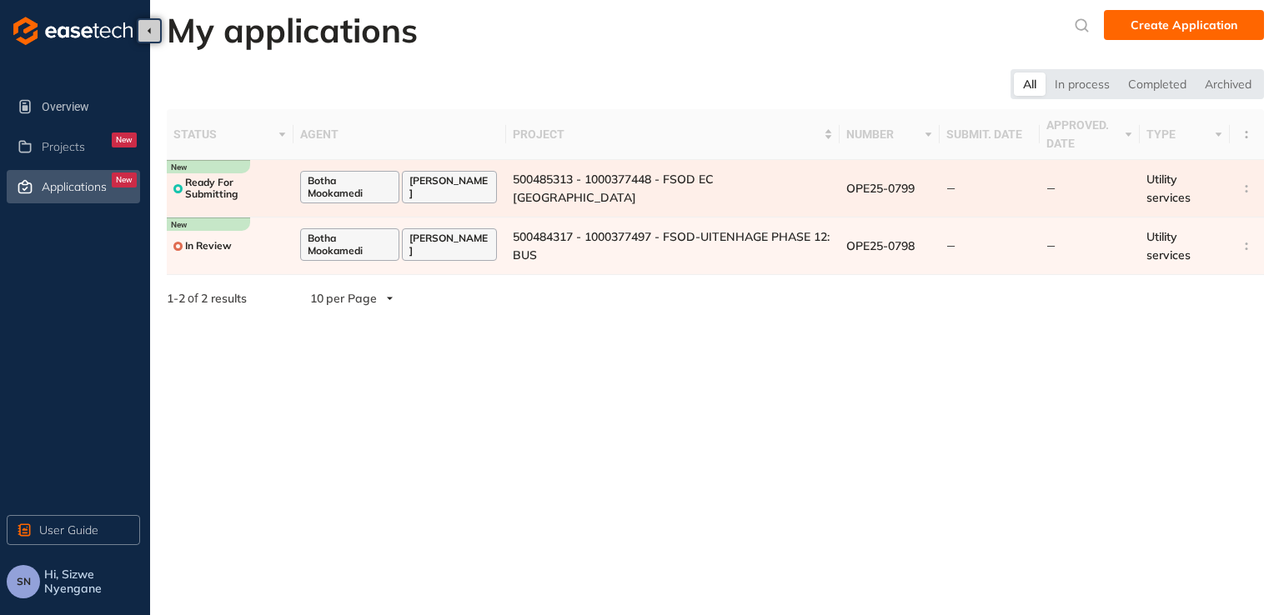
click at [261, 183] on span "Ready For Submitting" at bounding box center [236, 189] width 102 height 24
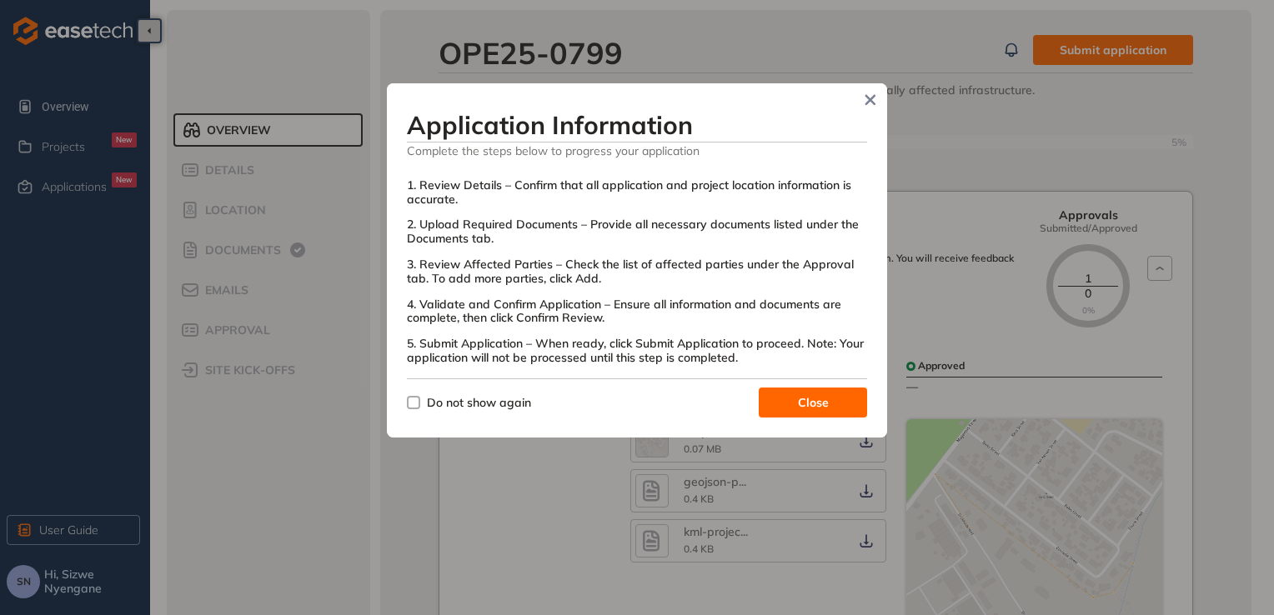
click at [619, 401] on span "Close" at bounding box center [813, 402] width 31 height 18
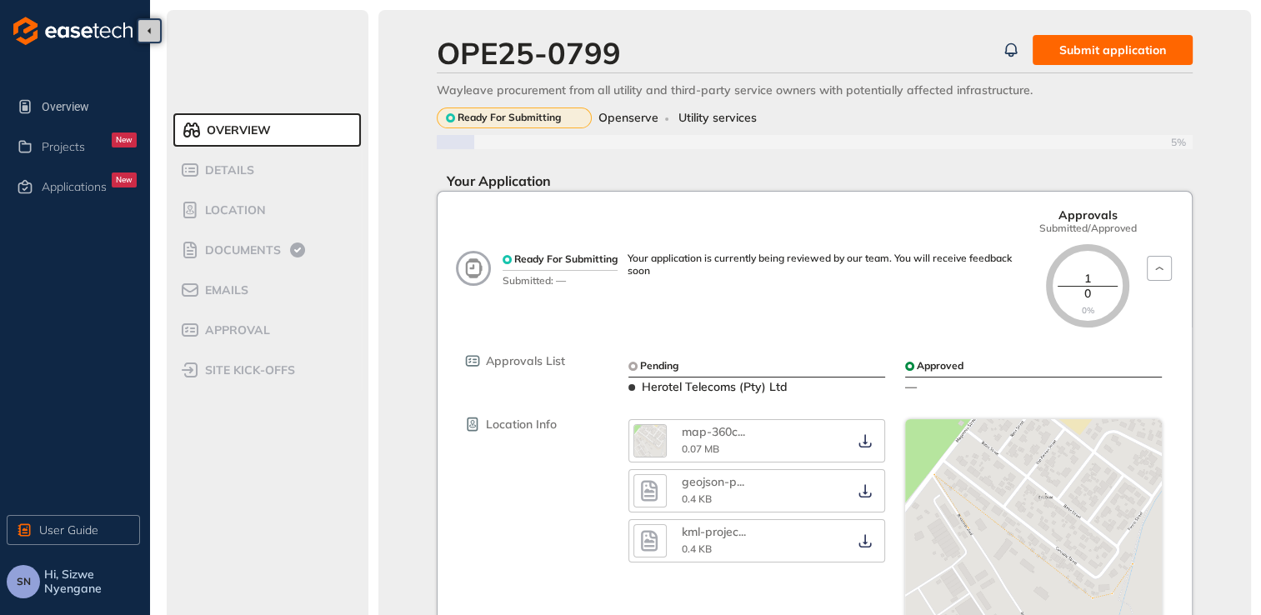
click at [619, 52] on span "Submit application" at bounding box center [1112, 50] width 107 height 18
